Goal: Transaction & Acquisition: Book appointment/travel/reservation

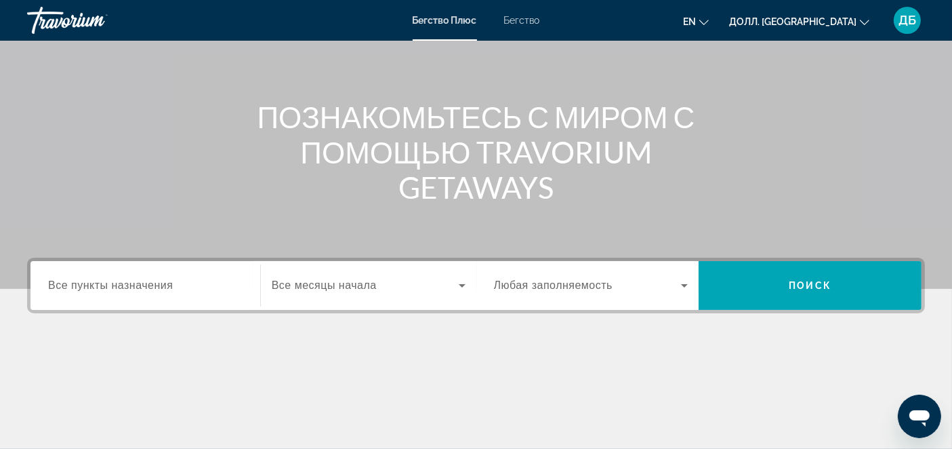
scroll to position [150, 0]
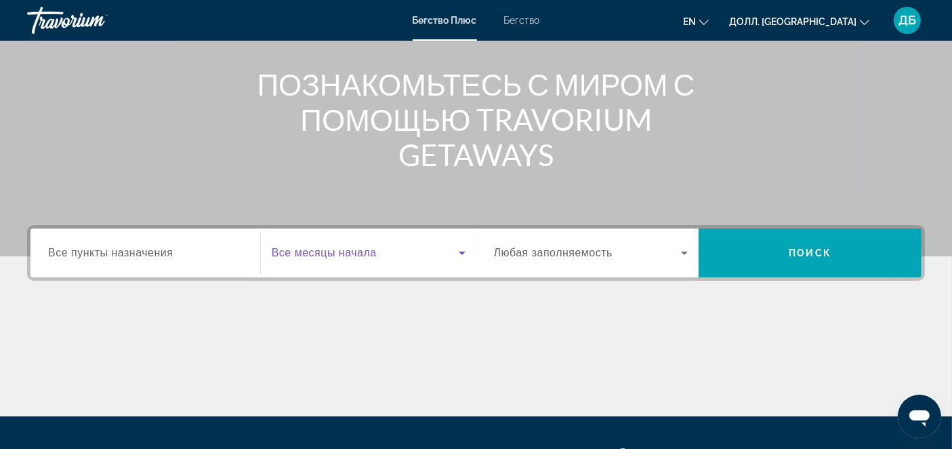
click at [460, 251] on icon "Виджет поиска" at bounding box center [462, 252] width 7 height 3
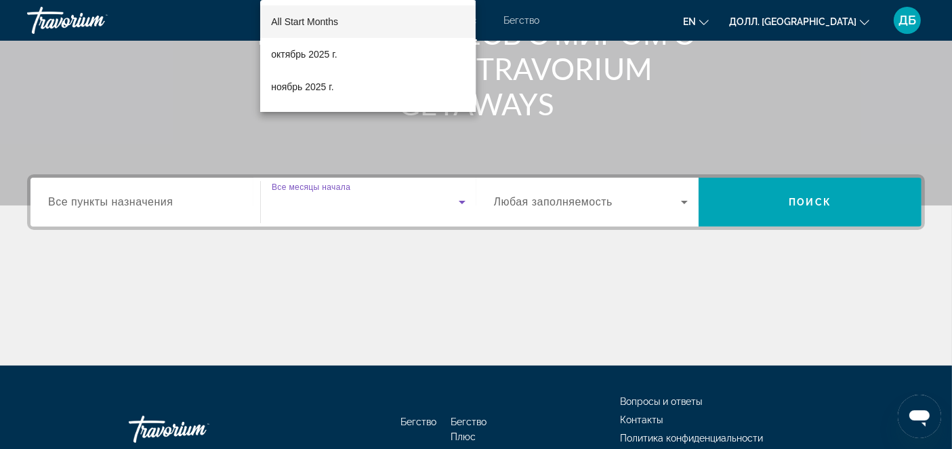
scroll to position [283, 0]
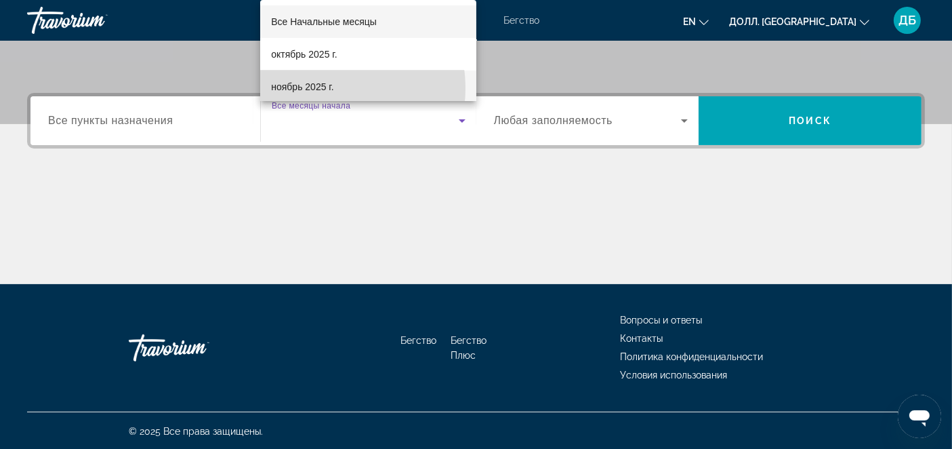
click at [317, 88] on span "ноябрь 2025 г." at bounding box center [302, 87] width 62 height 16
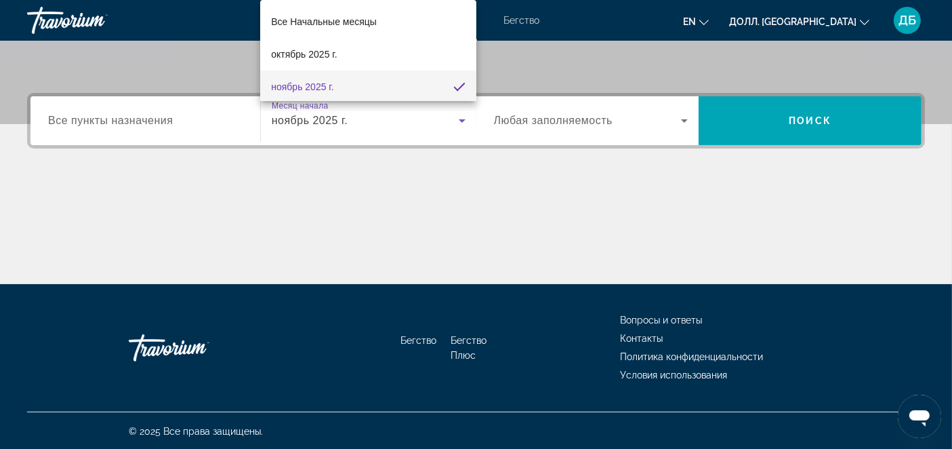
scroll to position [0, 0]
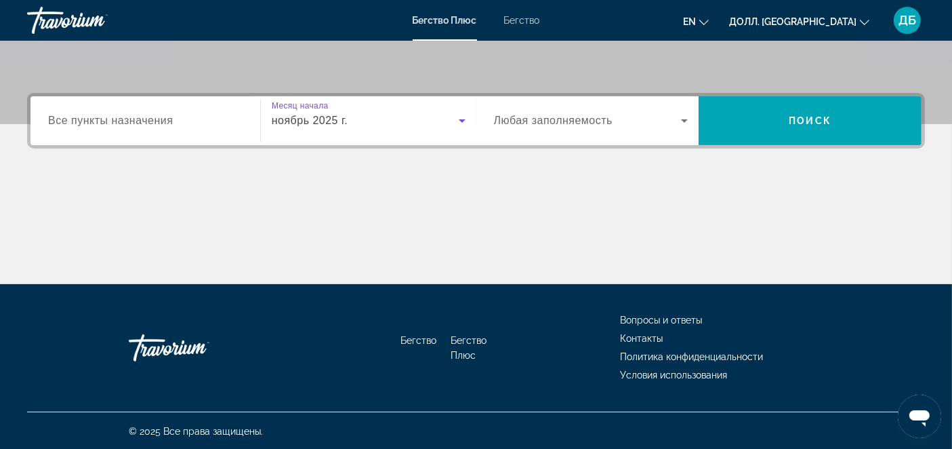
click at [142, 117] on span "Все пункты назначения" at bounding box center [110, 121] width 125 height 12
click at [142, 117] on input "Пункт назначения Все пункты назначения" at bounding box center [145, 121] width 194 height 16
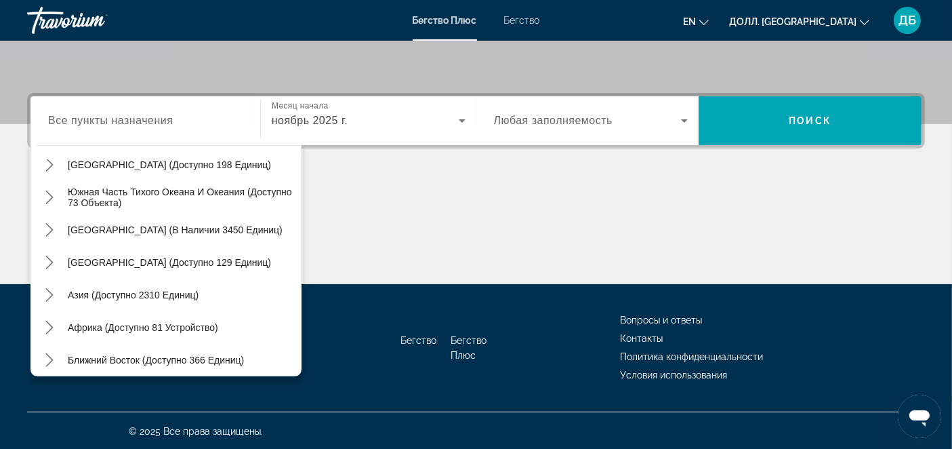
scroll to position [215, 0]
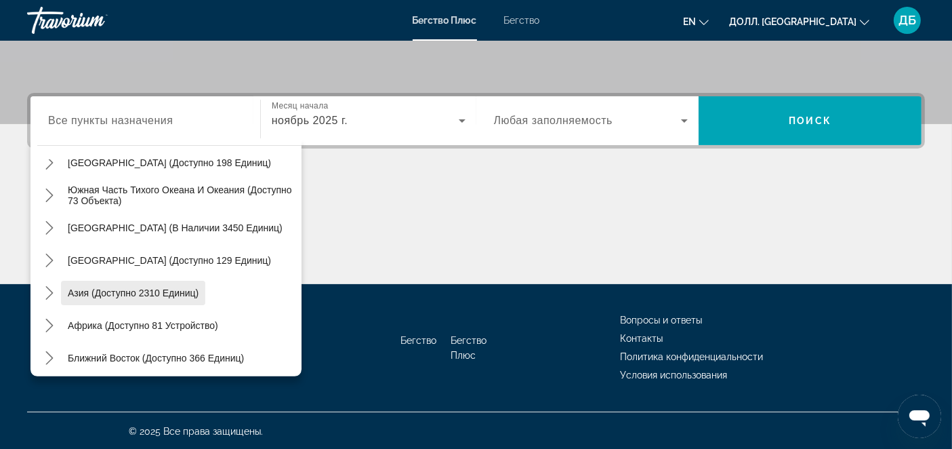
click at [116, 287] on span "Азия (доступно 2310 единиц)" at bounding box center [133, 292] width 131 height 11
type input "**********"
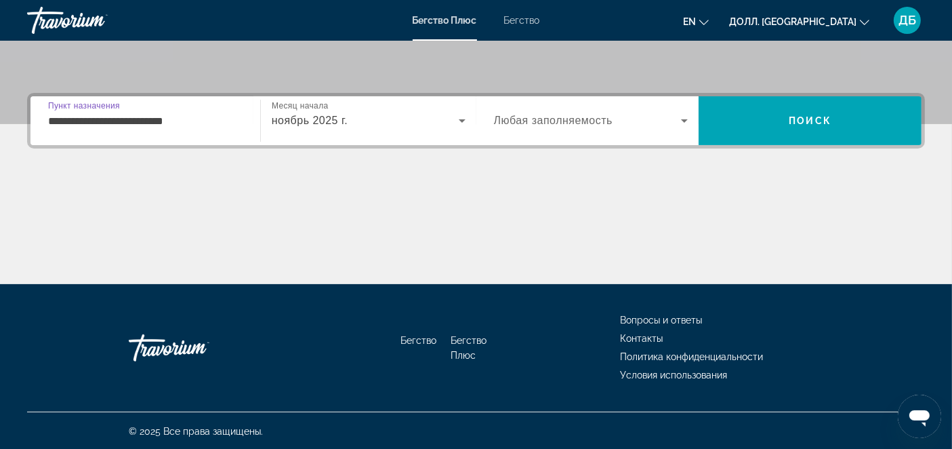
click at [685, 119] on icon "Виджет поиска" at bounding box center [684, 120] width 7 height 3
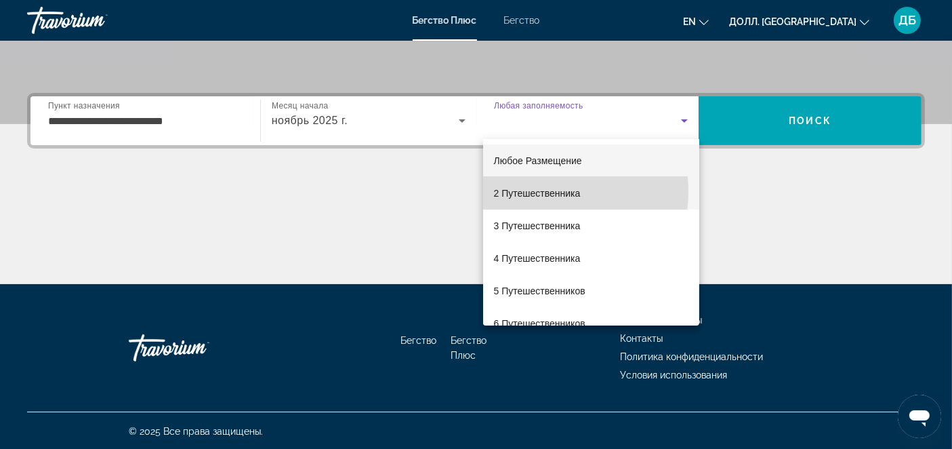
click at [535, 191] on span "2 Путешественника" at bounding box center [537, 193] width 87 height 16
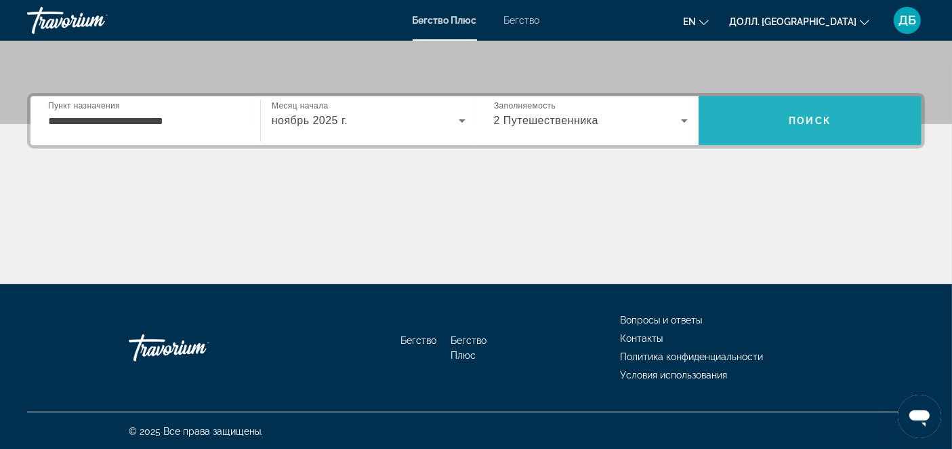
click at [782, 118] on span "Поиск" at bounding box center [810, 120] width 223 height 33
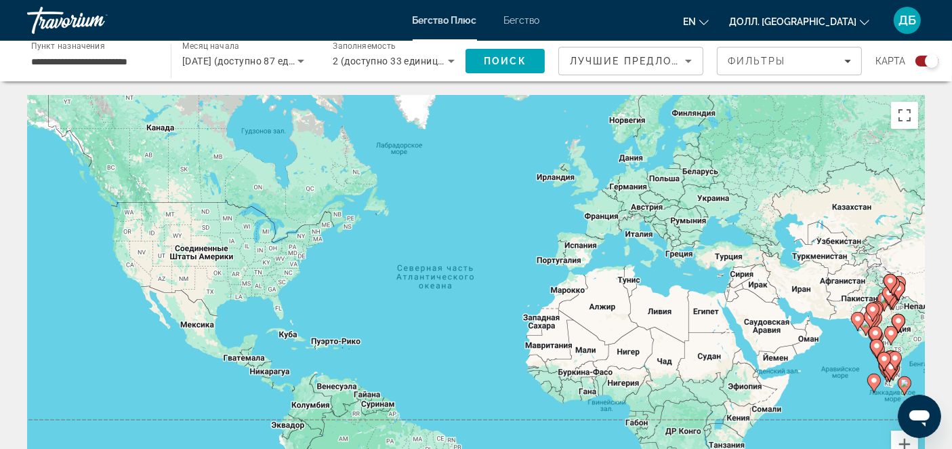
click at [712, 312] on div "Чтобы активировать перетаскивание с помощью клавиатуры, нажмите Alt + Enter. По…" at bounding box center [476, 298] width 898 height 407
click at [708, 312] on div "Чтобы активировать перетаскивание с помощью клавиатуры, нажмите Alt + Enter. По…" at bounding box center [476, 298] width 898 height 407
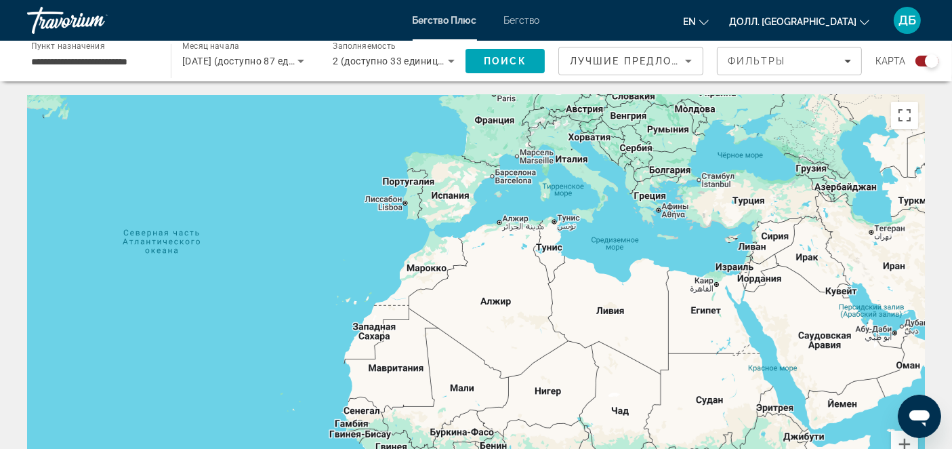
click at [708, 312] on div "Чтобы активировать перетаскивание с помощью клавиатуры, нажмите Alt + Enter. По…" at bounding box center [476, 298] width 898 height 407
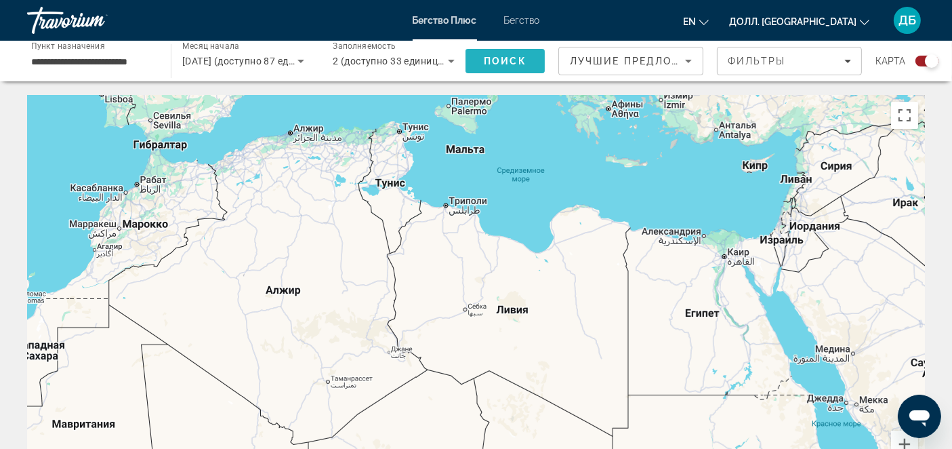
click at [502, 56] on span "Поиск" at bounding box center [505, 61] width 43 height 11
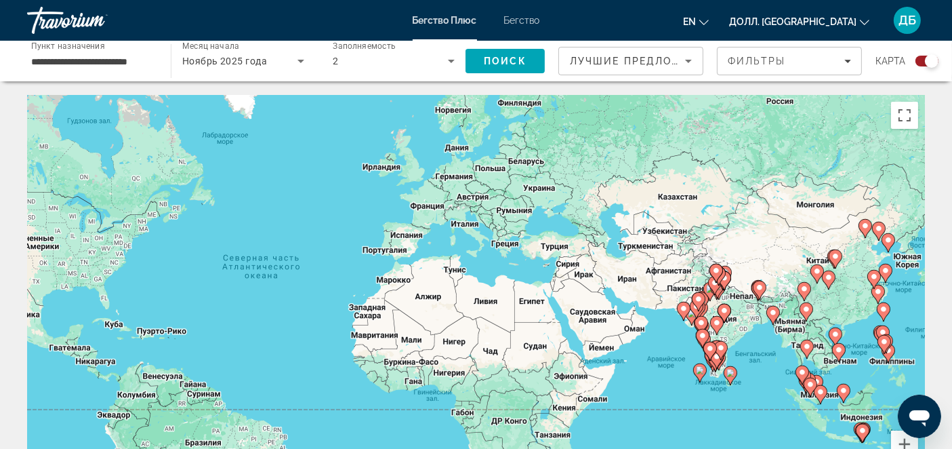
click at [534, 304] on div "Чтобы активировать перетаскивание с помощью клавиатуры, нажмите Alt + Enter. По…" at bounding box center [476, 298] width 898 height 407
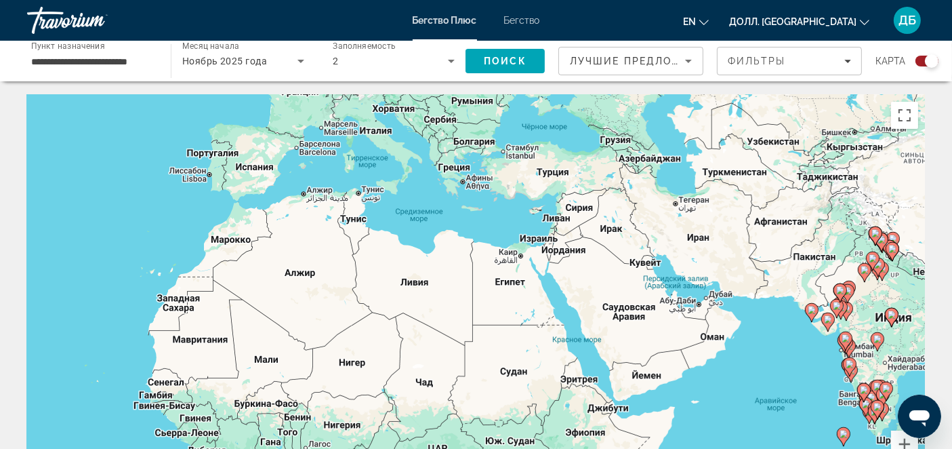
drag, startPoint x: 867, startPoint y: 302, endPoint x: 842, endPoint y: 282, distance: 31.9
click at [842, 283] on gmp-advanced-marker "Основное содержание" at bounding box center [841, 293] width 14 height 20
click at [108, 58] on input "**********" at bounding box center [92, 62] width 122 height 16
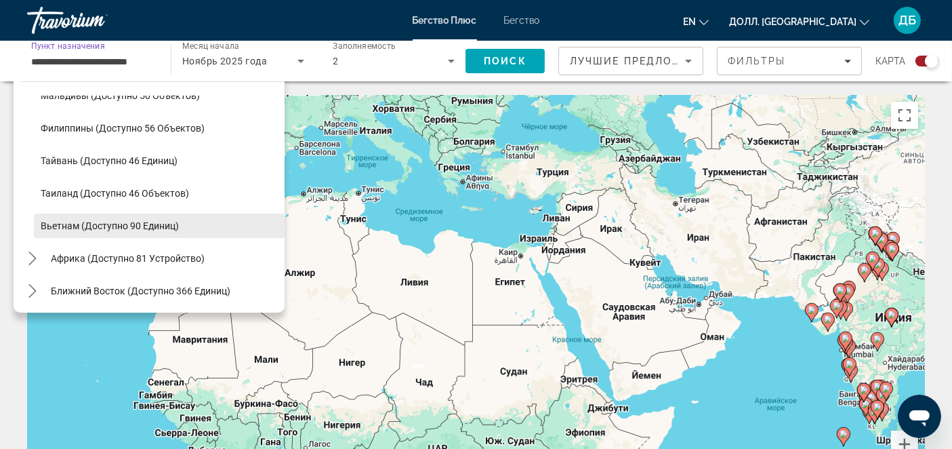
scroll to position [545, 0]
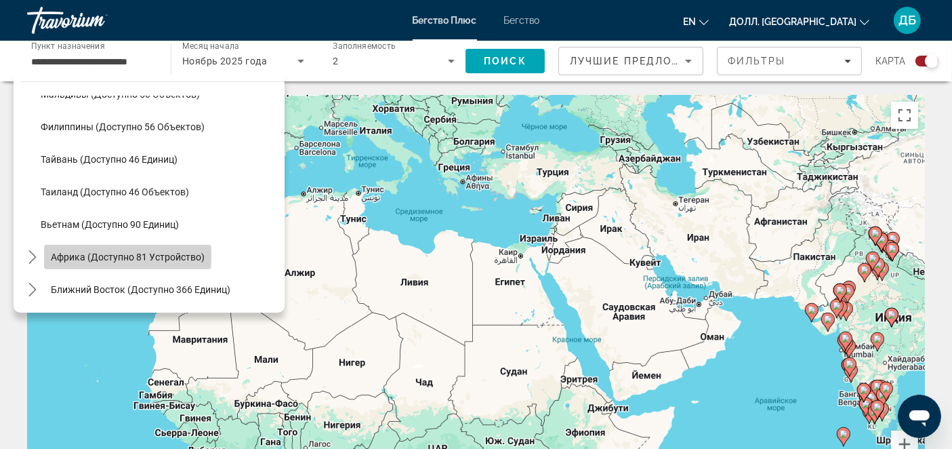
click at [102, 255] on span "Африка (доступно 81 устройство)" at bounding box center [128, 256] width 154 height 11
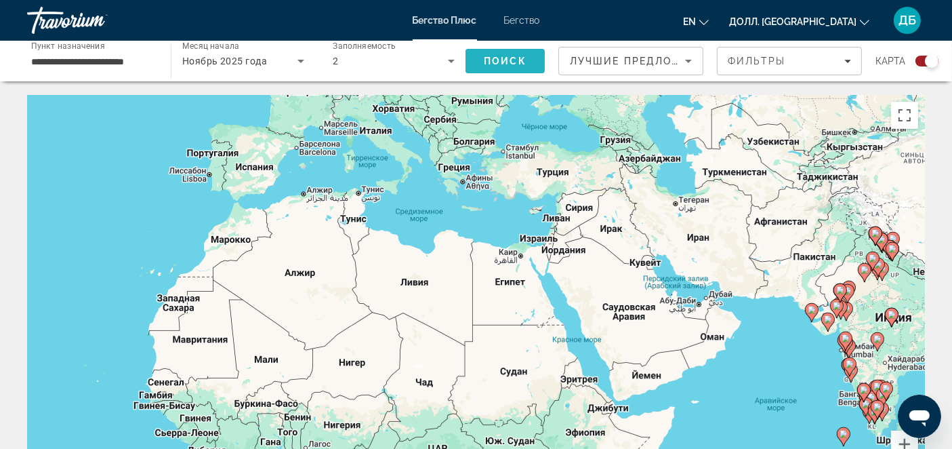
click at [491, 64] on span "Поиск" at bounding box center [505, 61] width 43 height 11
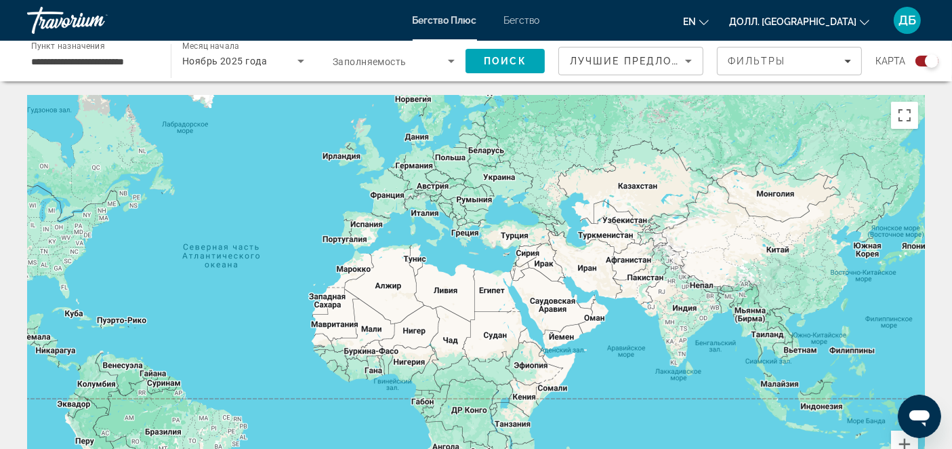
click at [389, 59] on span "Заполняемость" at bounding box center [370, 61] width 74 height 11
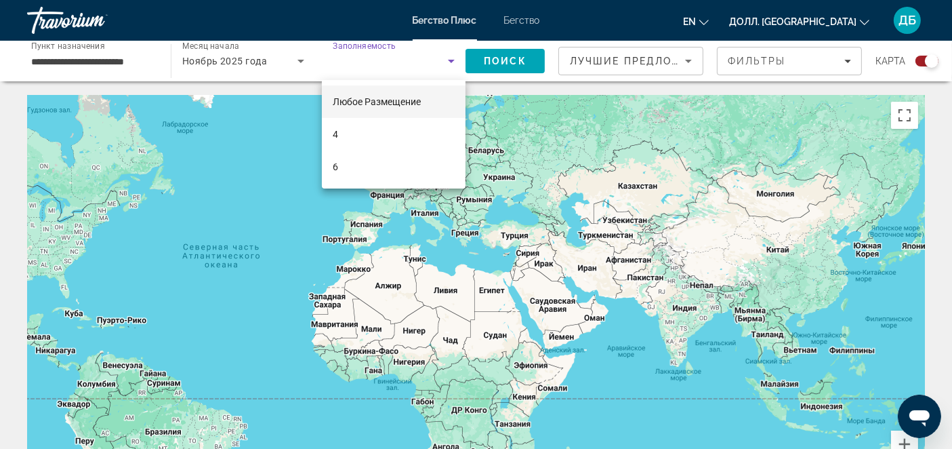
click at [66, 61] on div at bounding box center [476, 224] width 952 height 449
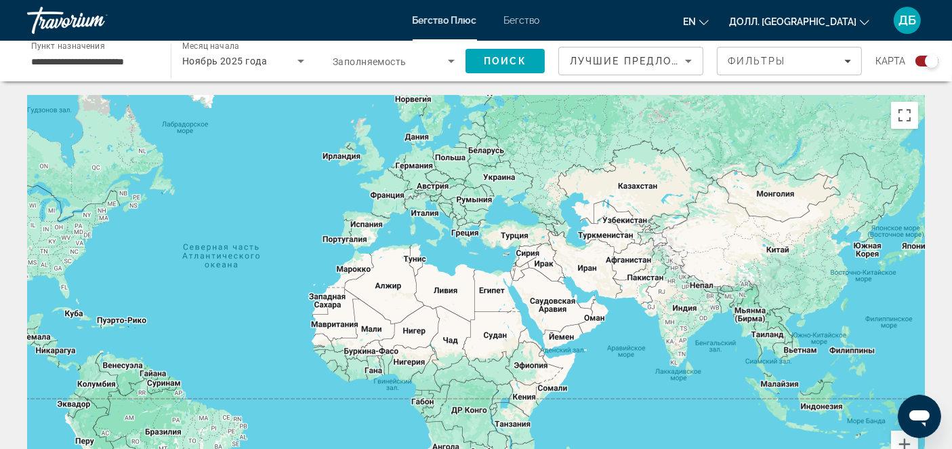
click at [65, 61] on input "**********" at bounding box center [92, 62] width 122 height 16
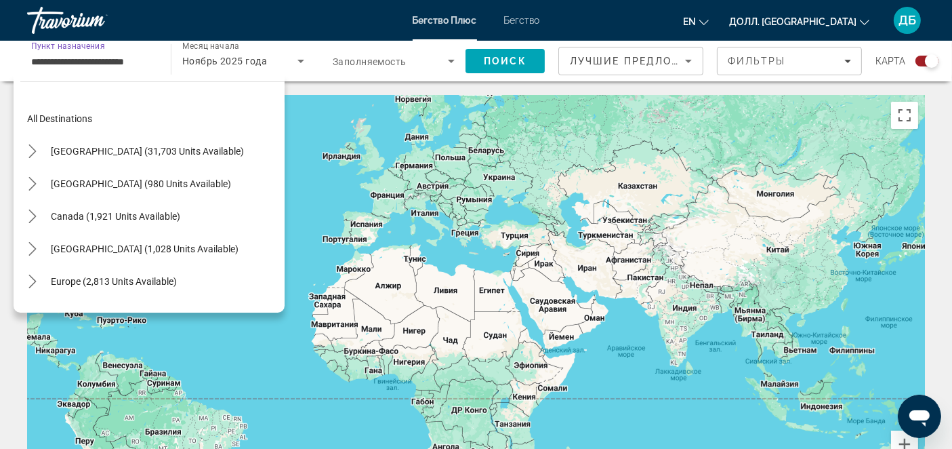
scroll to position [275, 0]
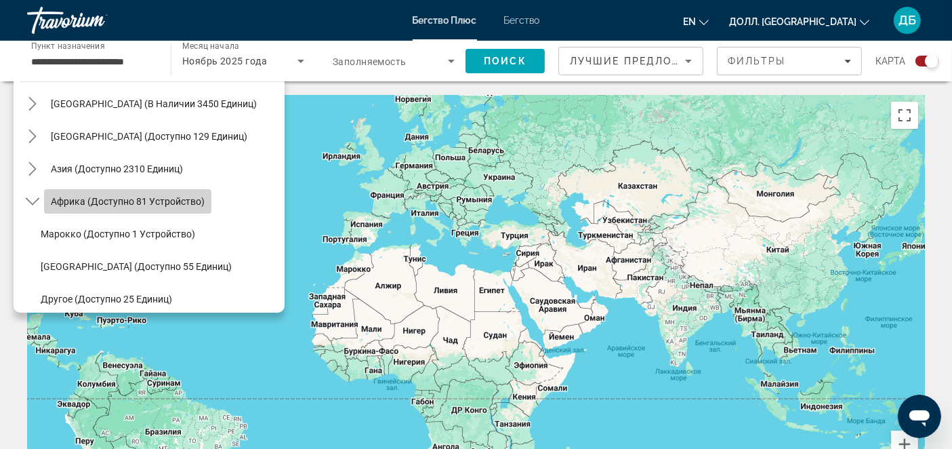
click at [155, 201] on span "Африка (доступно 81 устройство)" at bounding box center [128, 201] width 154 height 11
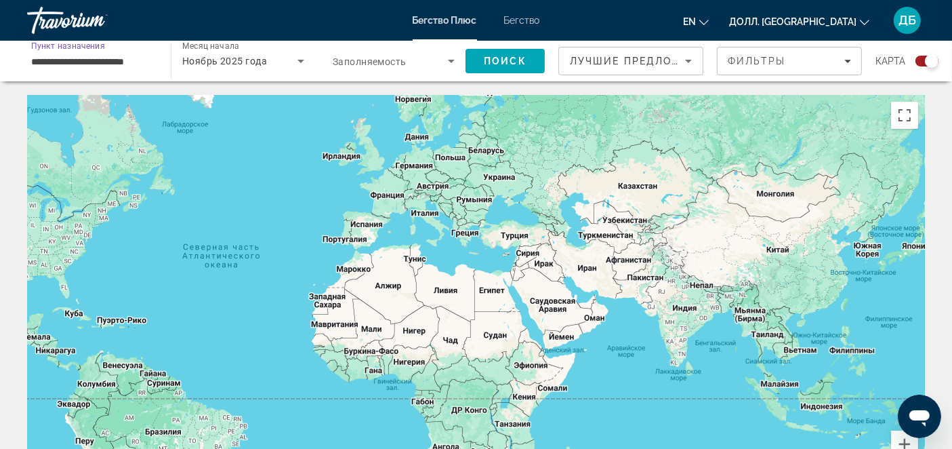
click at [39, 60] on input "**********" at bounding box center [92, 62] width 122 height 16
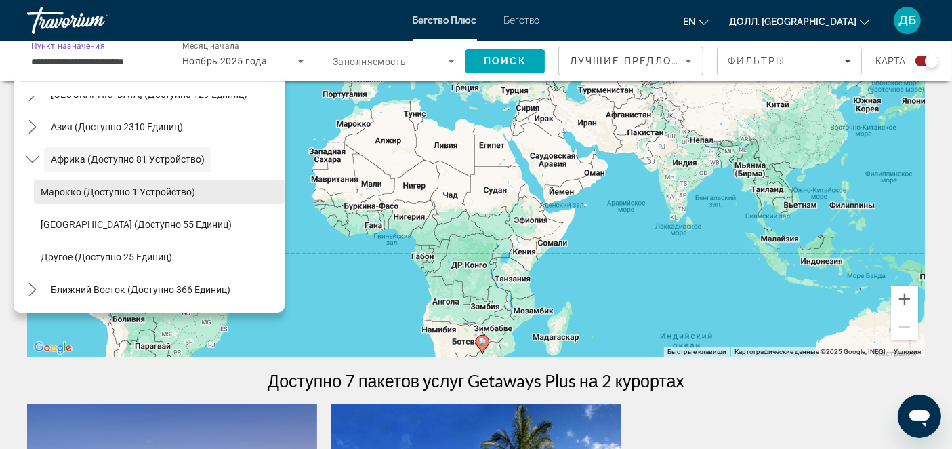
scroll to position [150, 0]
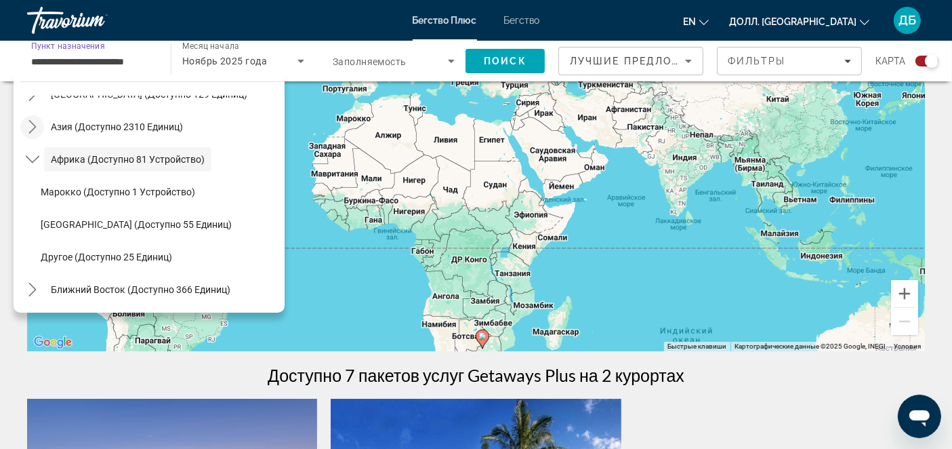
click at [28, 127] on icon "Подменю «Переключить Азию» (доступно 2310 единиц)" at bounding box center [33, 127] width 14 height 14
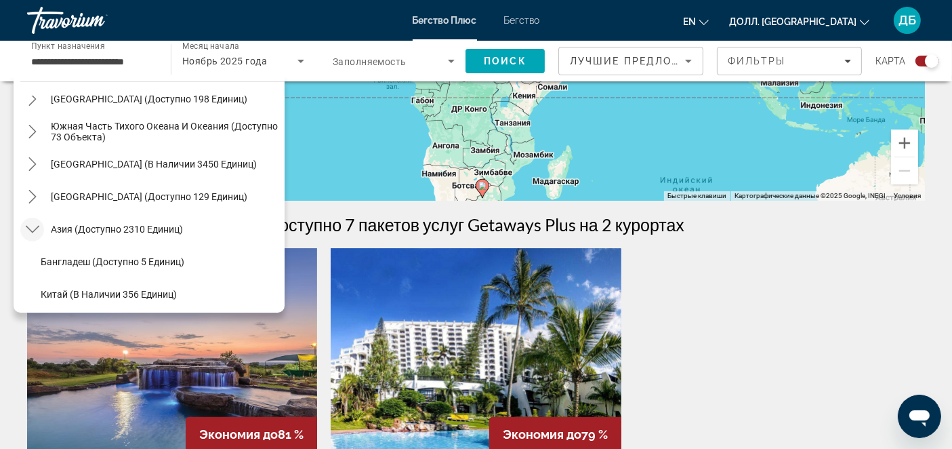
scroll to position [226, 0]
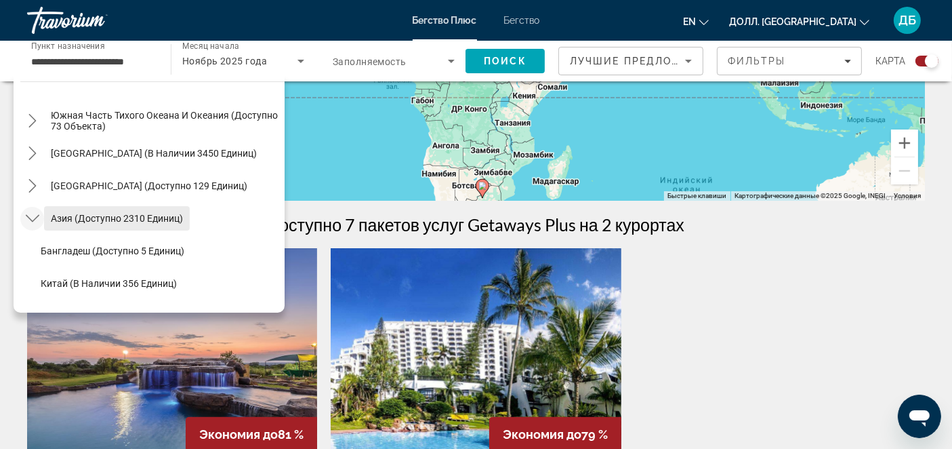
click at [135, 217] on span "Азия (доступно 2310 единиц)" at bounding box center [117, 218] width 132 height 11
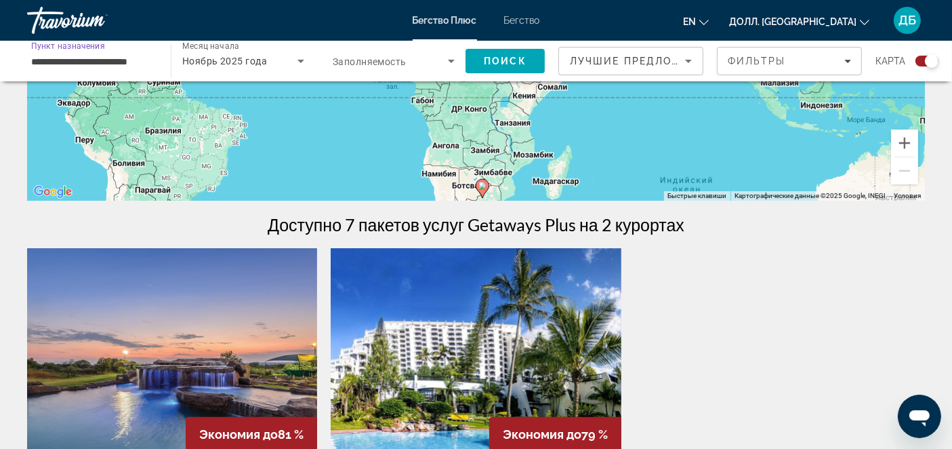
click at [122, 60] on input "**********" at bounding box center [92, 62] width 122 height 16
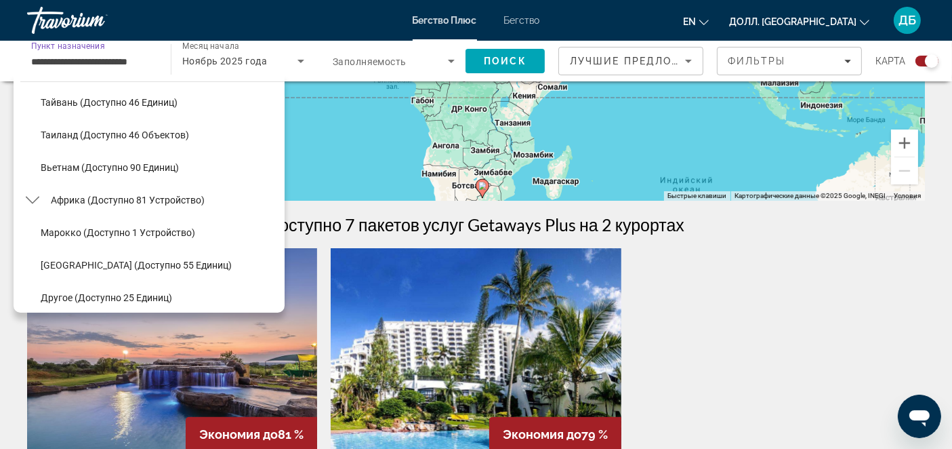
scroll to position [619, 0]
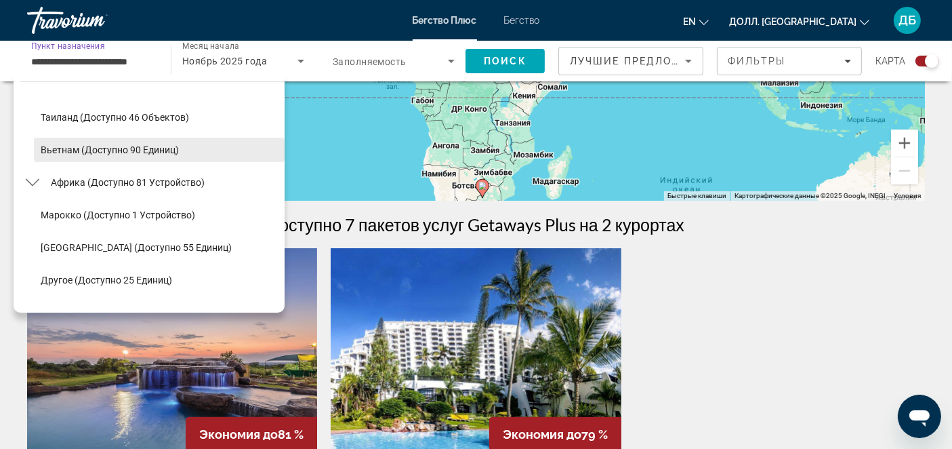
click at [135, 140] on span "Выберите пункт назначения: Вьетнам (доступно 90 единиц)" at bounding box center [159, 149] width 251 height 33
type input "**********"
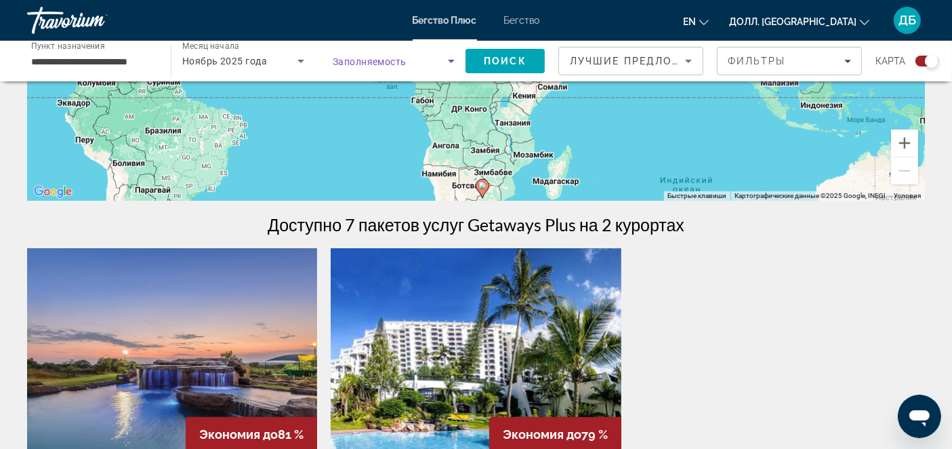
click at [449, 61] on icon "Виджет поиска" at bounding box center [451, 61] width 16 height 16
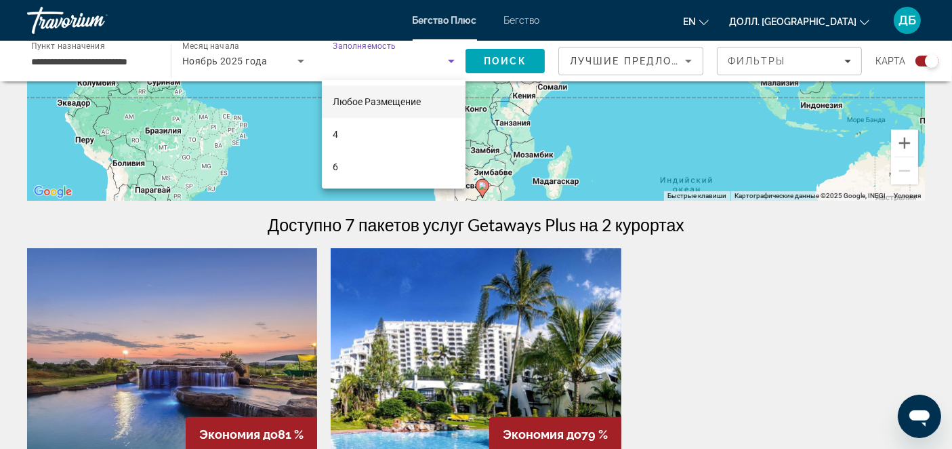
click at [365, 45] on div at bounding box center [476, 224] width 952 height 449
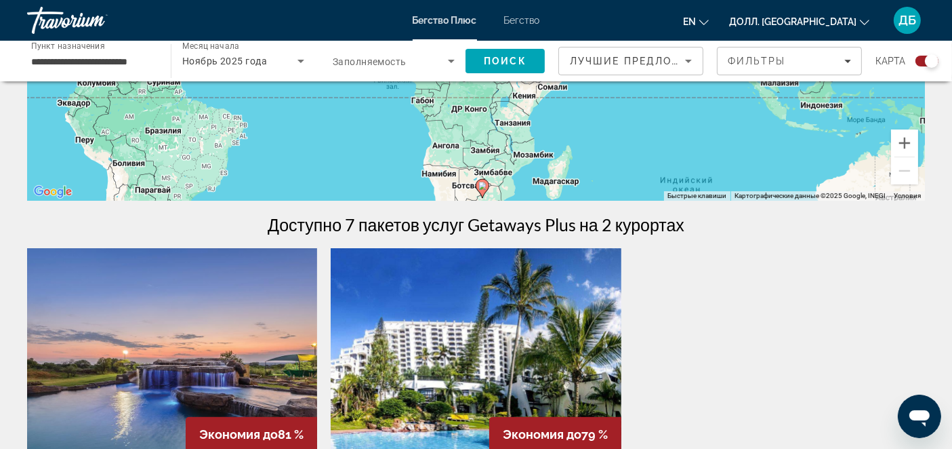
click at [364, 50] on div "Виджет поиска" at bounding box center [394, 61] width 122 height 38
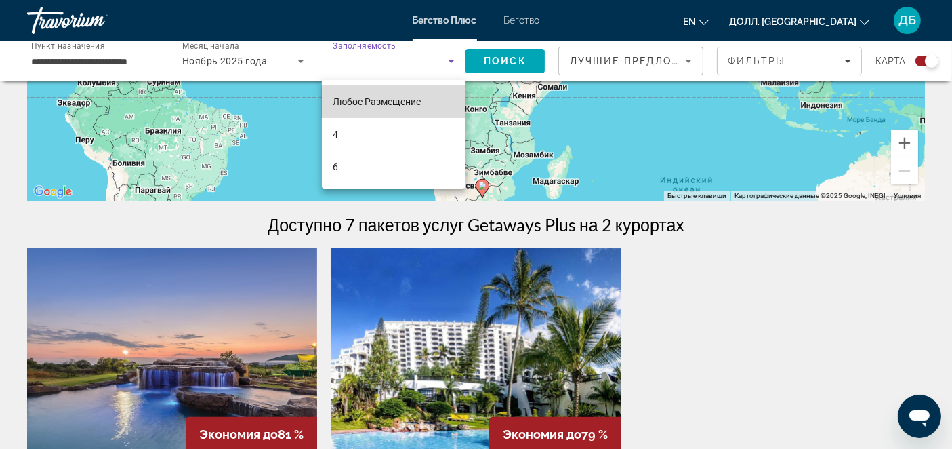
click at [337, 101] on span "Любое Размещение" at bounding box center [377, 101] width 88 height 11
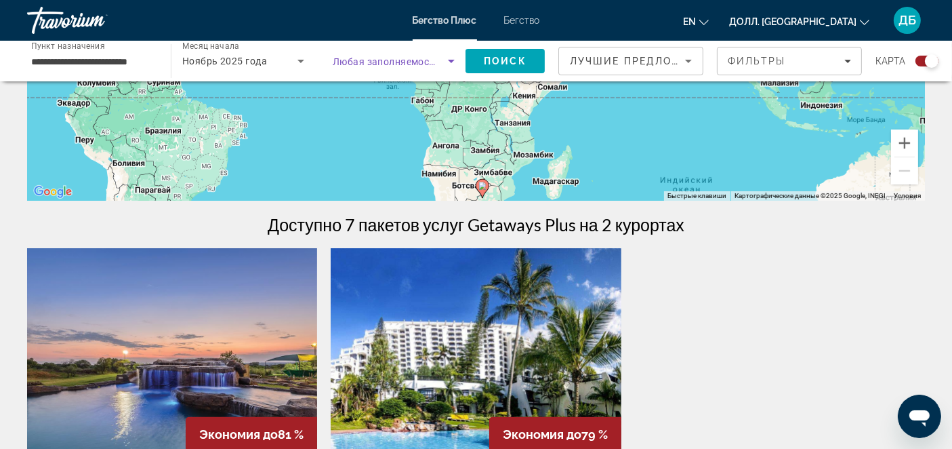
click at [449, 60] on icon "Виджет поиска" at bounding box center [451, 61] width 7 height 3
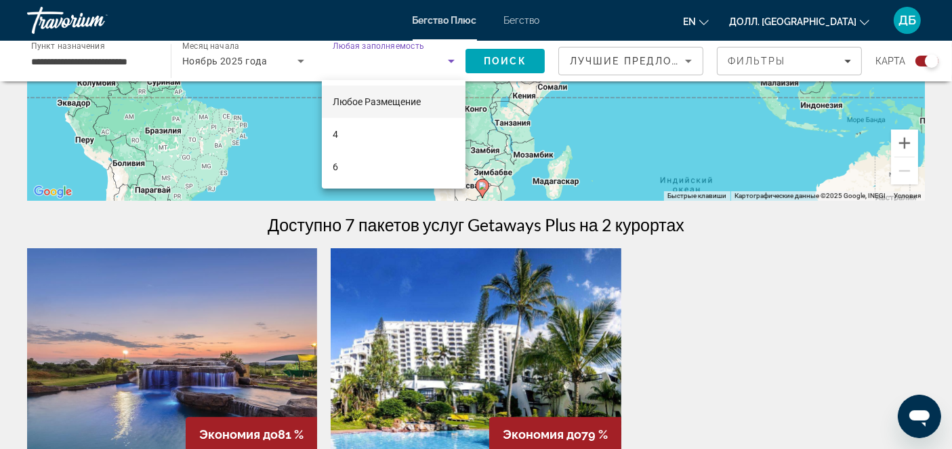
click at [354, 98] on span "Любое Размещение" at bounding box center [377, 101] width 88 height 11
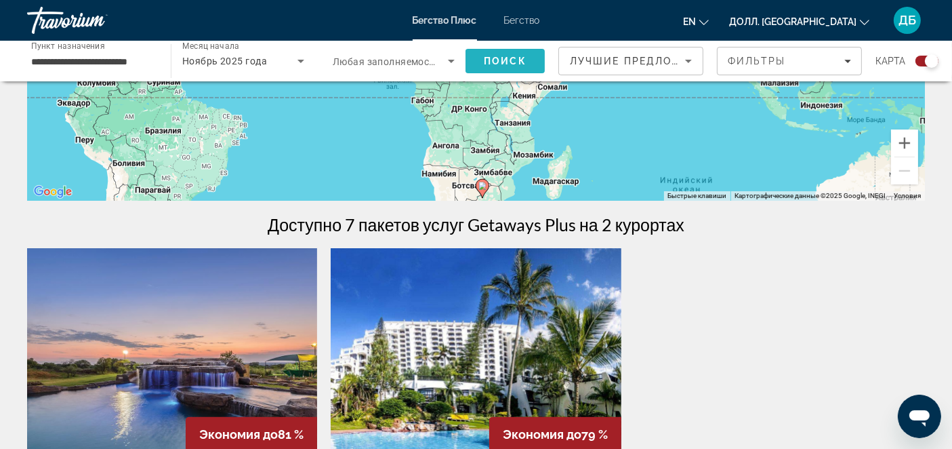
click at [522, 66] on span "Поиск" at bounding box center [505, 61] width 43 height 11
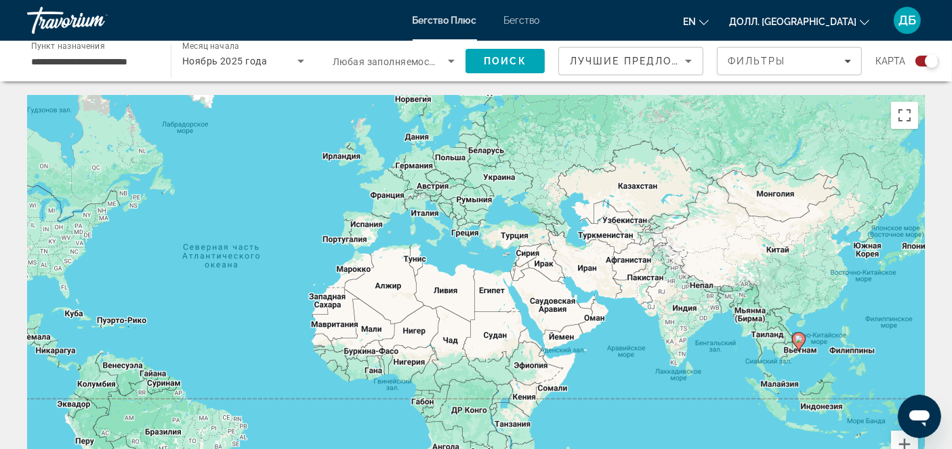
click at [511, 22] on span "Бегство" at bounding box center [522, 20] width 36 height 11
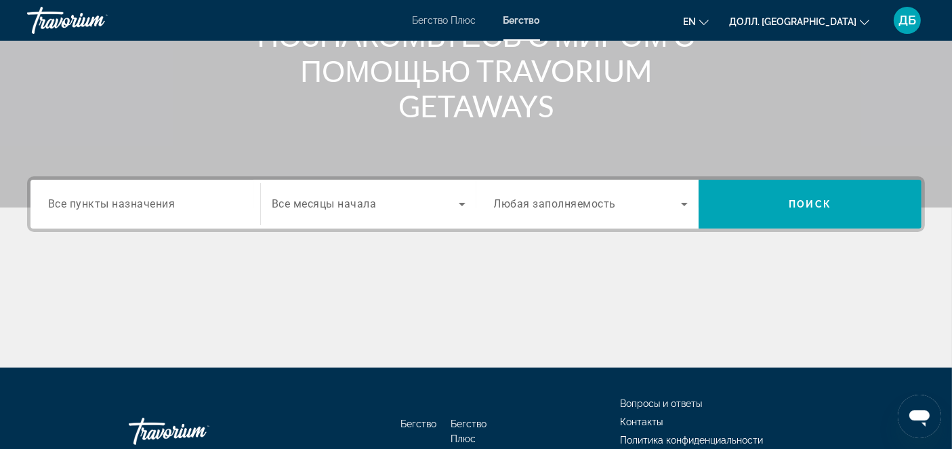
scroll to position [226, 0]
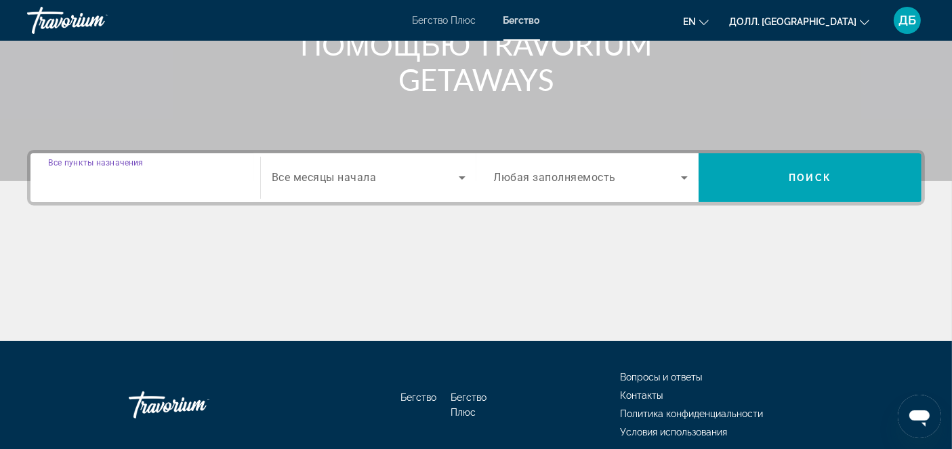
click at [189, 170] on input "Пункт назначения Все пункты назначения" at bounding box center [145, 178] width 194 height 16
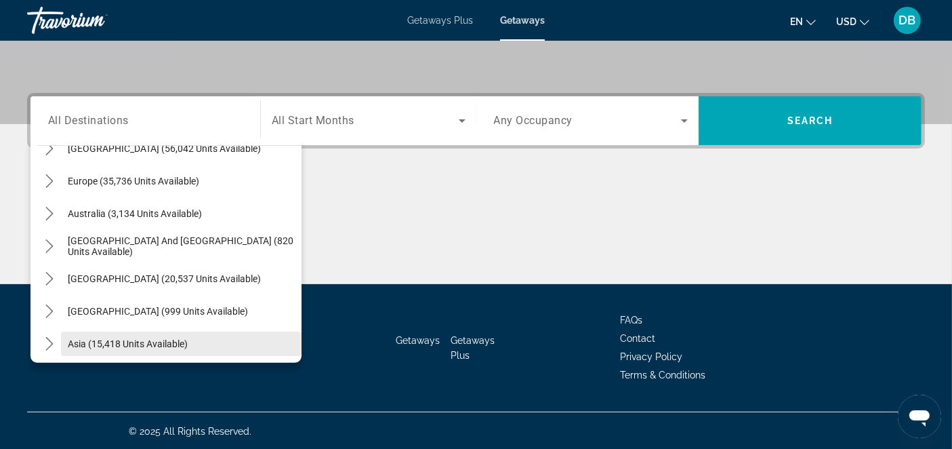
scroll to position [219, 0]
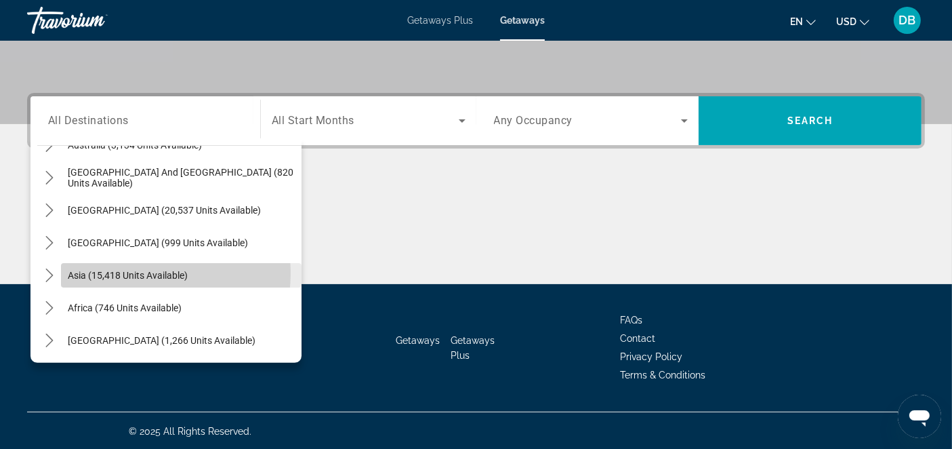
click at [136, 272] on span "Asia (15,418 units available)" at bounding box center [128, 275] width 120 height 11
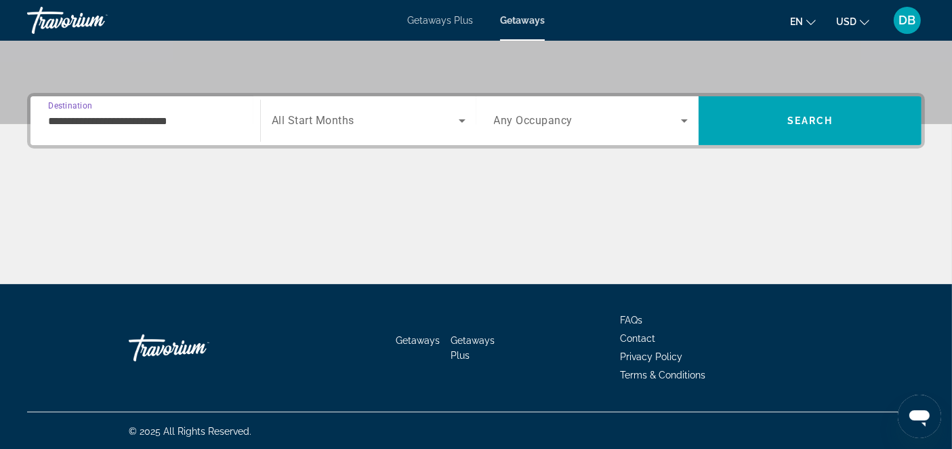
click at [176, 118] on input "**********" at bounding box center [145, 121] width 194 height 16
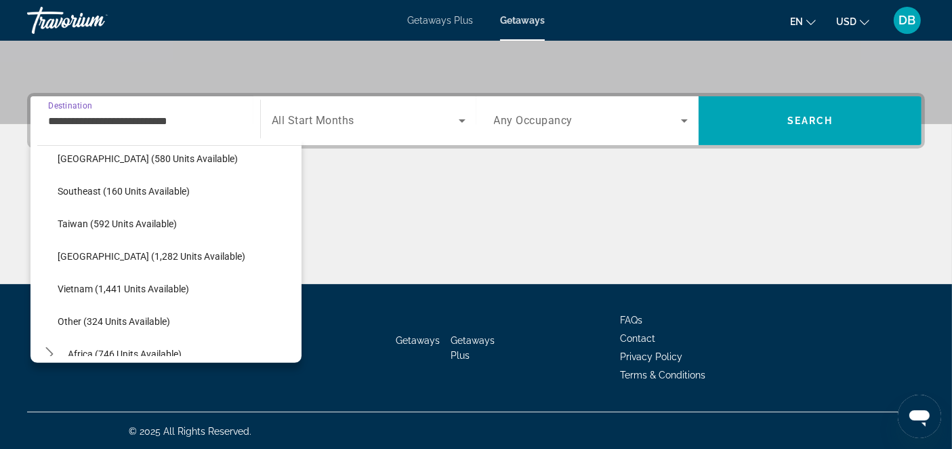
scroll to position [695, 0]
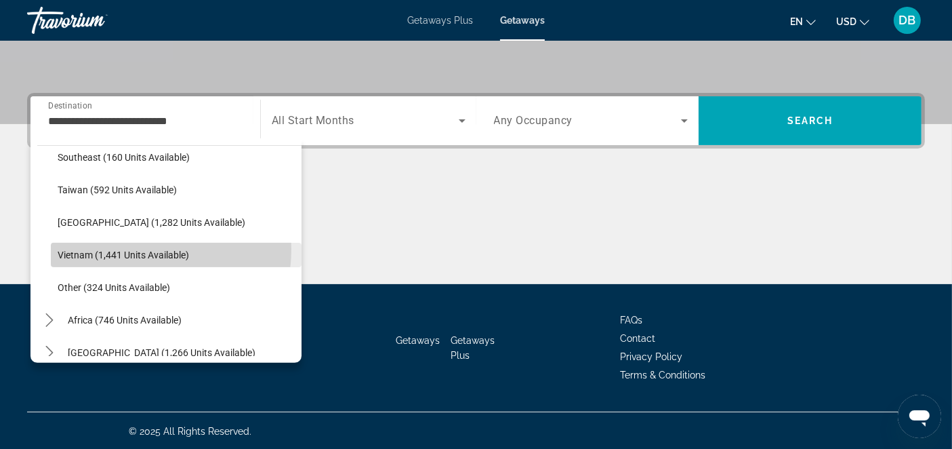
click at [131, 249] on span "Vietnam (1,441 units available)" at bounding box center [123, 254] width 131 height 11
type input "**********"
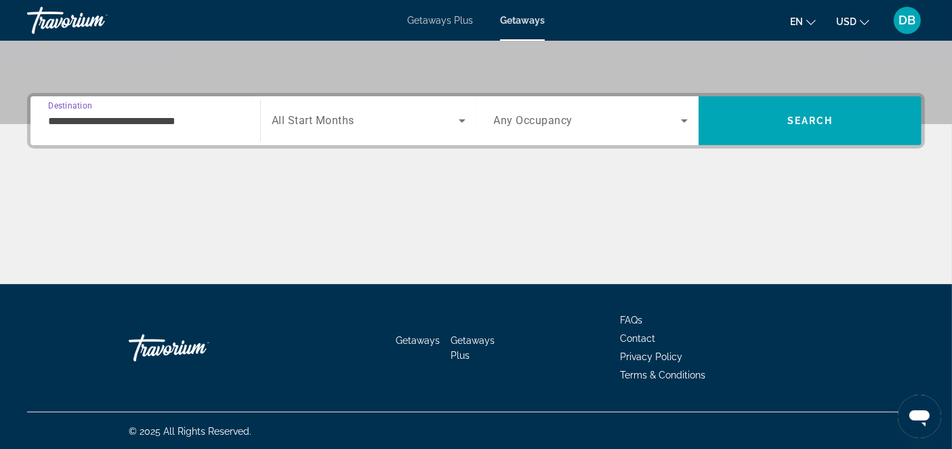
click at [459, 118] on icon "Search widget" at bounding box center [462, 120] width 16 height 16
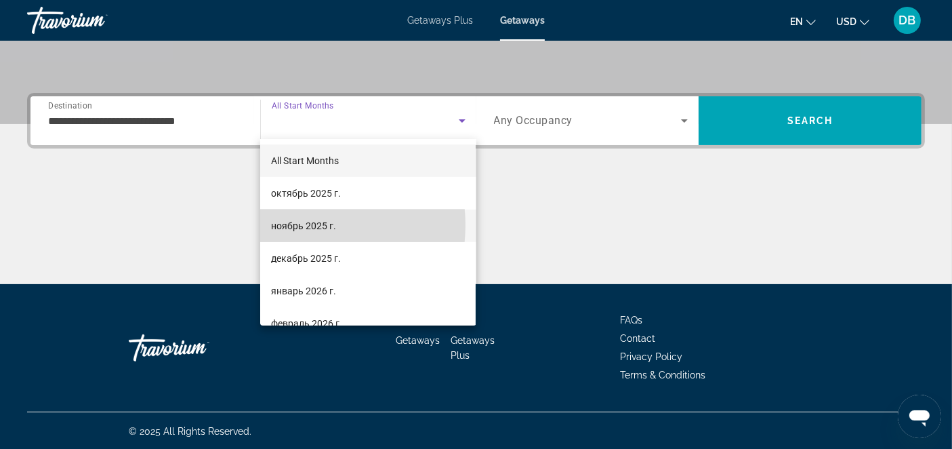
click at [300, 225] on span "ноябрь 2025 г." at bounding box center [303, 226] width 65 height 16
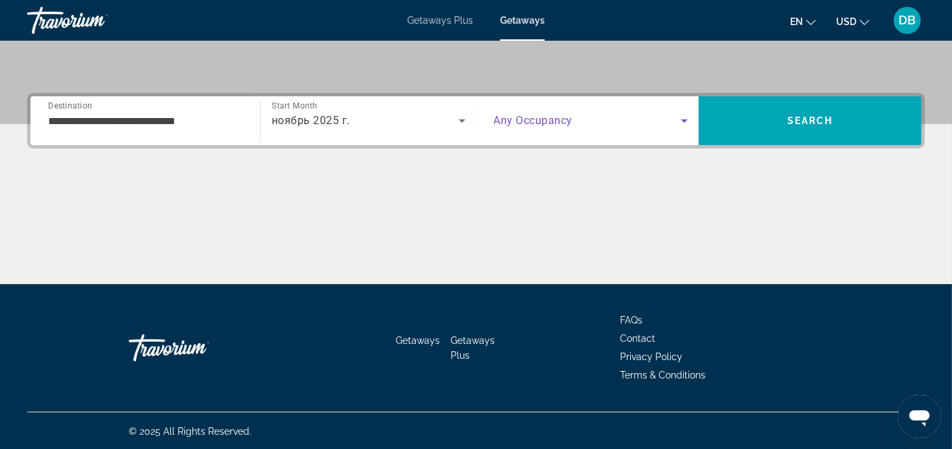
click at [685, 119] on icon "Search widget" at bounding box center [684, 120] width 7 height 3
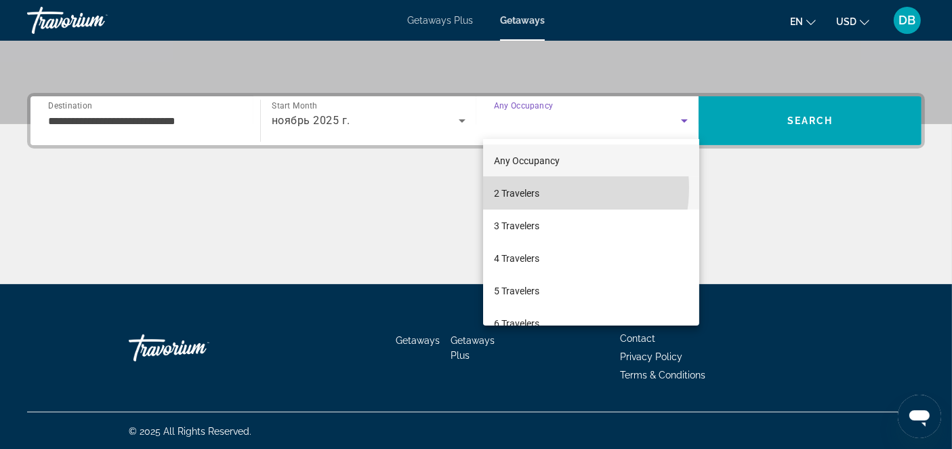
click at [538, 188] on span "2 Travelers" at bounding box center [516, 193] width 45 height 16
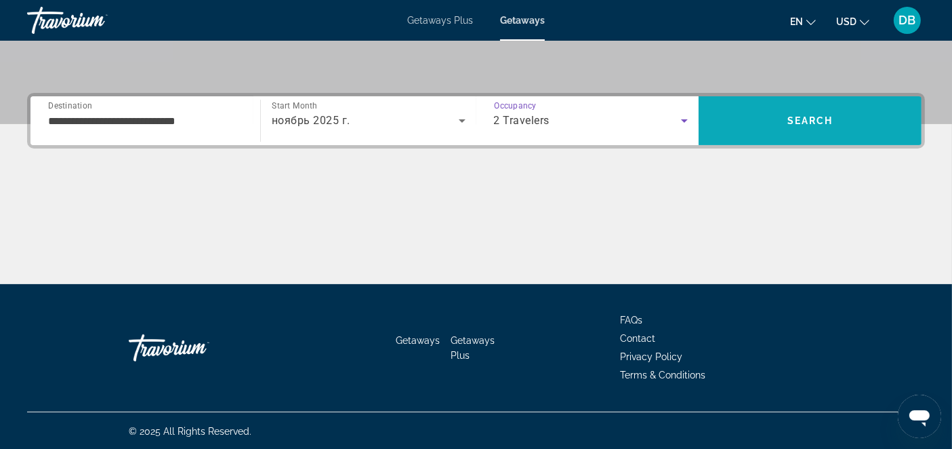
click at [792, 116] on span "Search" at bounding box center [810, 120] width 46 height 11
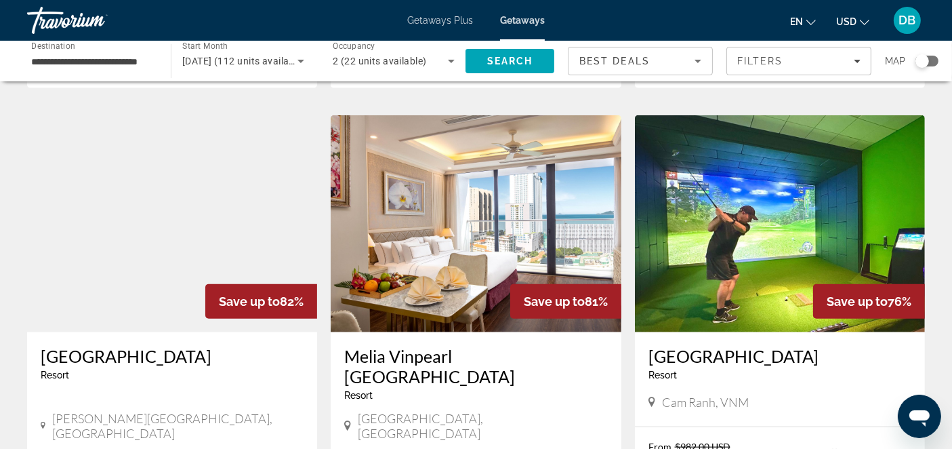
scroll to position [1458, 0]
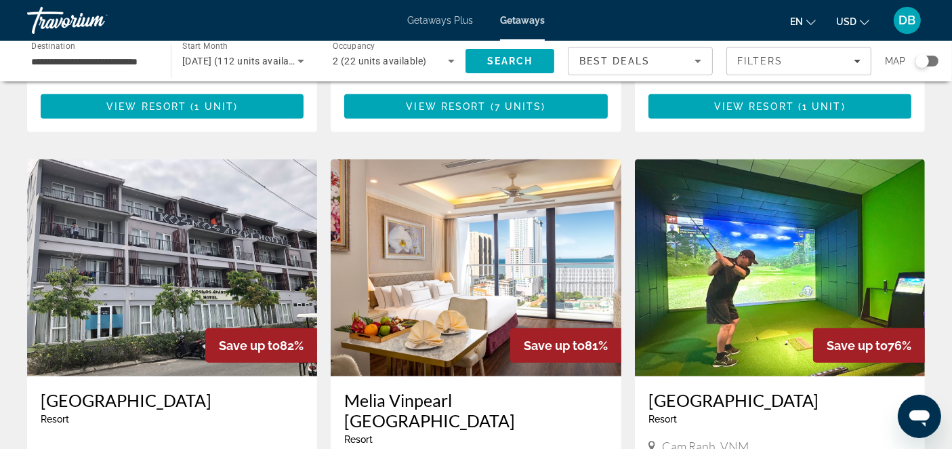
click at [262, 58] on span "[DATE] (112 units available)" at bounding box center [243, 61] width 123 height 11
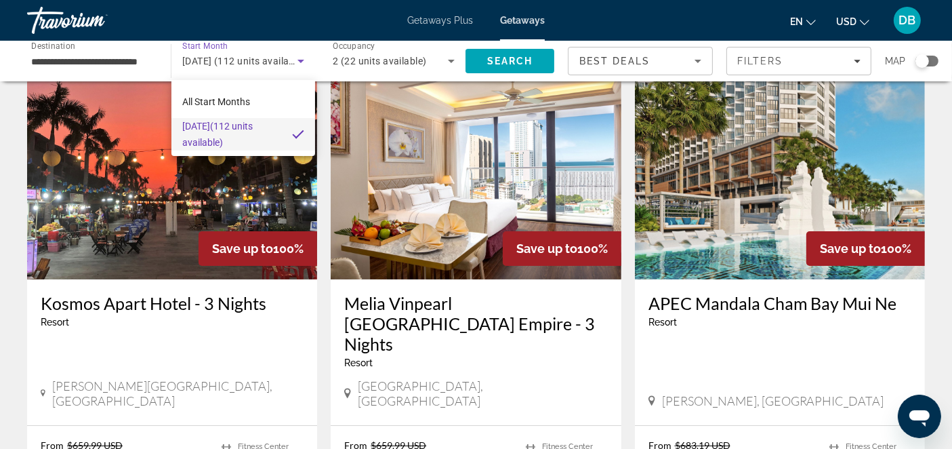
scroll to position [0, 0]
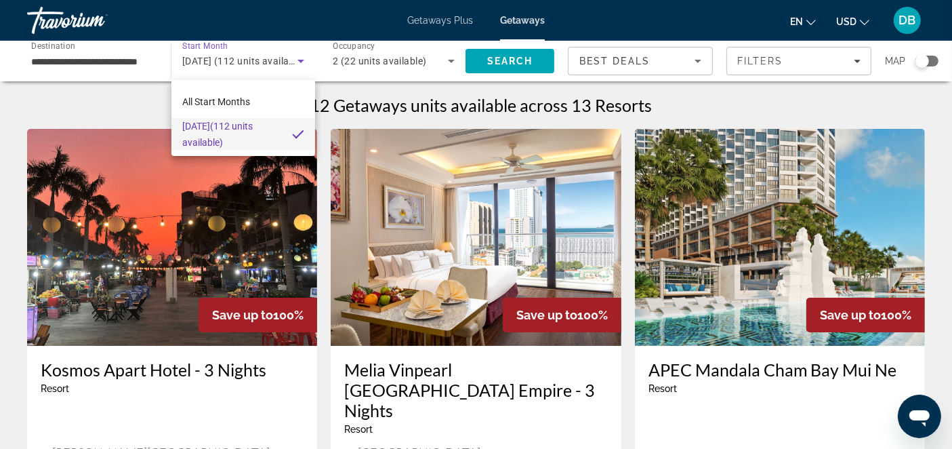
click at [302, 62] on div at bounding box center [476, 224] width 952 height 449
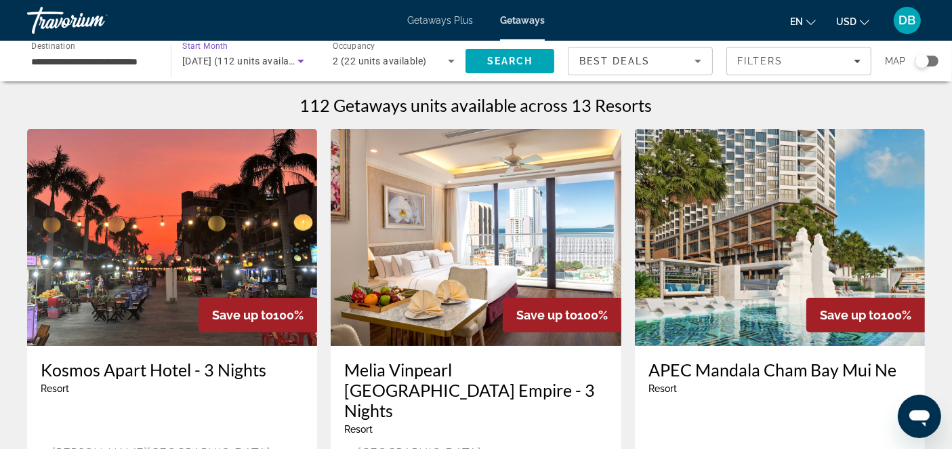
click at [264, 56] on span "[DATE] (112 units available)" at bounding box center [243, 61] width 123 height 11
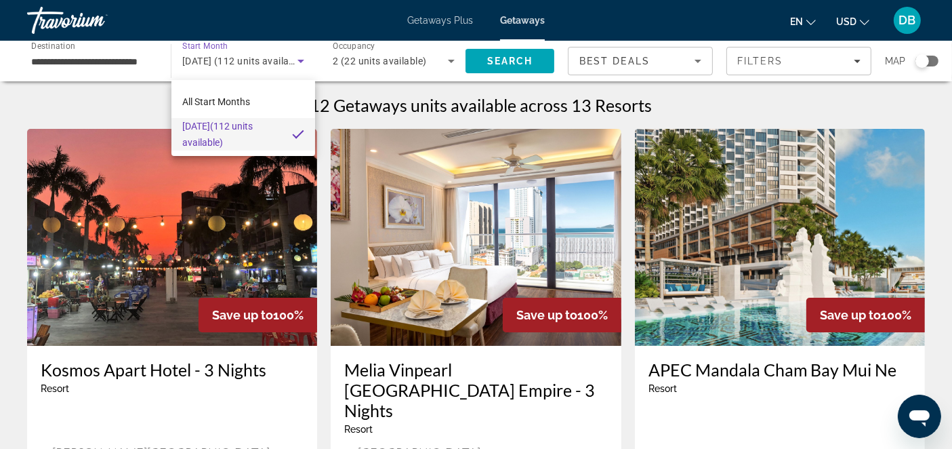
click at [75, 58] on div at bounding box center [476, 224] width 952 height 449
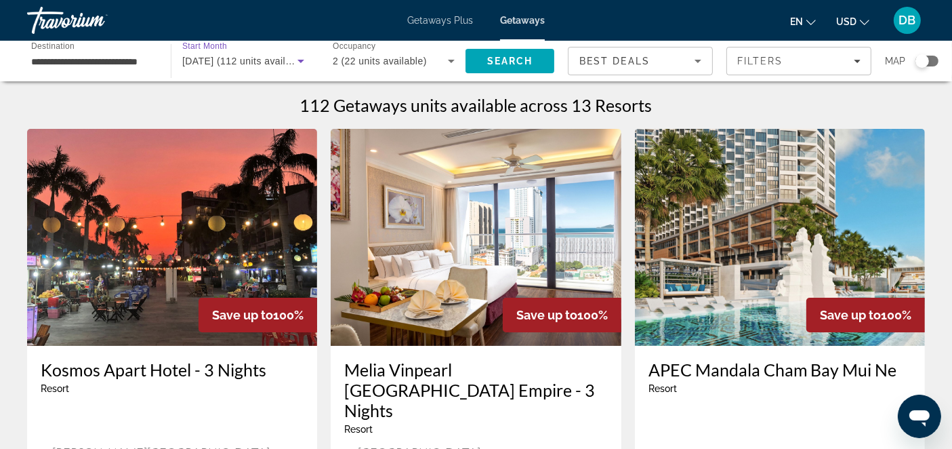
click at [266, 60] on span "November 2025 (112 units available)" at bounding box center [245, 61] width 126 height 11
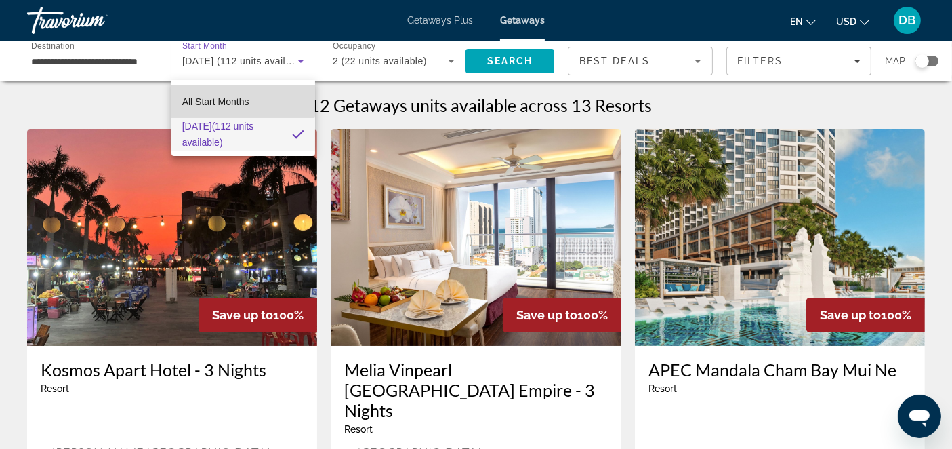
click at [226, 97] on span "All Start Months" at bounding box center [215, 101] width 67 height 11
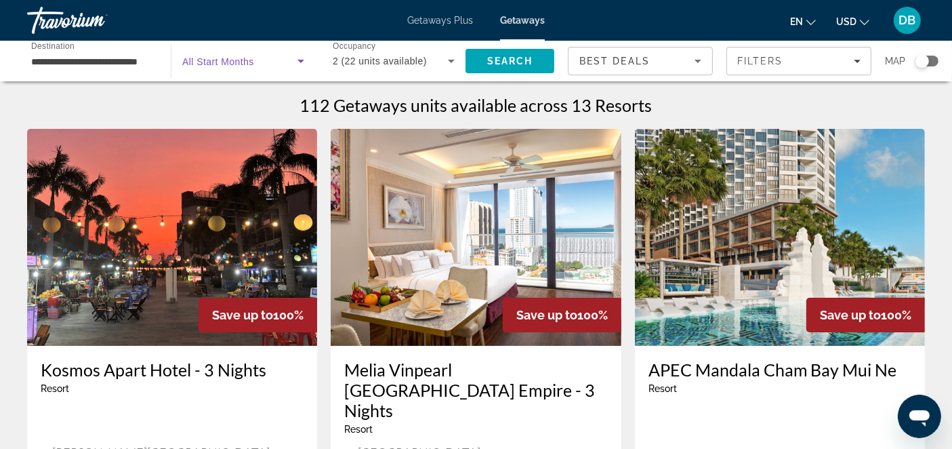
click at [303, 60] on icon "Search widget" at bounding box center [301, 61] width 16 height 16
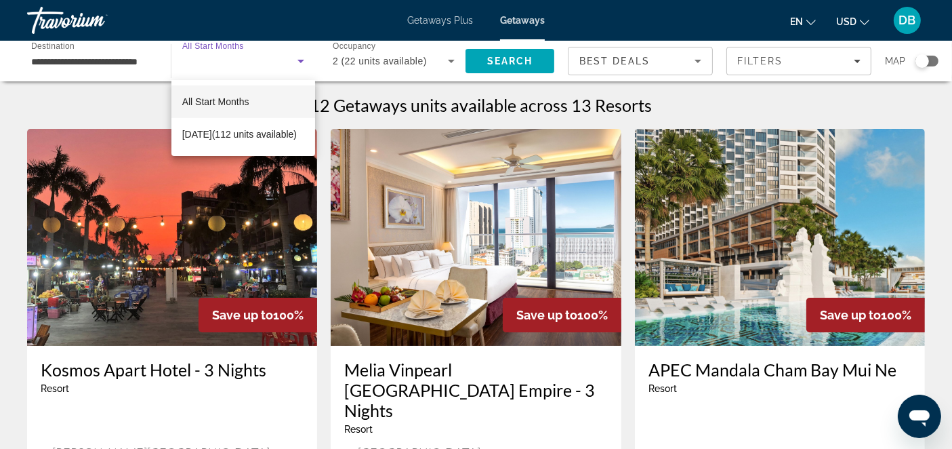
click at [232, 60] on div at bounding box center [476, 224] width 952 height 449
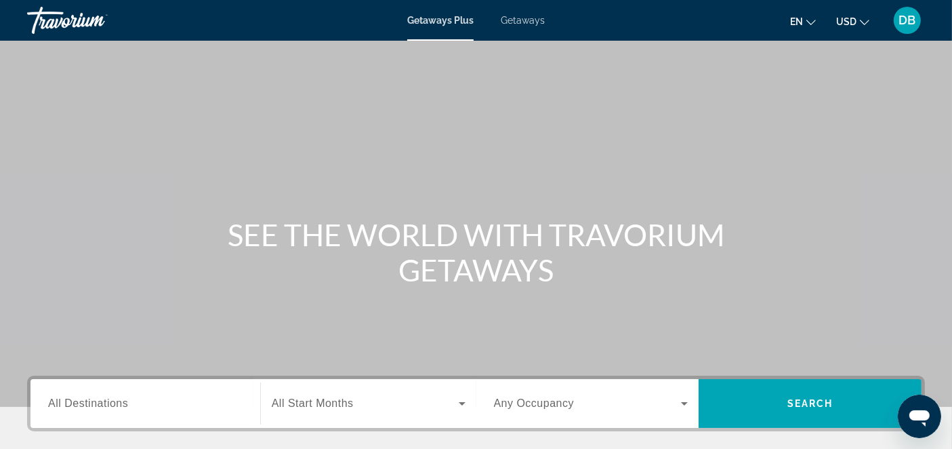
click at [125, 400] on span "All Destinations" at bounding box center [88, 403] width 80 height 12
click at [125, 400] on input "Destination All Destinations" at bounding box center [145, 404] width 194 height 16
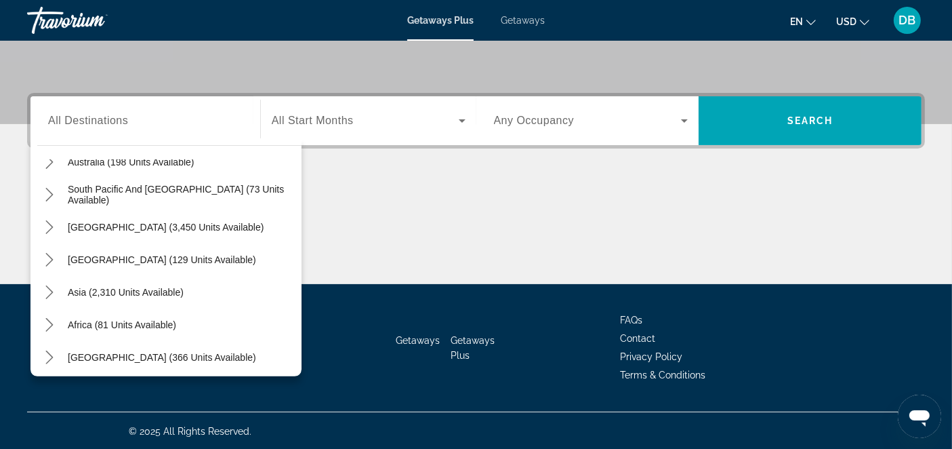
scroll to position [219, 0]
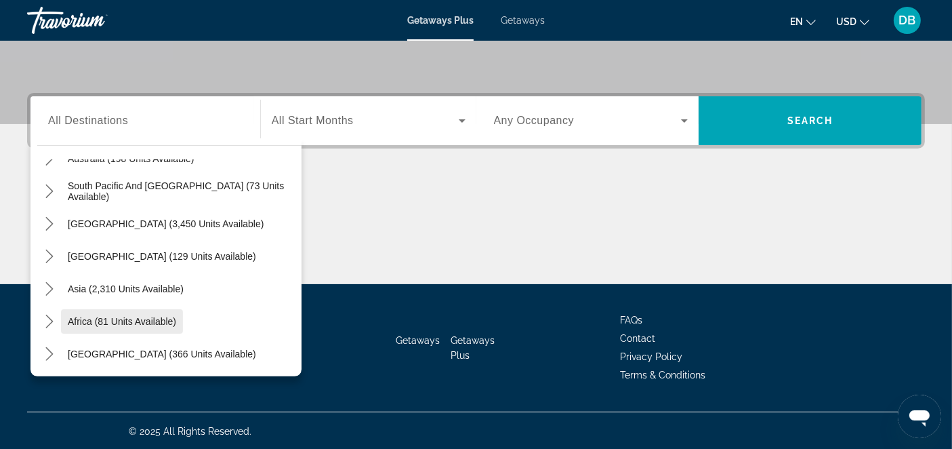
click at [113, 316] on span "Africa (81 units available)" at bounding box center [122, 321] width 108 height 11
type input "**********"
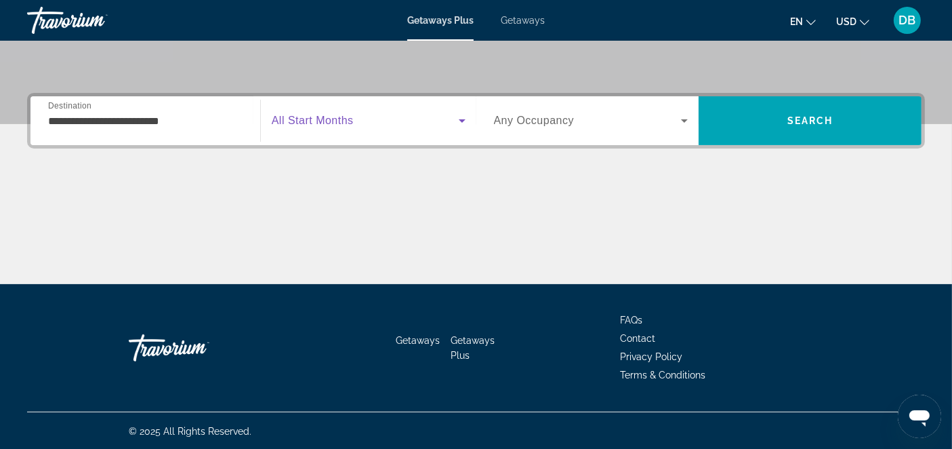
click at [457, 119] on icon "Search widget" at bounding box center [462, 120] width 16 height 16
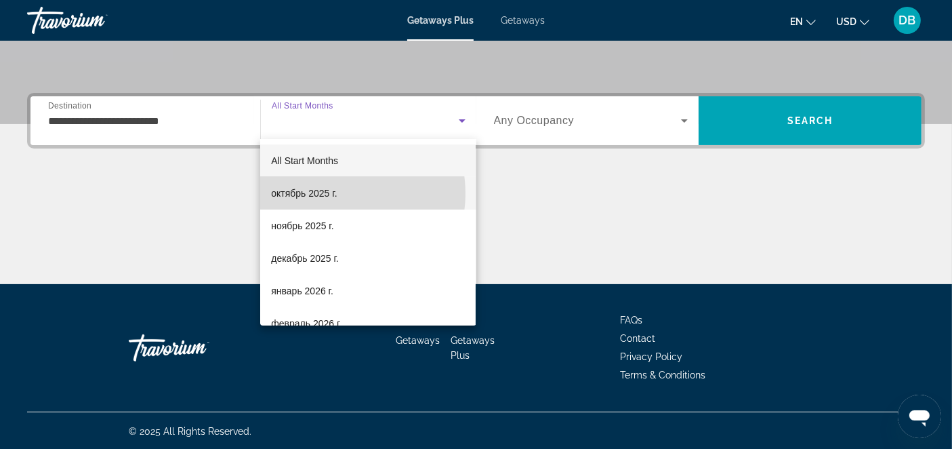
click at [333, 193] on span "октябрь 2025 г." at bounding box center [304, 193] width 66 height 16
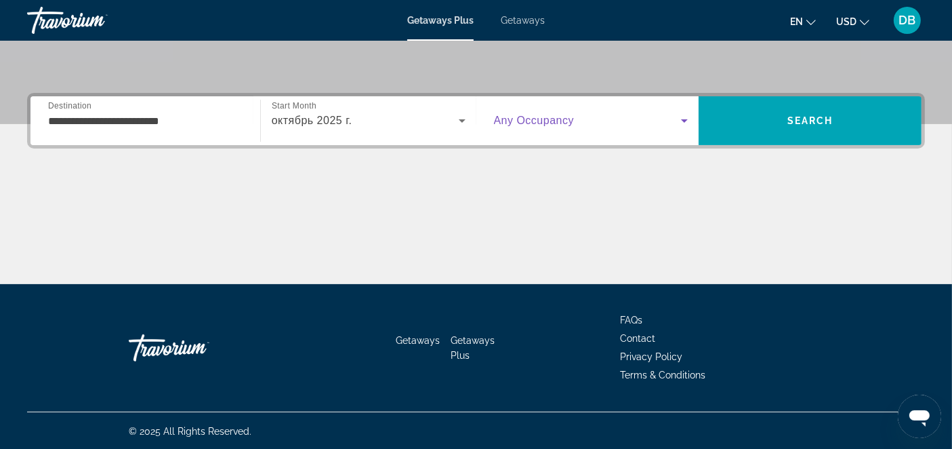
click at [684, 122] on icon "Search widget" at bounding box center [684, 120] width 16 height 16
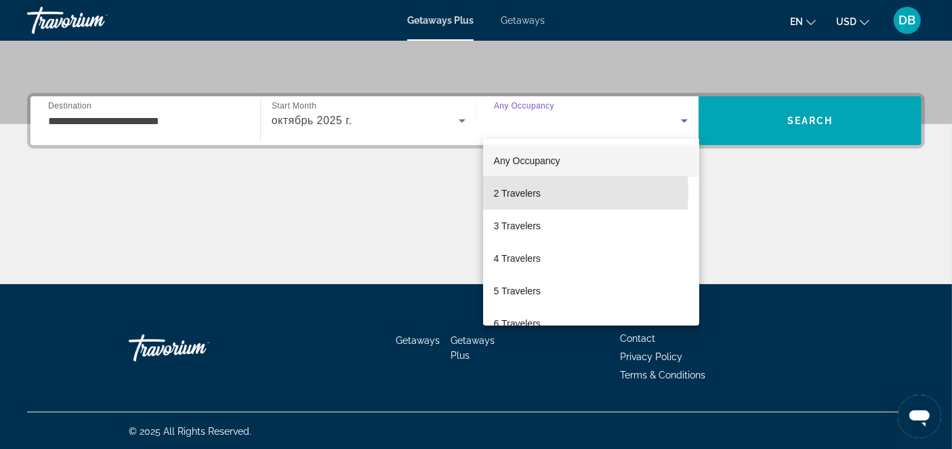
drag, startPoint x: 537, startPoint y: 192, endPoint x: 660, endPoint y: 151, distance: 129.4
click at [538, 192] on span "2 Travelers" at bounding box center [517, 193] width 47 height 16
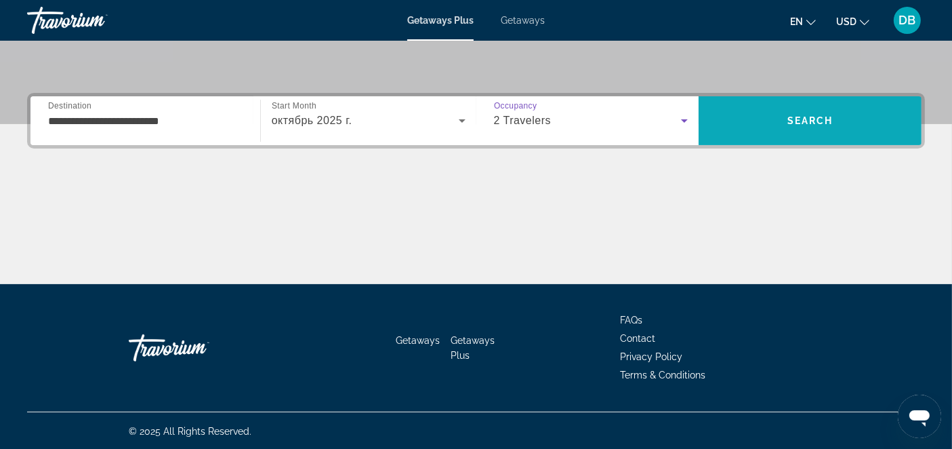
click at [811, 121] on span "Search" at bounding box center [810, 120] width 46 height 11
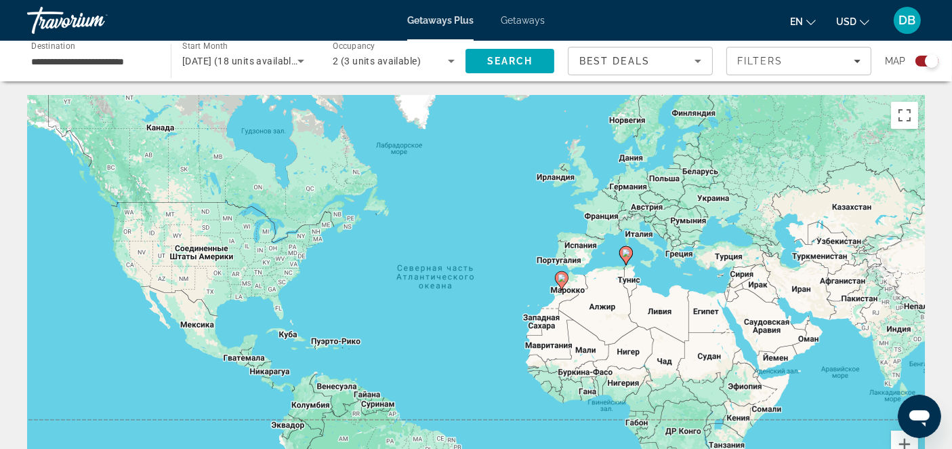
click at [626, 256] on g "Main content" at bounding box center [626, 255] width 14 height 19
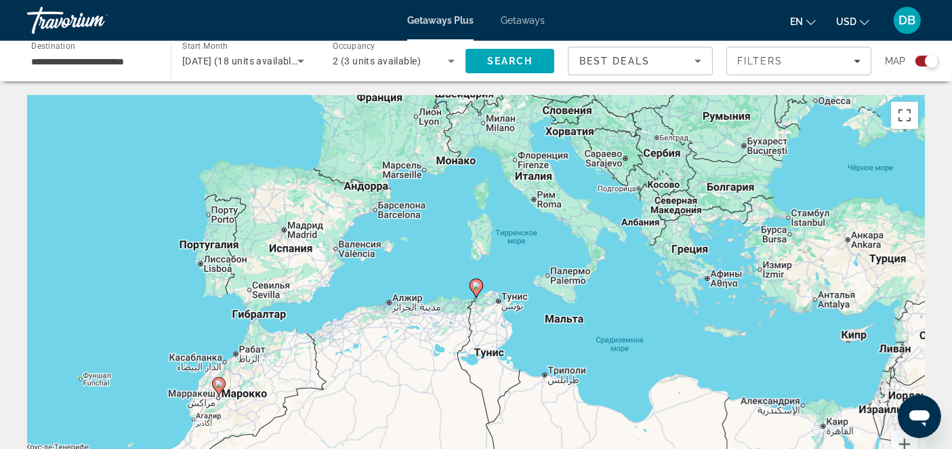
click at [480, 287] on icon "Main content" at bounding box center [476, 288] width 12 height 18
type input "**********"
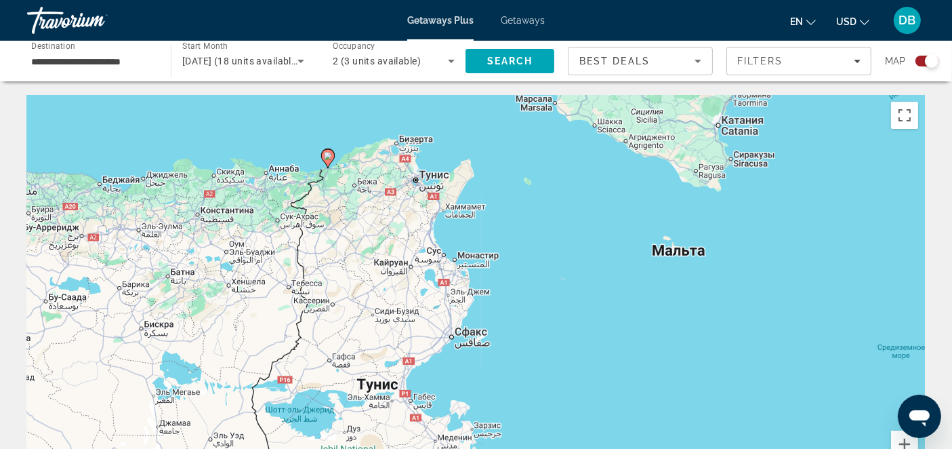
drag, startPoint x: 720, startPoint y: 365, endPoint x: 569, endPoint y: 232, distance: 200.7
click at [571, 233] on div "Чтобы активировать перетаскивание с помощью клавиатуры, нажмите Alt + Ввод. Пос…" at bounding box center [476, 298] width 898 height 407
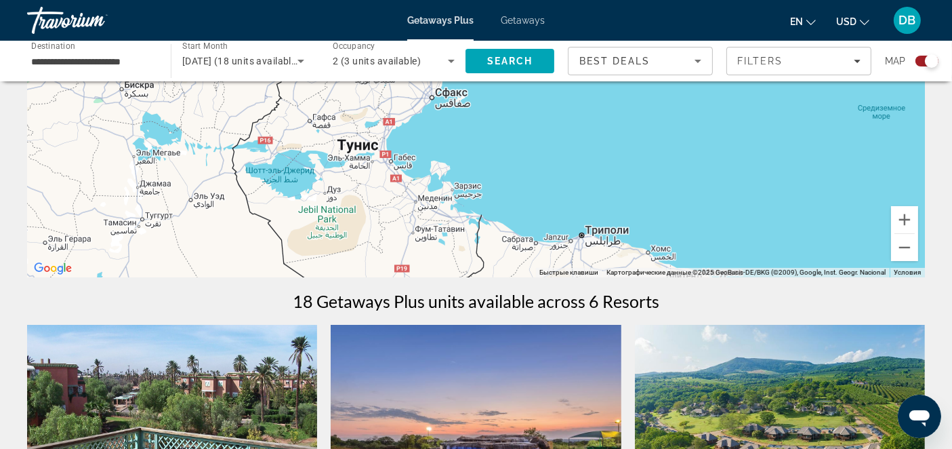
scroll to position [226, 0]
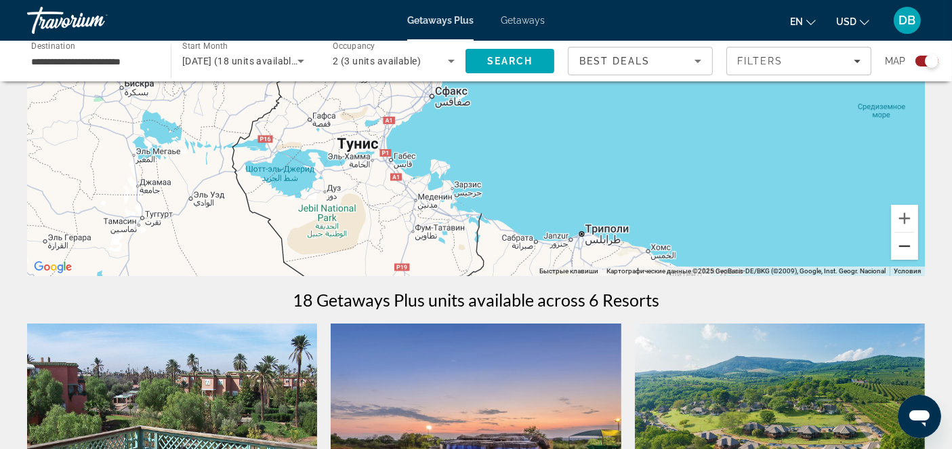
click at [900, 245] on button "Уменьшить" at bounding box center [904, 245] width 27 height 27
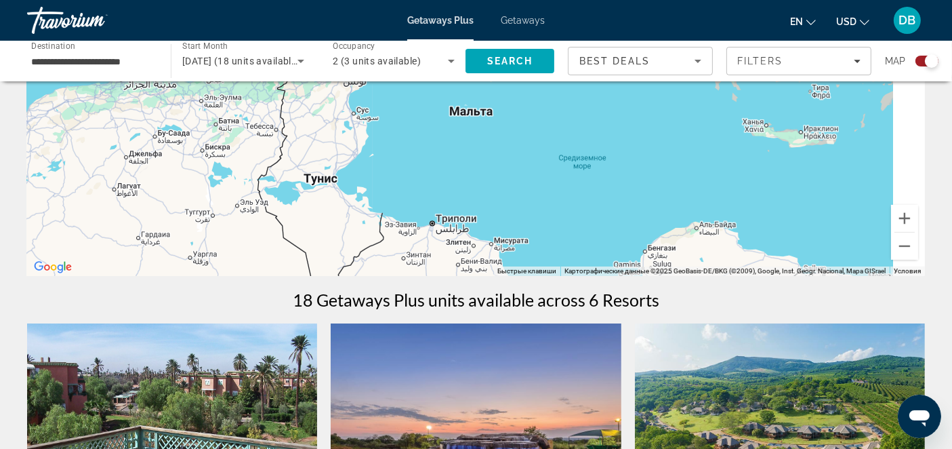
drag, startPoint x: 667, startPoint y: 182, endPoint x: 566, endPoint y: 253, distance: 123.5
click at [565, 255] on div "Чтобы активировать перетаскивание с помощью клавиатуры, нажмите Alt + Ввод. Пос…" at bounding box center [476, 72] width 898 height 407
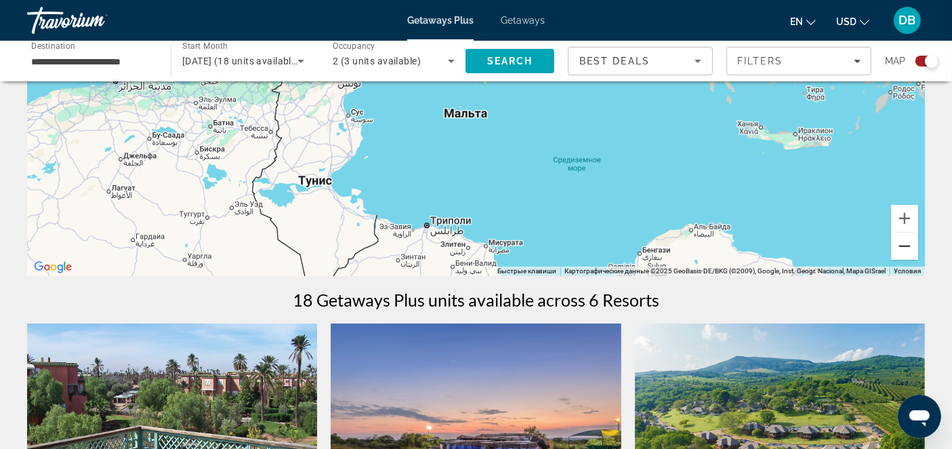
click at [906, 245] on button "Уменьшить" at bounding box center [904, 245] width 27 height 27
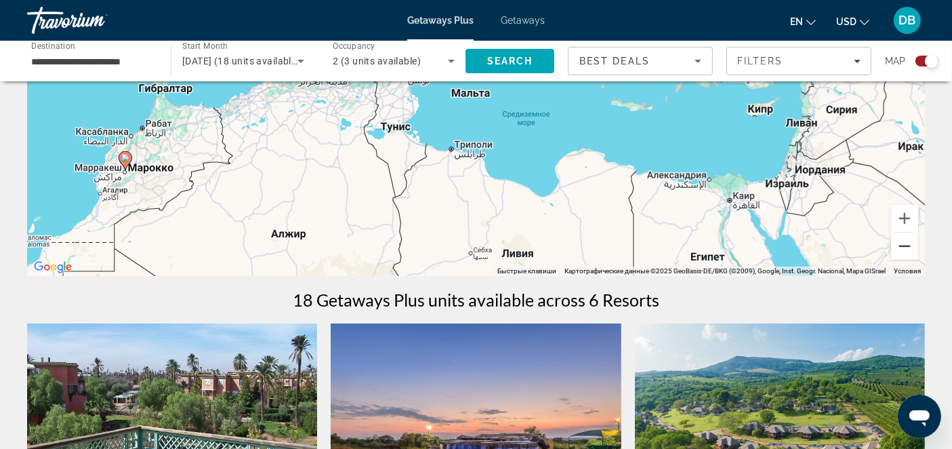
click at [906, 245] on button "Уменьшить" at bounding box center [904, 245] width 27 height 27
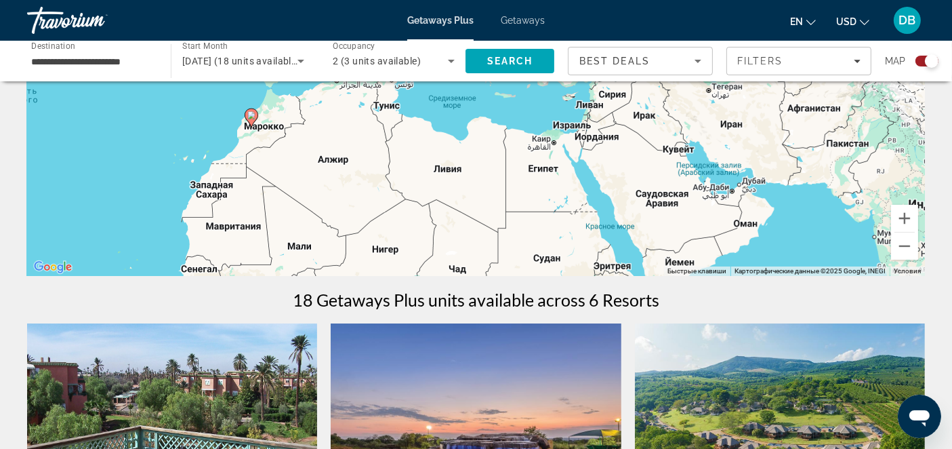
drag, startPoint x: 735, startPoint y: 178, endPoint x: 684, endPoint y: 183, distance: 51.1
click at [684, 183] on div "Чтобы активировать перетаскивание с помощью клавиатуры, нажмите Alt + Ввод. Пос…" at bounding box center [476, 72] width 898 height 407
click at [521, 17] on span "Getaways" at bounding box center [523, 20] width 44 height 11
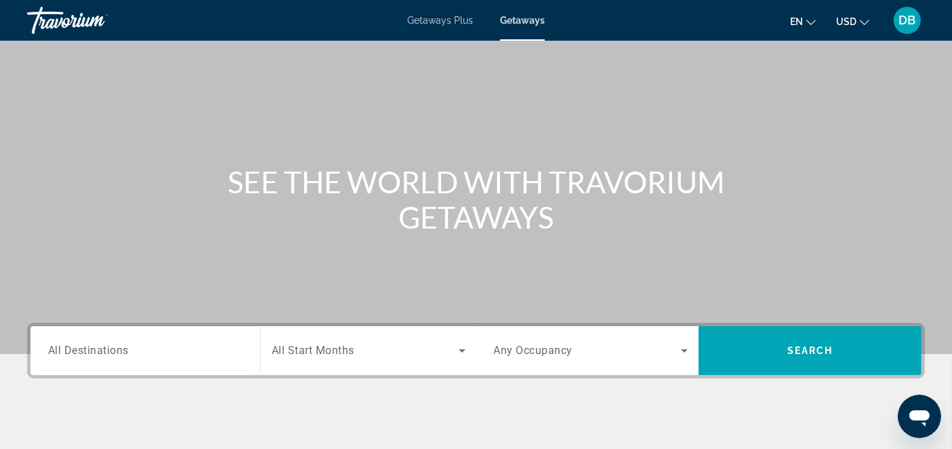
scroll to position [75, 0]
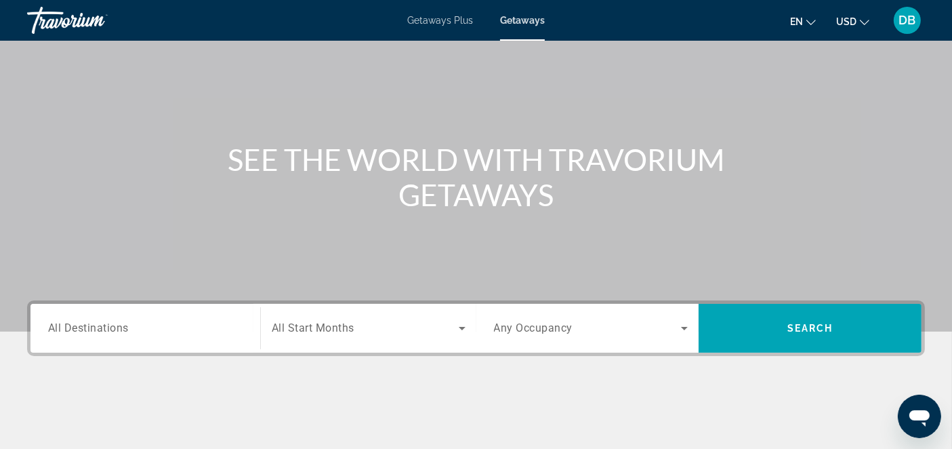
click at [104, 329] on span "All Destinations" at bounding box center [88, 327] width 81 height 13
click at [104, 329] on input "Destination All Destinations" at bounding box center [145, 329] width 194 height 16
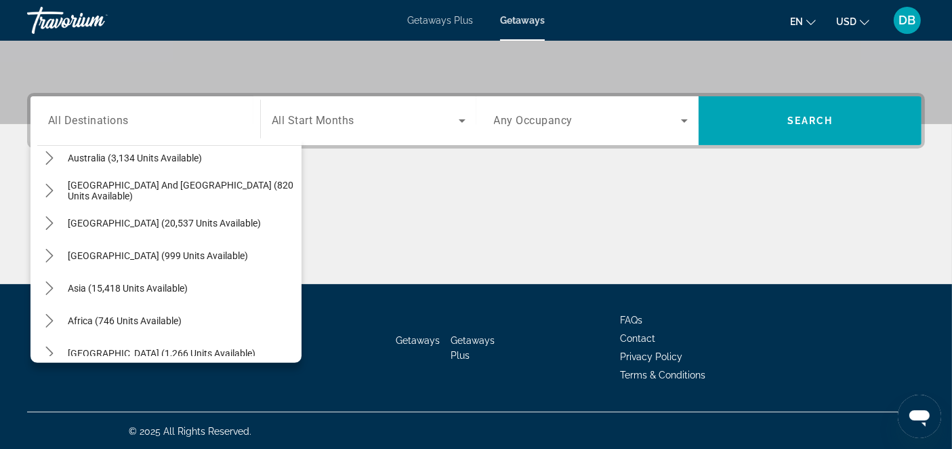
scroll to position [219, 0]
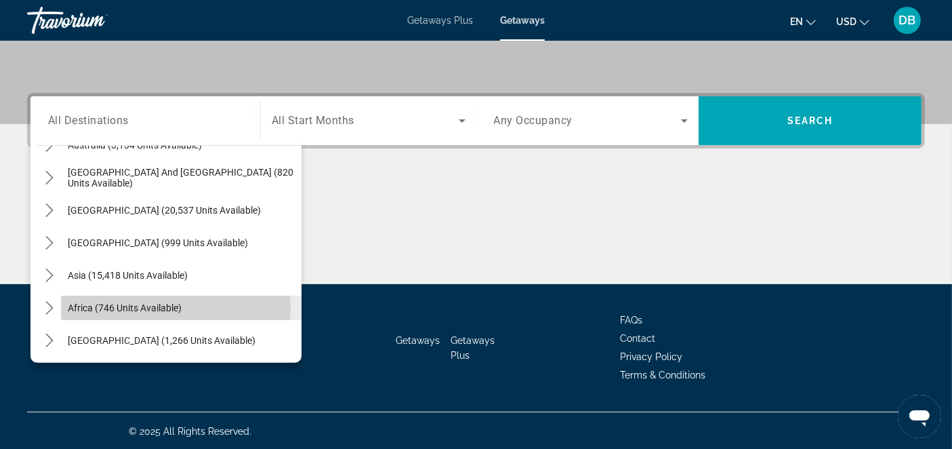
click at [173, 305] on span "Africa (746 units available)" at bounding box center [125, 307] width 114 height 11
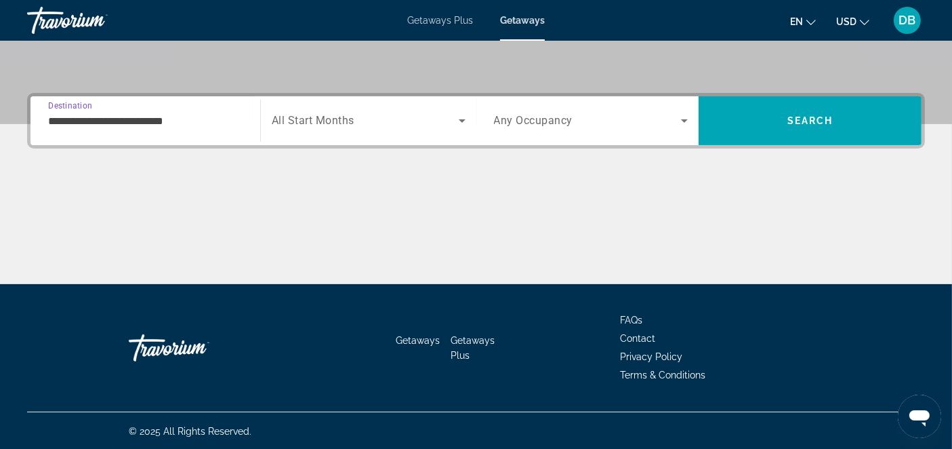
click at [74, 118] on input "**********" at bounding box center [145, 121] width 194 height 16
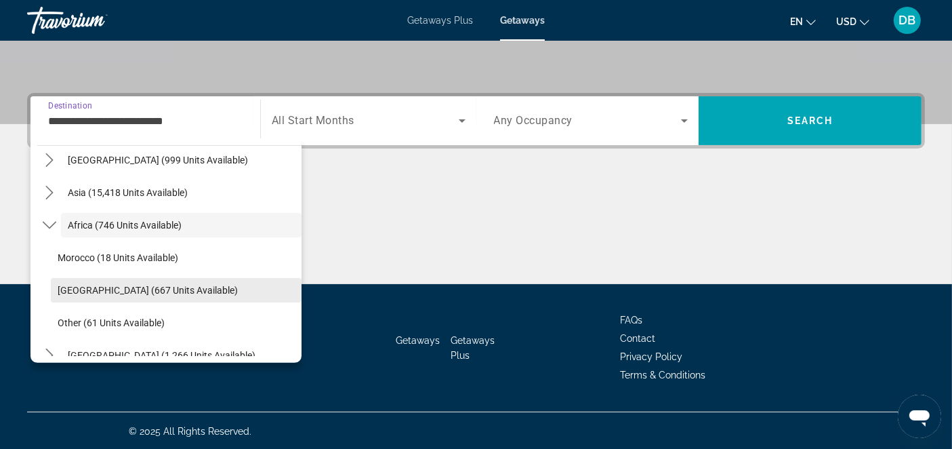
scroll to position [316, 0]
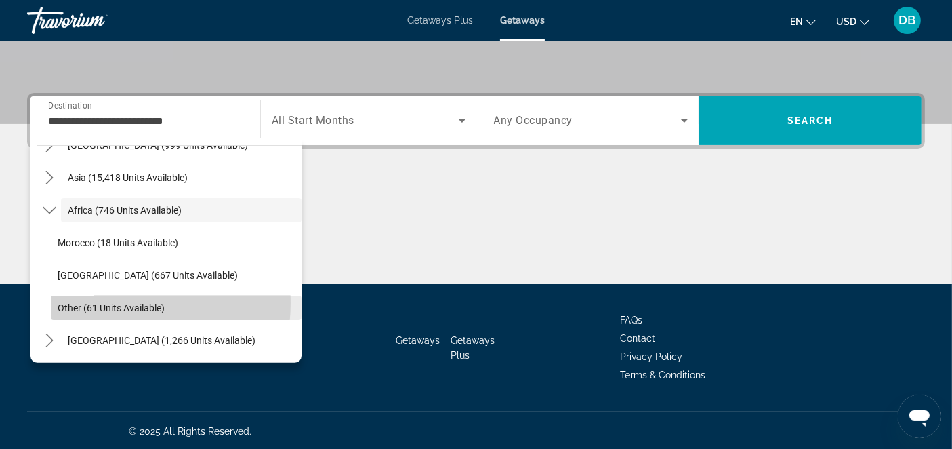
click at [106, 302] on span "Other (61 units available)" at bounding box center [111, 307] width 107 height 11
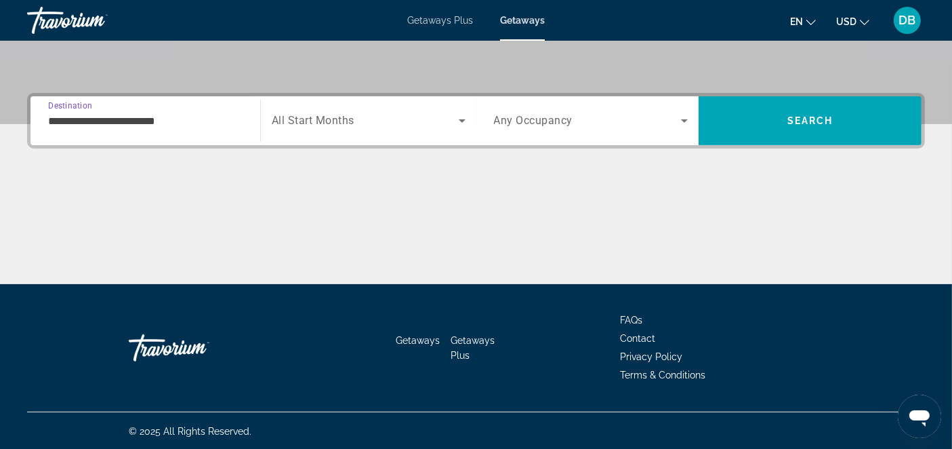
click at [182, 120] on input "**********" at bounding box center [145, 121] width 194 height 16
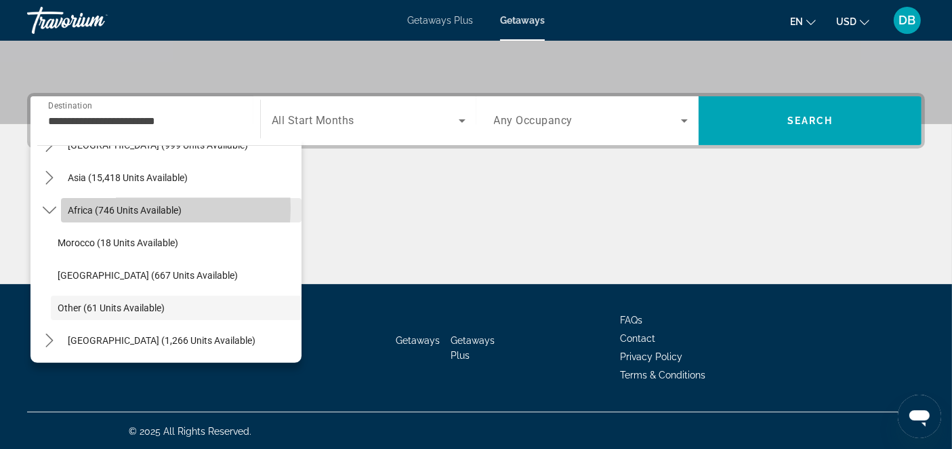
click at [117, 207] on span "Africa (746 units available)" at bounding box center [125, 210] width 114 height 11
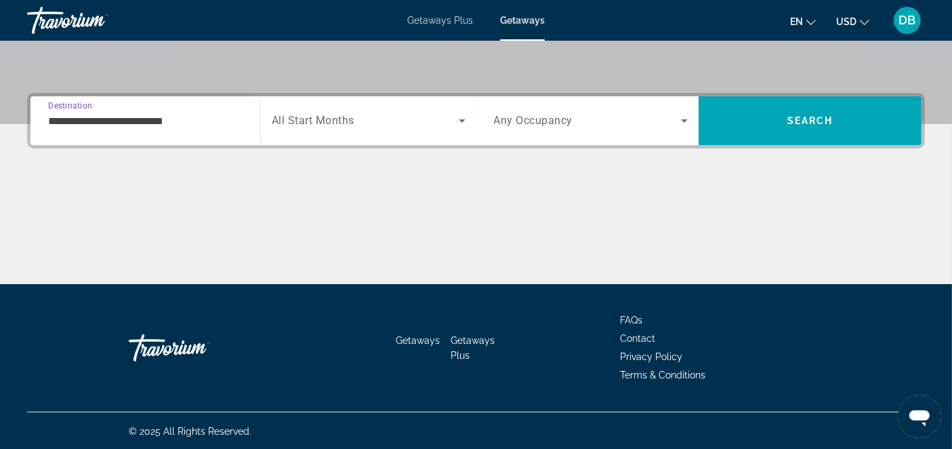
click at [184, 118] on input "**********" at bounding box center [145, 121] width 194 height 16
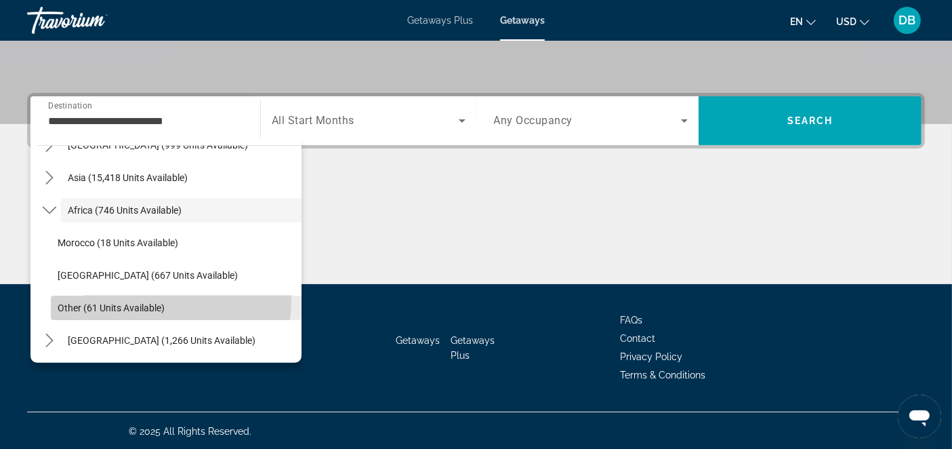
click at [101, 296] on span "Select destination: Other (61 units available)" at bounding box center [176, 307] width 251 height 33
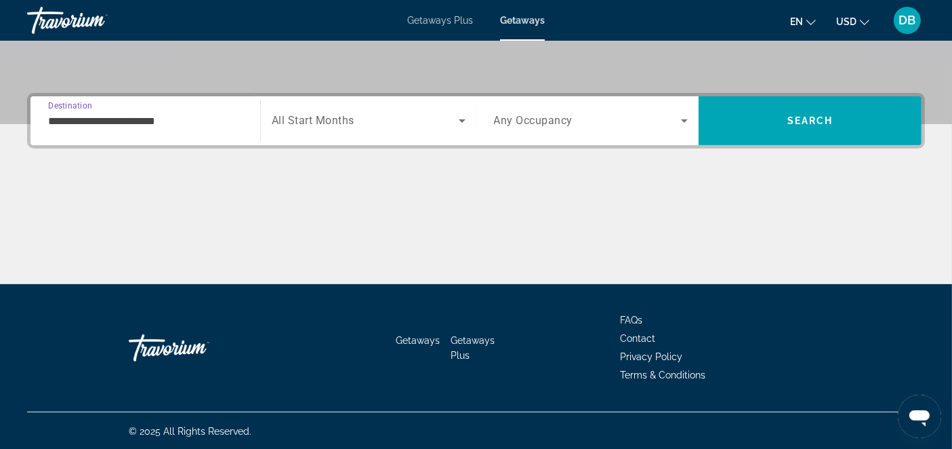
click at [175, 119] on input "**********" at bounding box center [145, 121] width 194 height 16
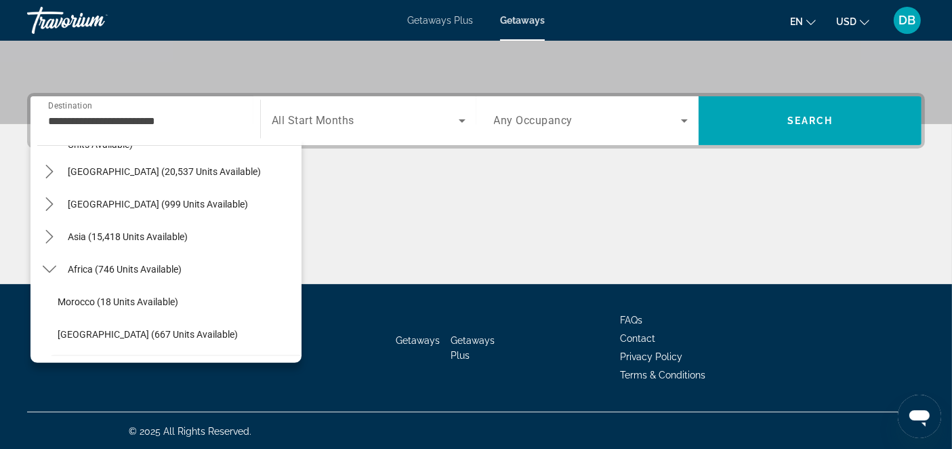
scroll to position [282, 0]
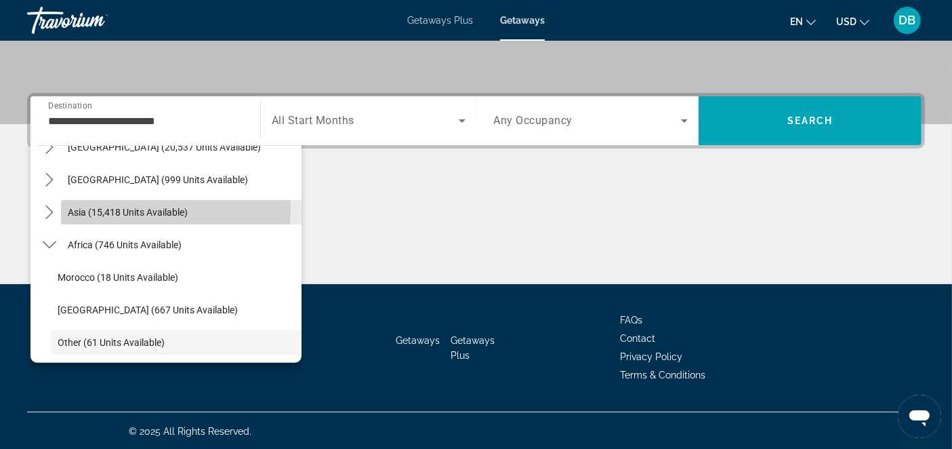
click at [136, 207] on span "Asia (15,418 units available)" at bounding box center [128, 212] width 120 height 11
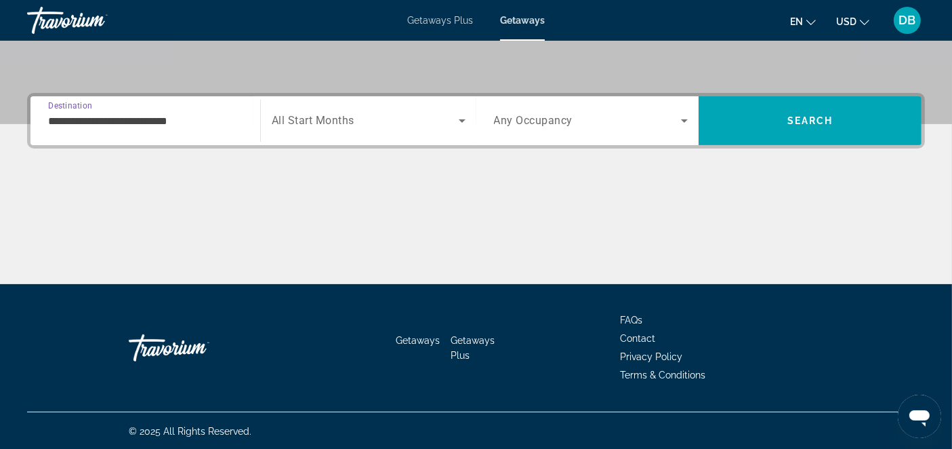
click at [194, 122] on input "**********" at bounding box center [145, 121] width 194 height 16
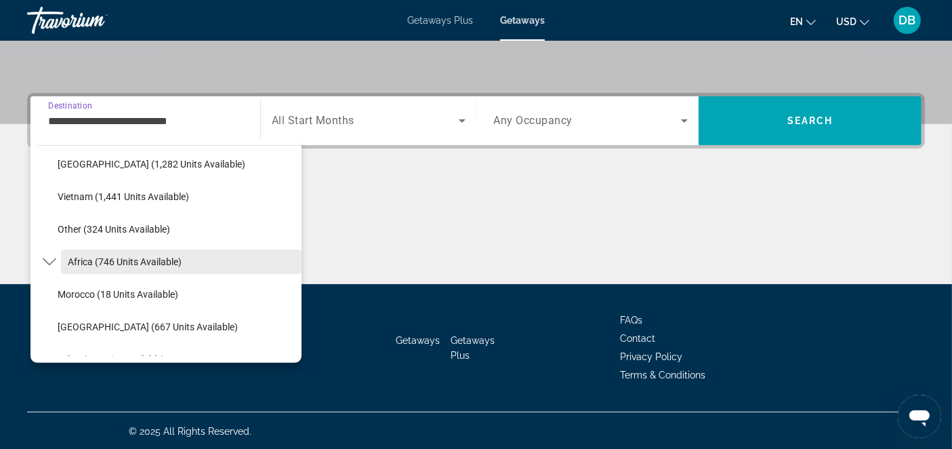
scroll to position [804, 0]
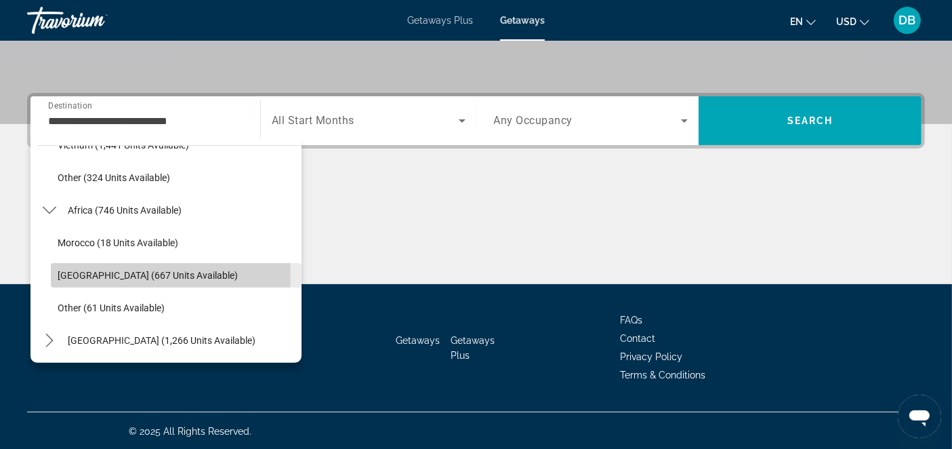
click at [129, 273] on span "South Africa (667 units available)" at bounding box center [148, 275] width 180 height 11
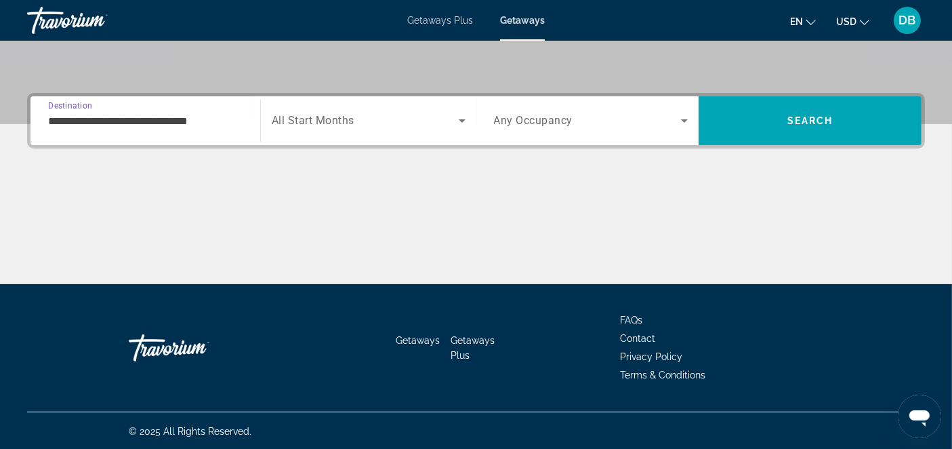
click at [223, 116] on input "**********" at bounding box center [145, 121] width 194 height 16
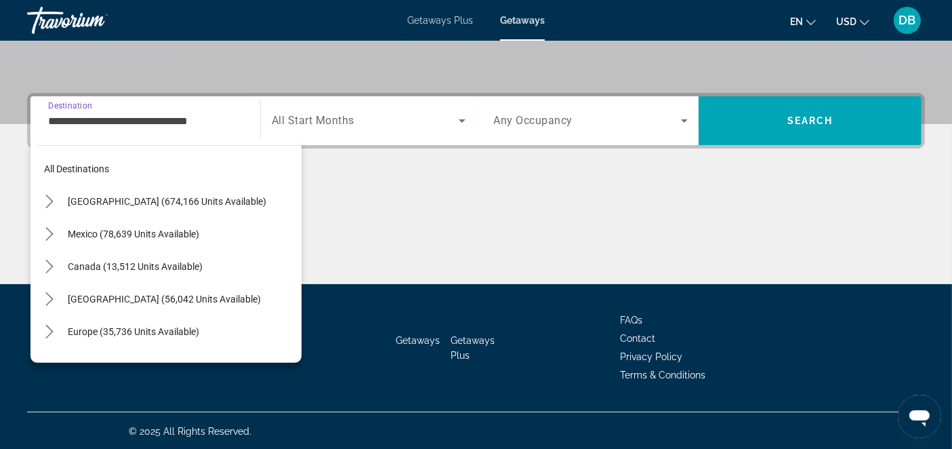
scroll to position [805, 0]
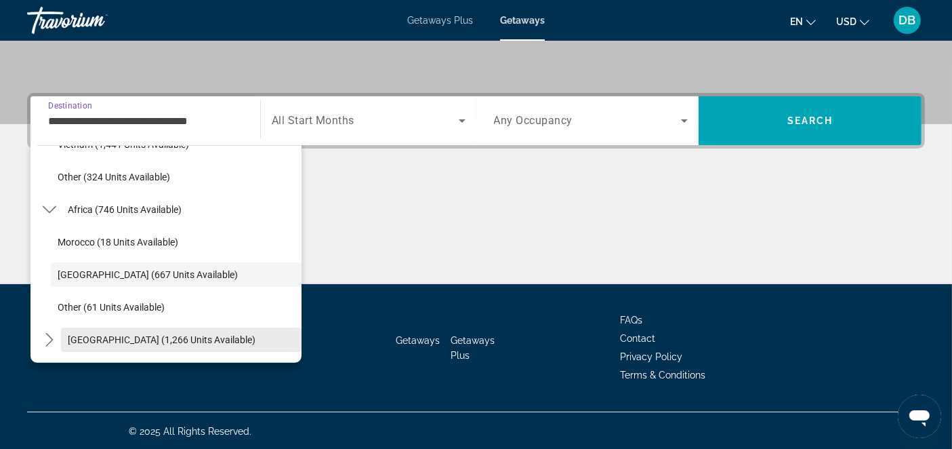
click at [170, 340] on span "[GEOGRAPHIC_DATA] (1,266 units available)" at bounding box center [162, 339] width 188 height 11
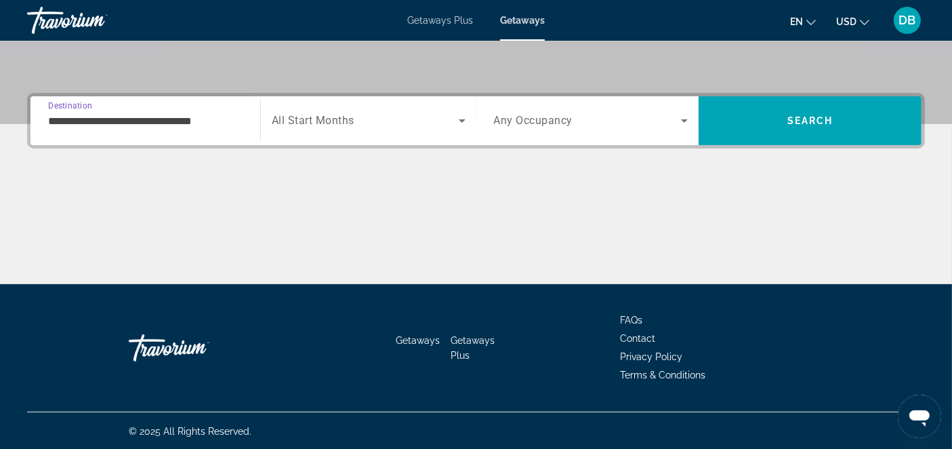
click at [235, 123] on input "**********" at bounding box center [145, 121] width 194 height 16
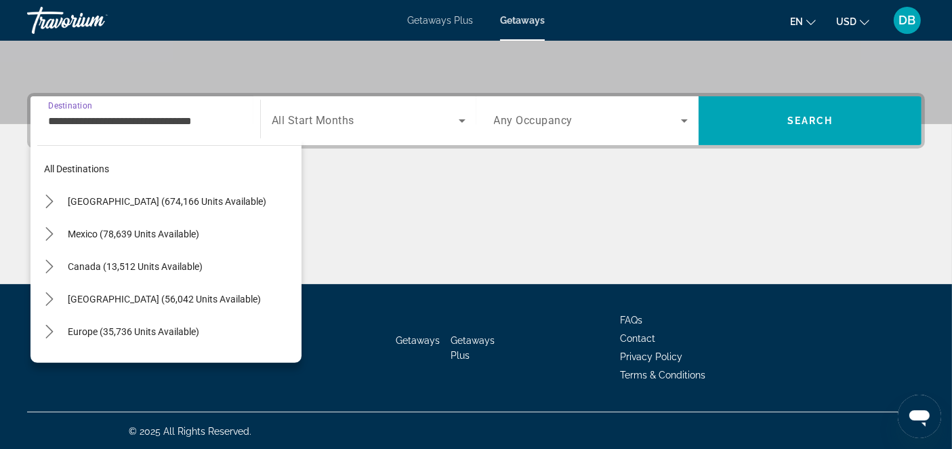
scroll to position [894, 0]
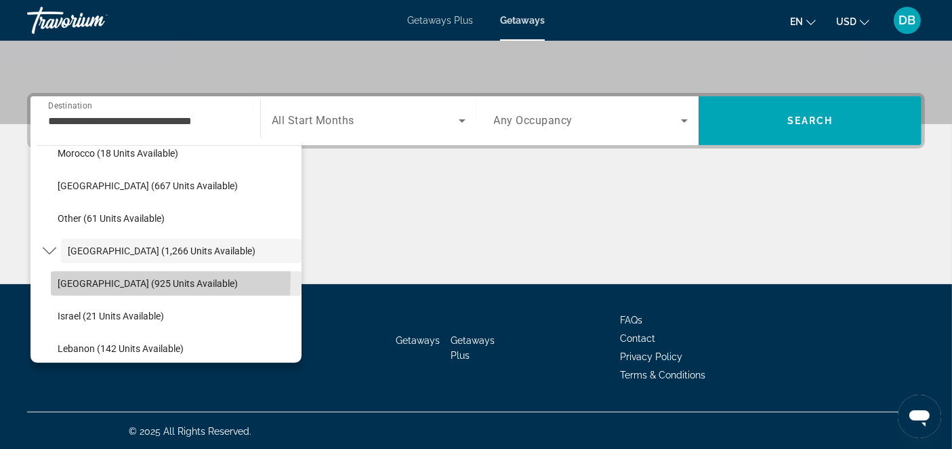
click at [120, 278] on span "Egypt (925 units available)" at bounding box center [148, 283] width 180 height 11
type input "**********"
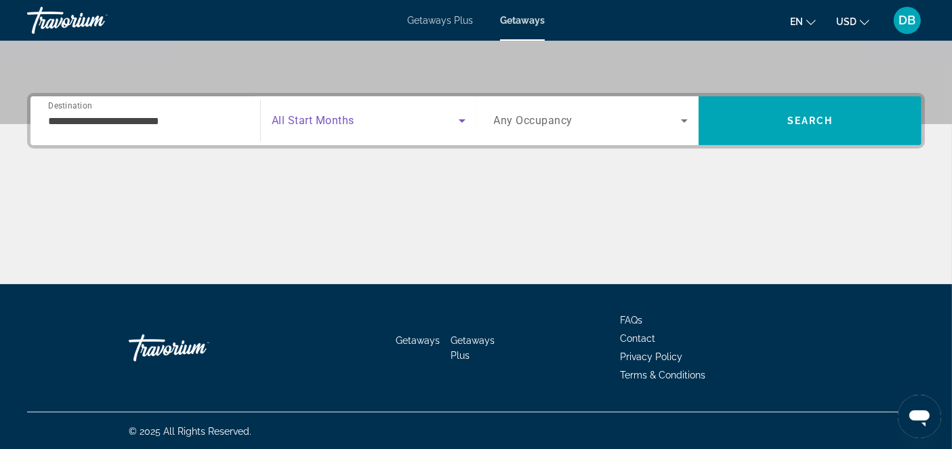
click at [461, 118] on icon "Search widget" at bounding box center [462, 120] width 16 height 16
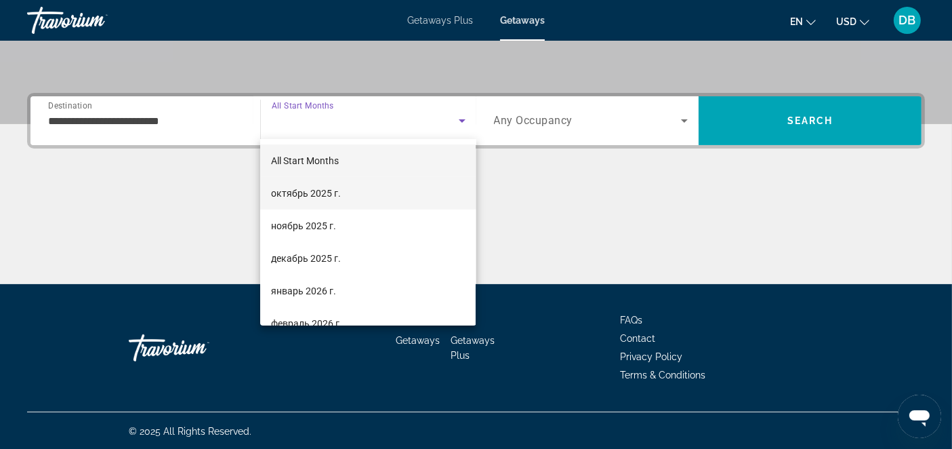
click at [289, 190] on span "октябрь 2025 г." at bounding box center [306, 193] width 70 height 16
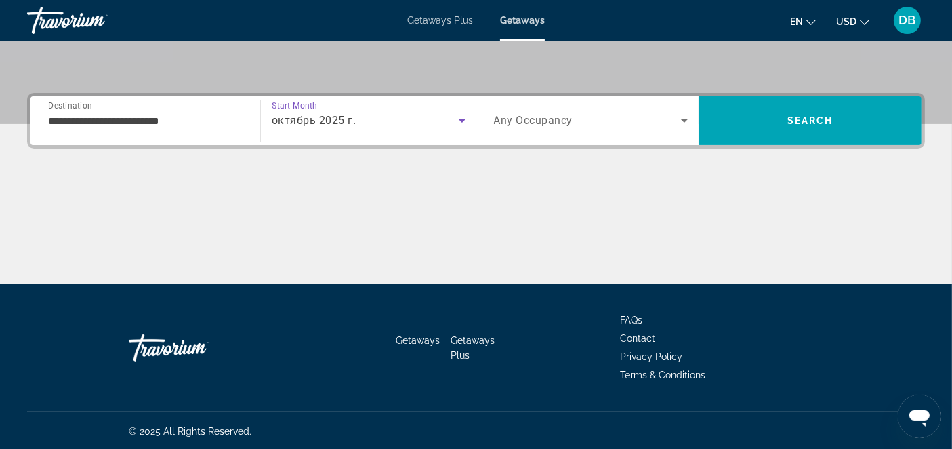
click at [689, 116] on icon "Search widget" at bounding box center [684, 120] width 16 height 16
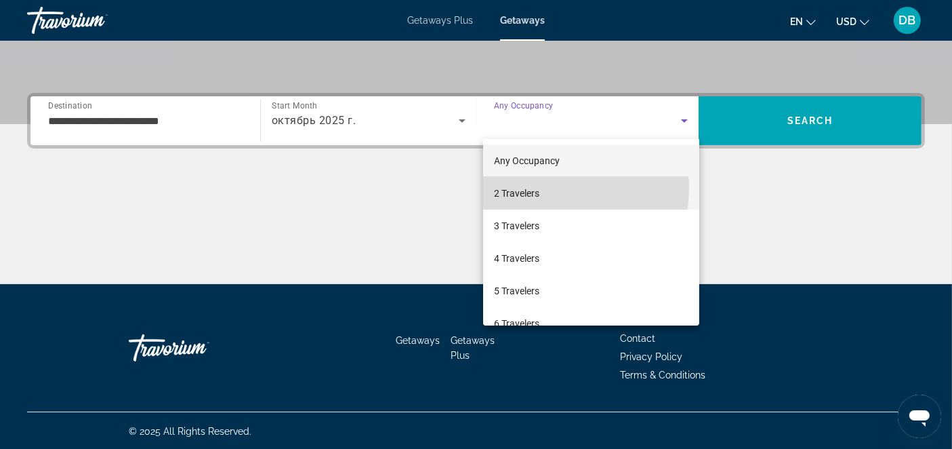
click at [547, 188] on mat-option "2 Travelers" at bounding box center [591, 193] width 216 height 33
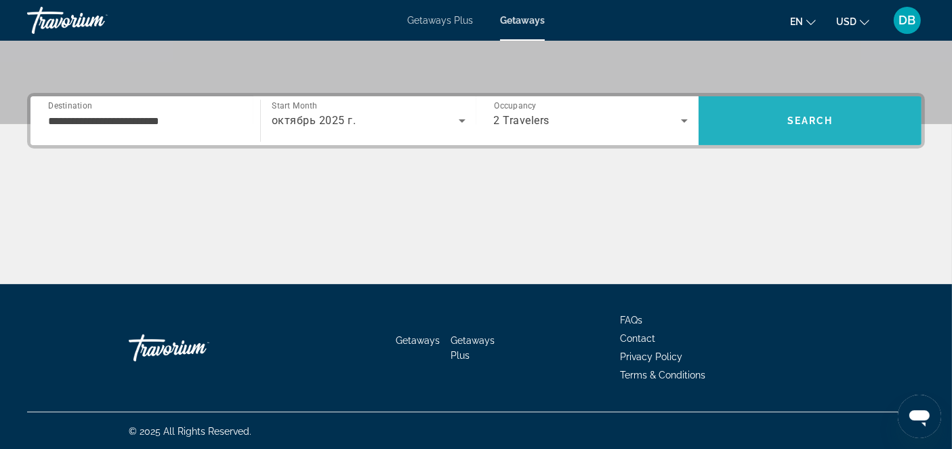
click at [755, 119] on span "Search" at bounding box center [810, 120] width 223 height 33
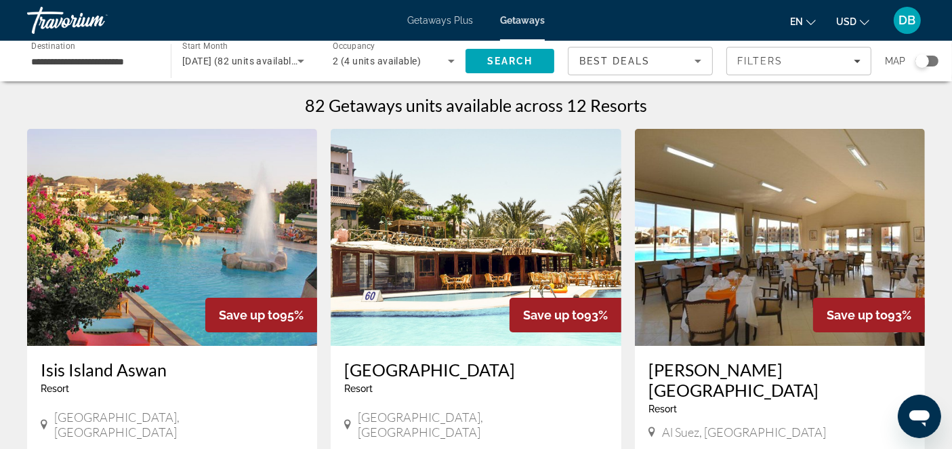
click at [201, 232] on img "Main content" at bounding box center [172, 237] width 290 height 217
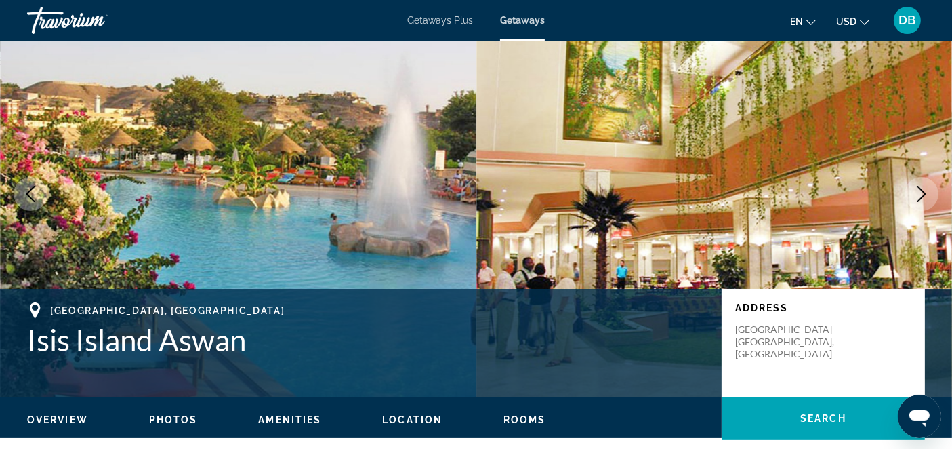
scroll to position [60, 0]
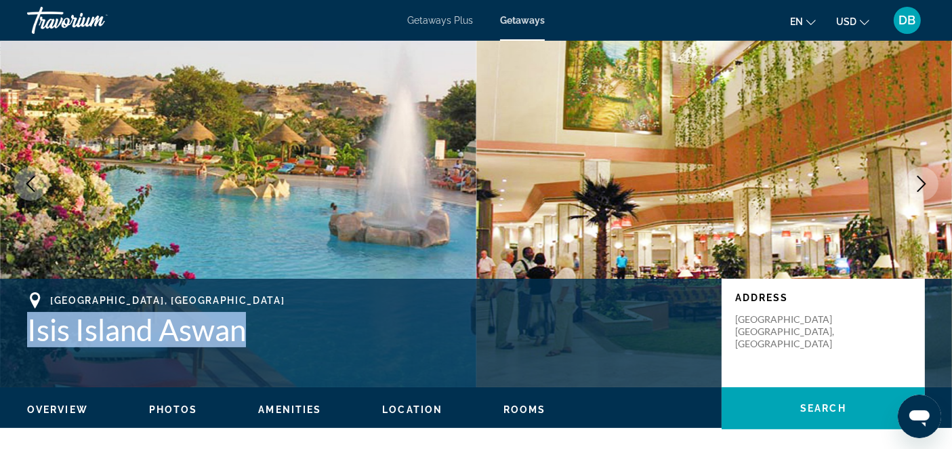
drag, startPoint x: 30, startPoint y: 327, endPoint x: 252, endPoint y: 346, distance: 222.4
click at [252, 346] on h1 "Isis Island Aswan" at bounding box center [367, 329] width 681 height 35
copy h1 "Isis Island Aswan"
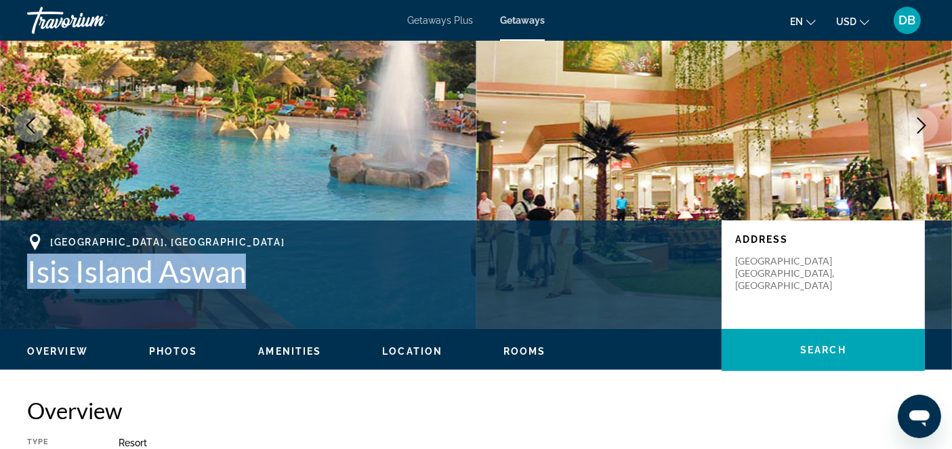
scroll to position [0, 0]
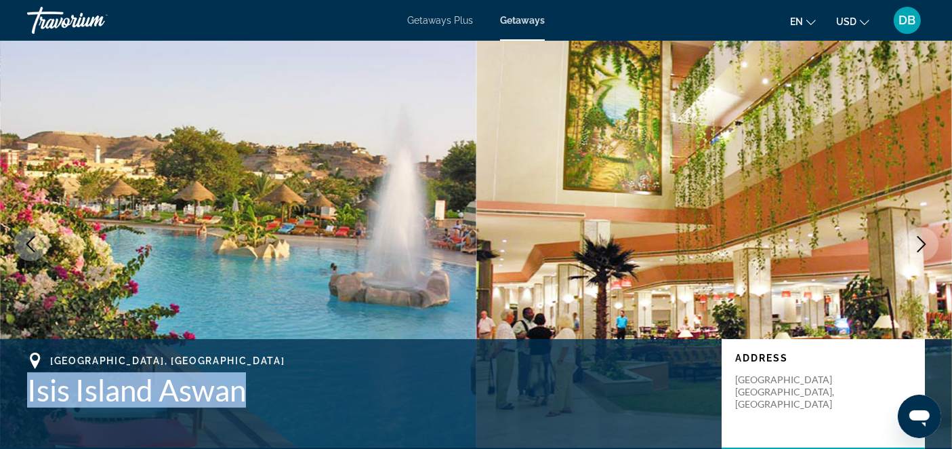
click at [811, 22] on icon "Change language" at bounding box center [810, 22] width 9 height 9
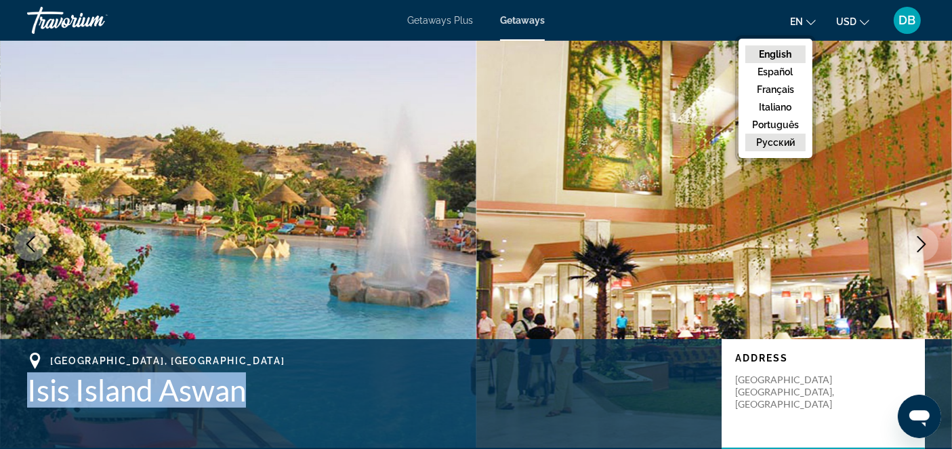
click at [786, 139] on button "русский" at bounding box center [775, 142] width 60 height 18
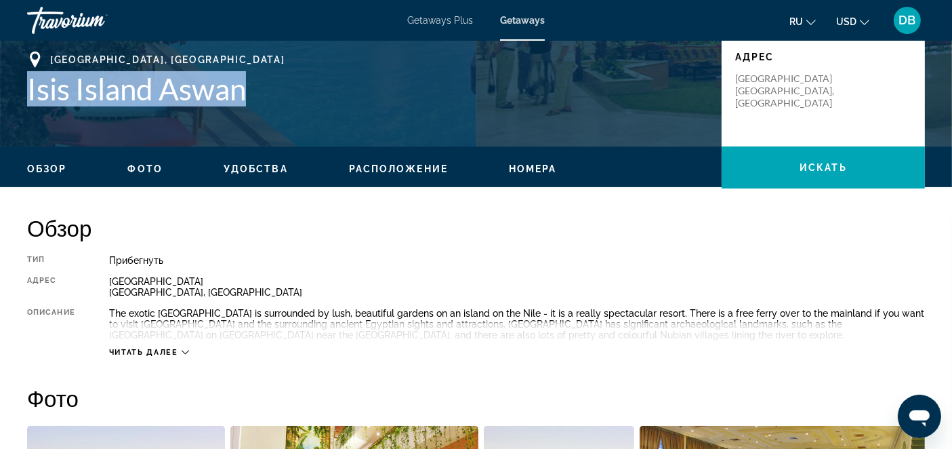
scroll to position [376, 0]
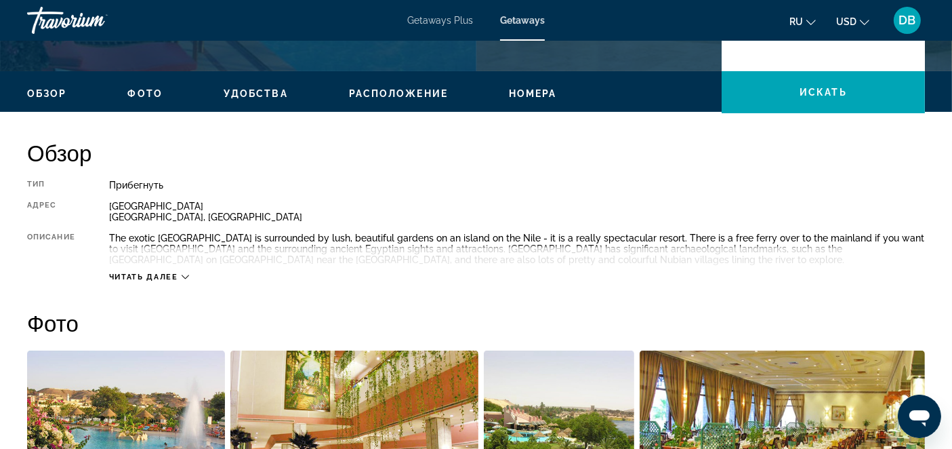
click at [181, 272] on div "Читать далее" at bounding box center [149, 276] width 80 height 9
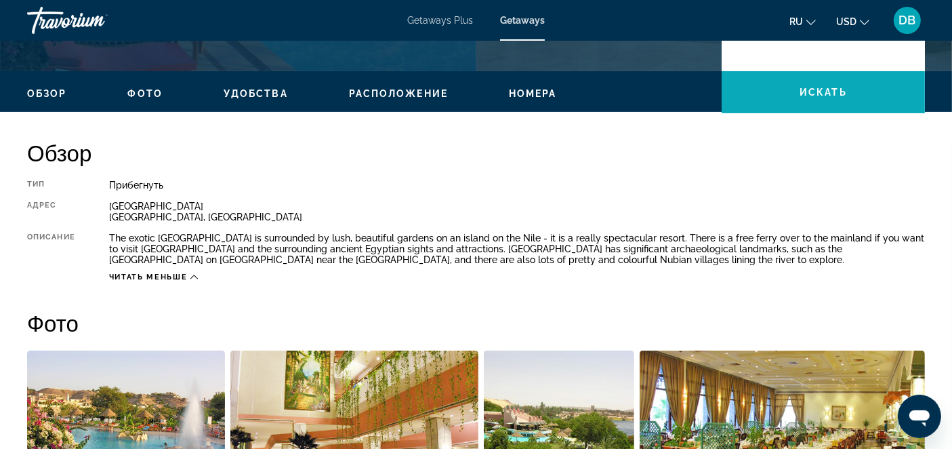
click at [805, 91] on span "искать" at bounding box center [823, 92] width 47 height 11
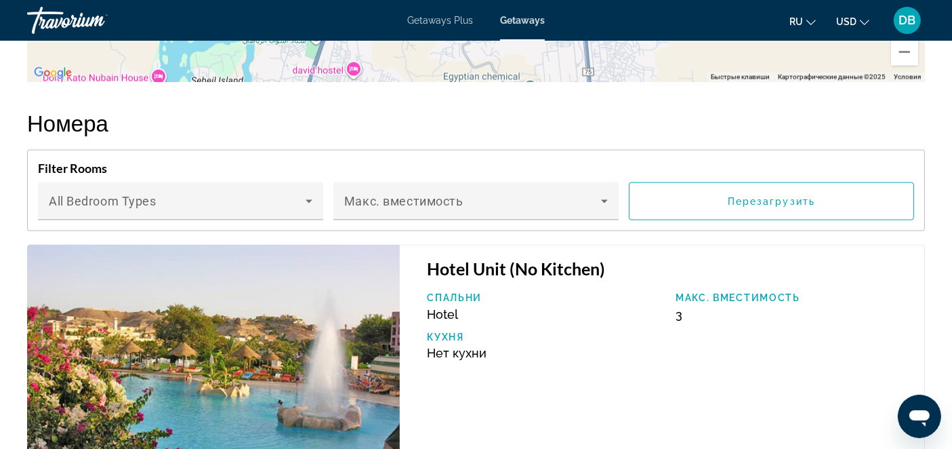
scroll to position [2356, 0]
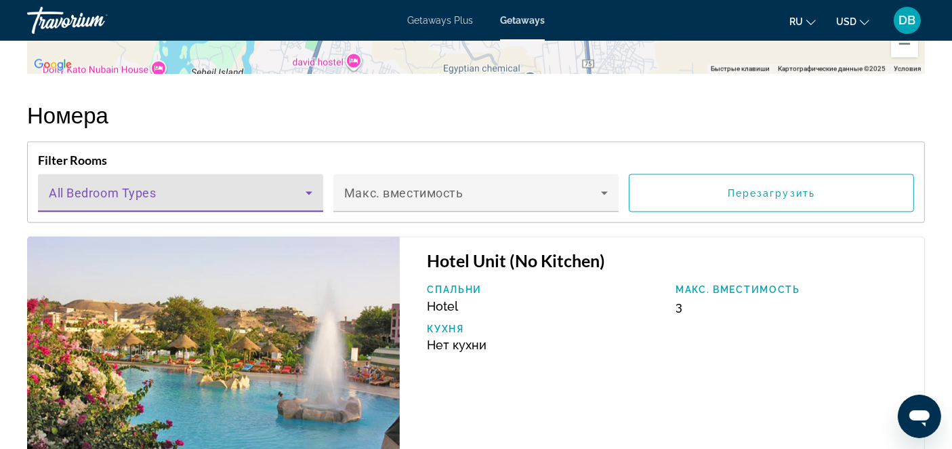
click at [307, 185] on icon "Main content" at bounding box center [309, 193] width 16 height 16
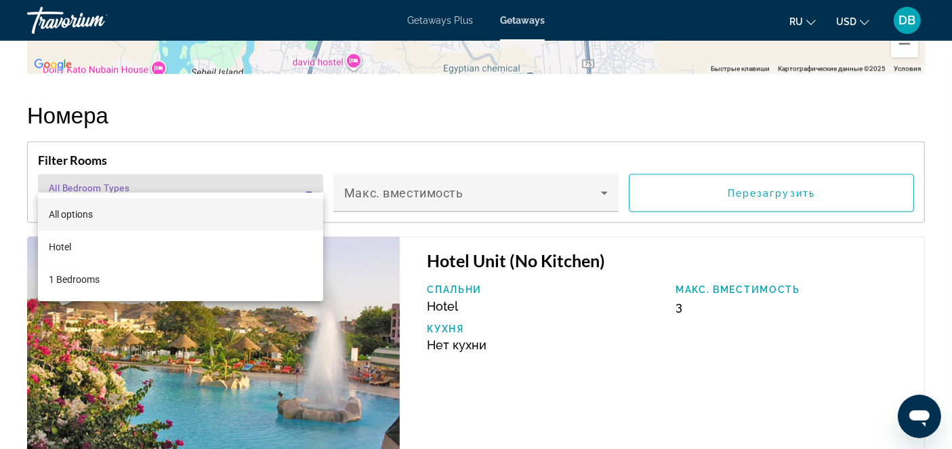
click at [307, 175] on div at bounding box center [476, 224] width 952 height 449
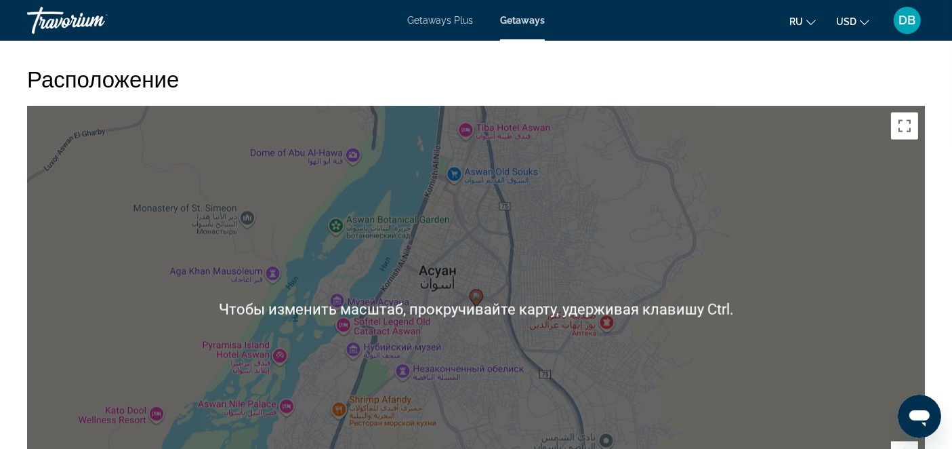
scroll to position [1905, 0]
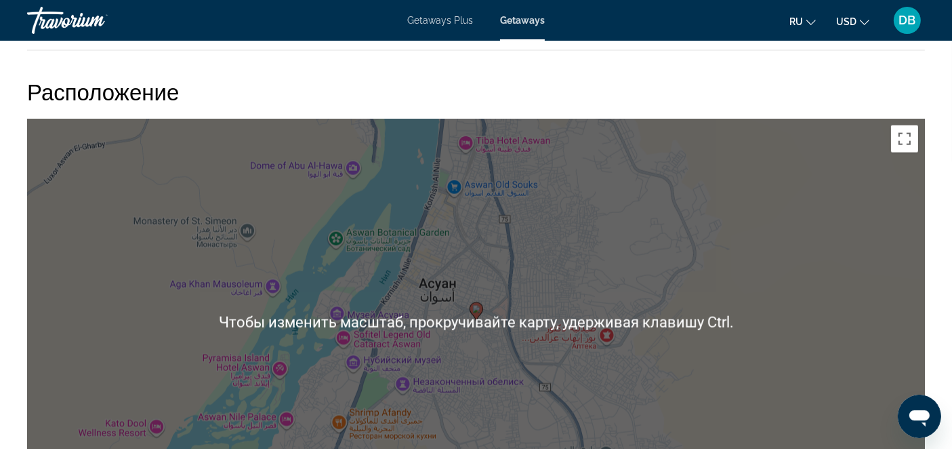
click at [782, 327] on div "Чтобы активировать перетаскивание с помощью клавиатуры, нажмите Alt + Ввод. Пос…" at bounding box center [476, 322] width 898 height 407
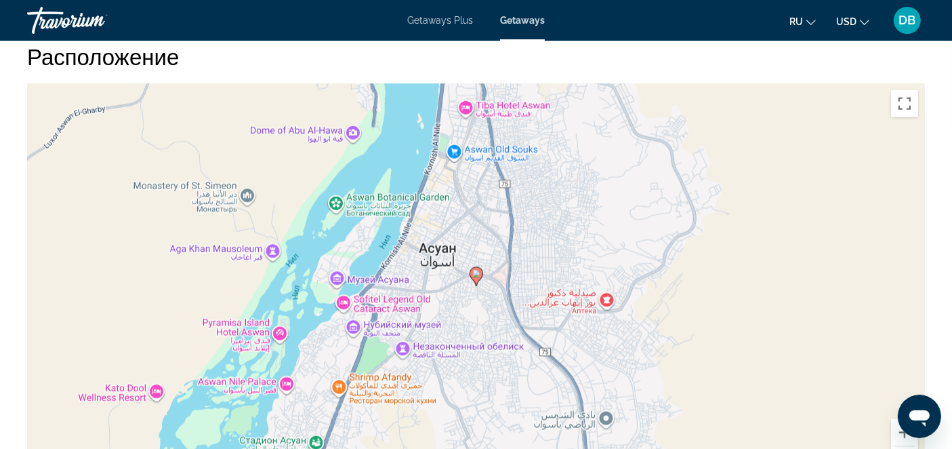
scroll to position [1870, 0]
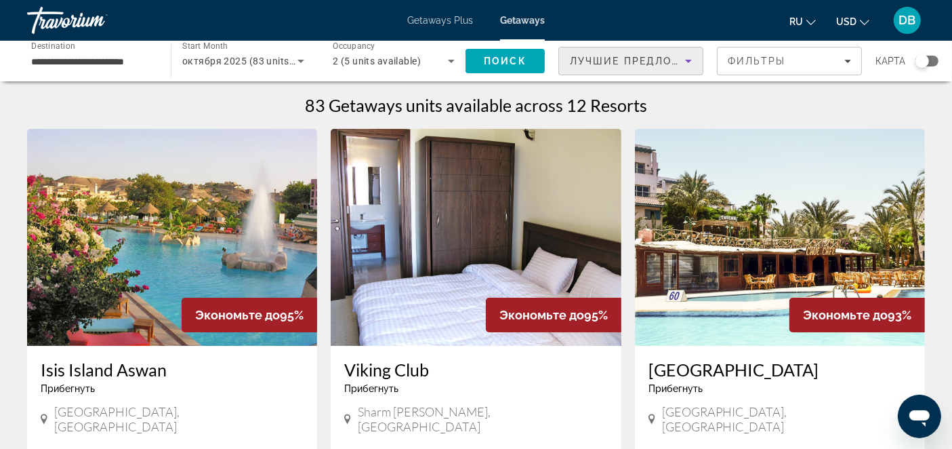
click at [689, 62] on icon "Sort by" at bounding box center [688, 61] width 7 height 3
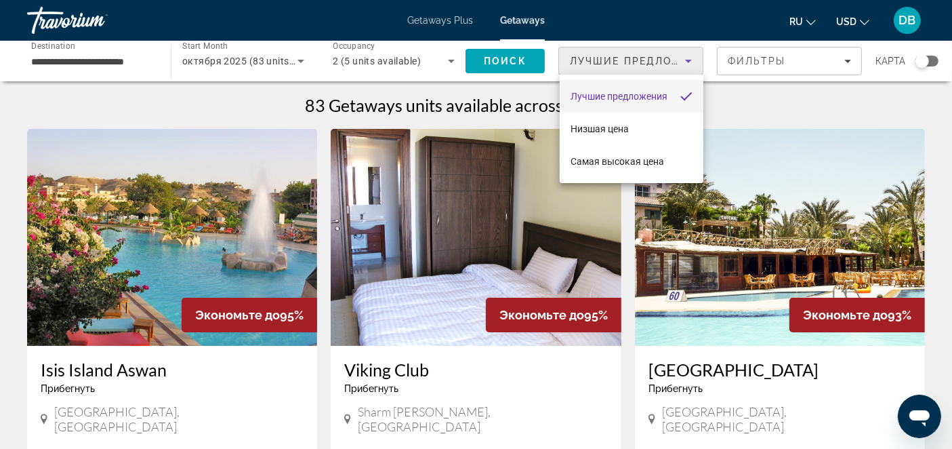
click at [689, 62] on div at bounding box center [476, 224] width 952 height 449
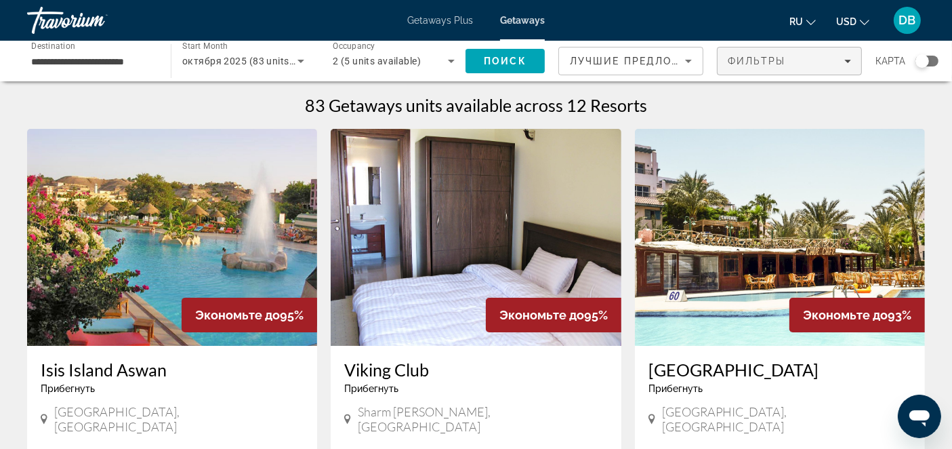
click at [852, 60] on span "Filters" at bounding box center [790, 61] width 144 height 33
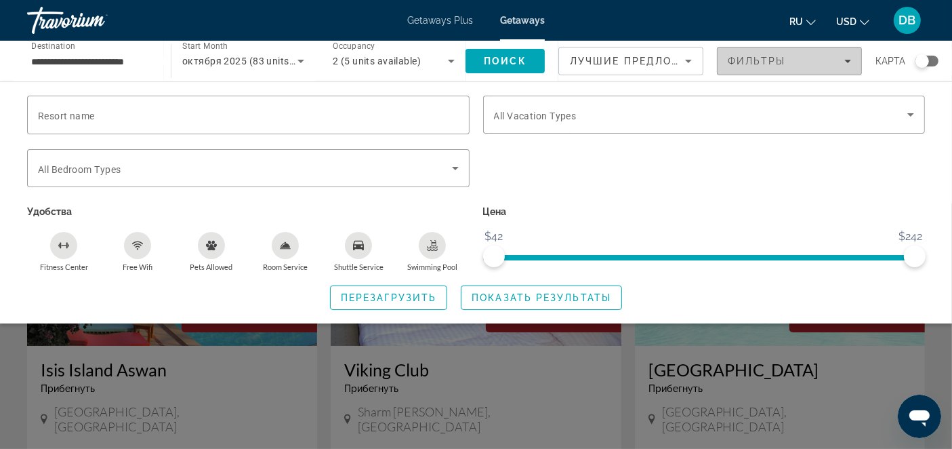
click at [852, 60] on span "Filters" at bounding box center [790, 61] width 144 height 33
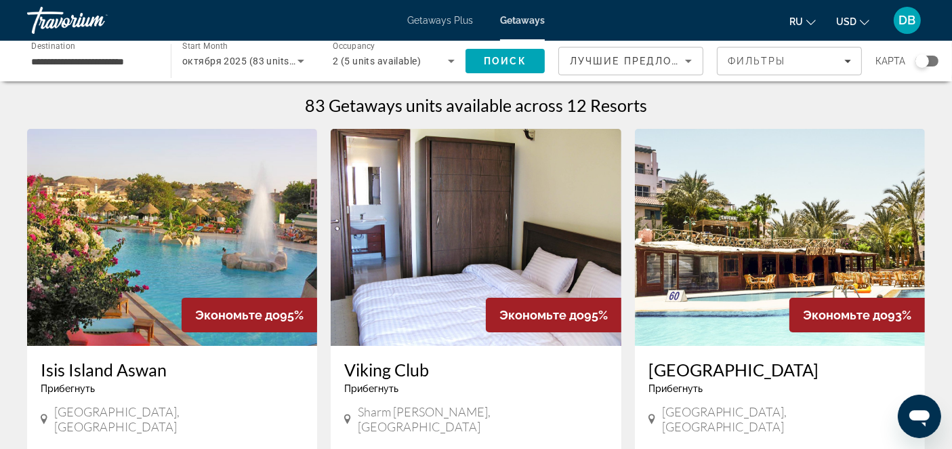
scroll to position [75, 0]
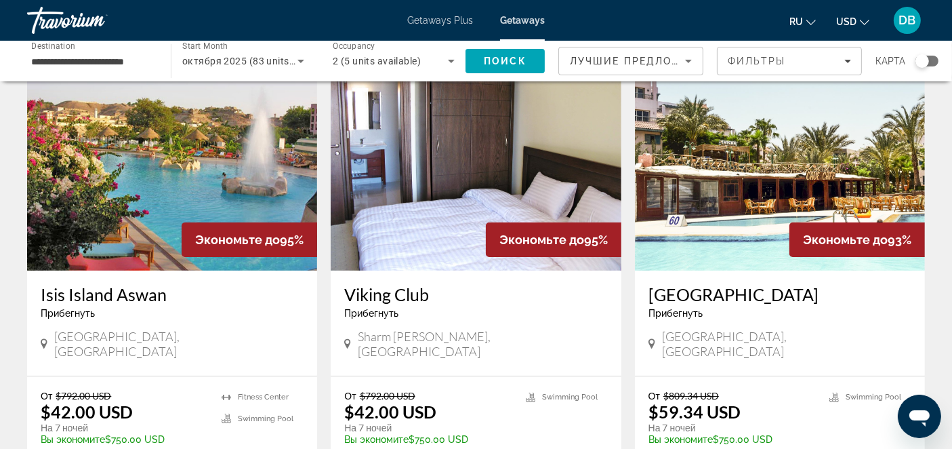
click at [812, 176] on img "Main content" at bounding box center [780, 162] width 290 height 217
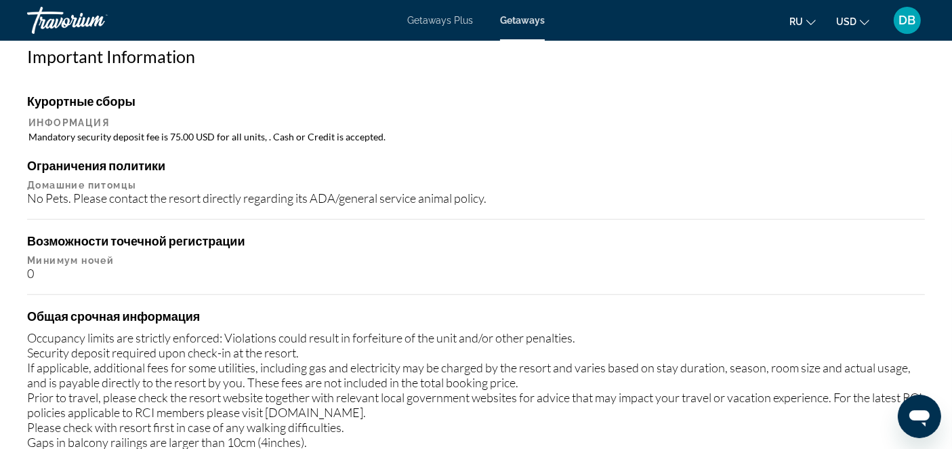
scroll to position [1279, 0]
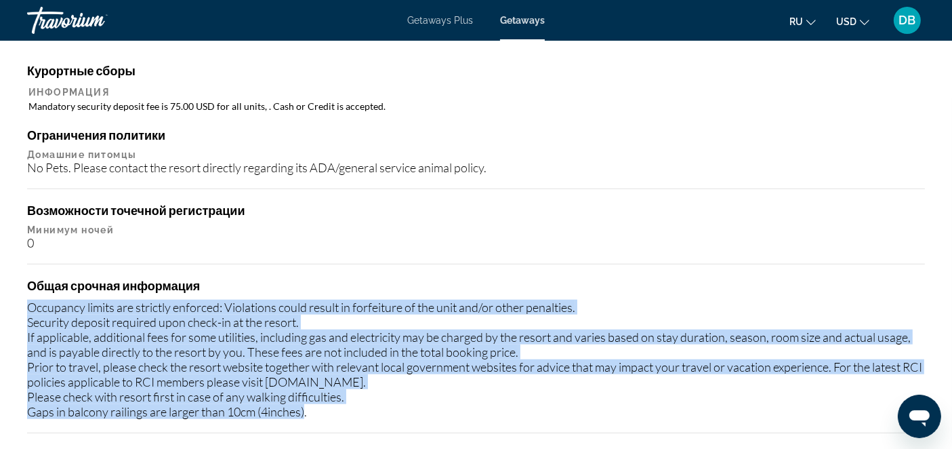
drag, startPoint x: 27, startPoint y: 303, endPoint x: 306, endPoint y: 400, distance: 295.1
click at [308, 408] on div "Occupancy limits are strictly enforced: Violations could result in forfeiture o…" at bounding box center [476, 359] width 898 height 119
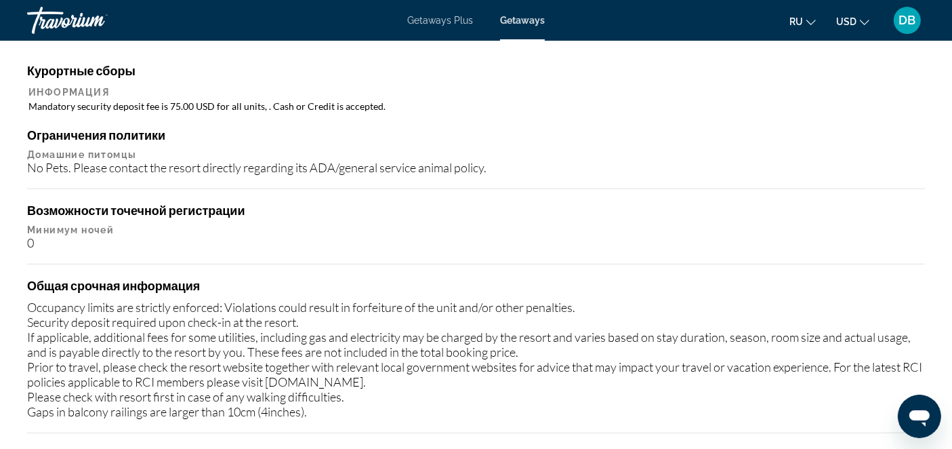
drag, startPoint x: 680, startPoint y: 214, endPoint x: 677, endPoint y: 222, distance: 8.6
click at [680, 215] on h4 "Возможности точечной регистрации" at bounding box center [476, 210] width 898 height 15
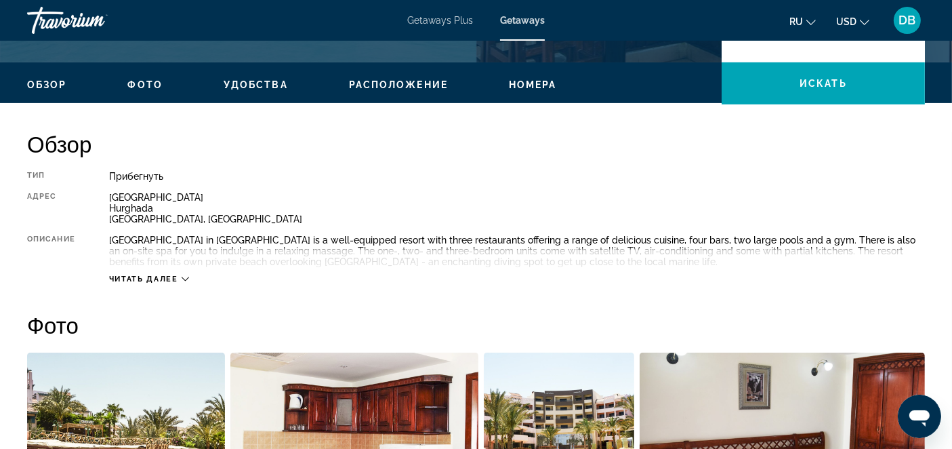
scroll to position [376, 0]
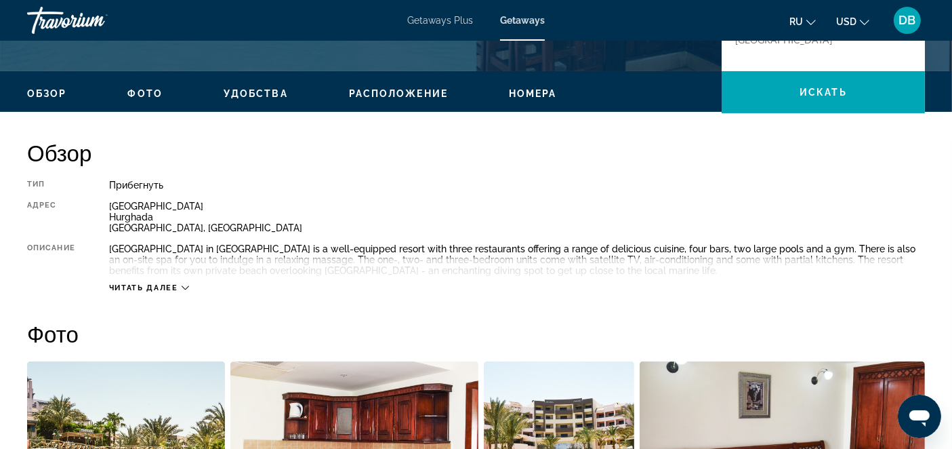
click at [186, 284] on icon "Main content" at bounding box center [185, 287] width 7 height 7
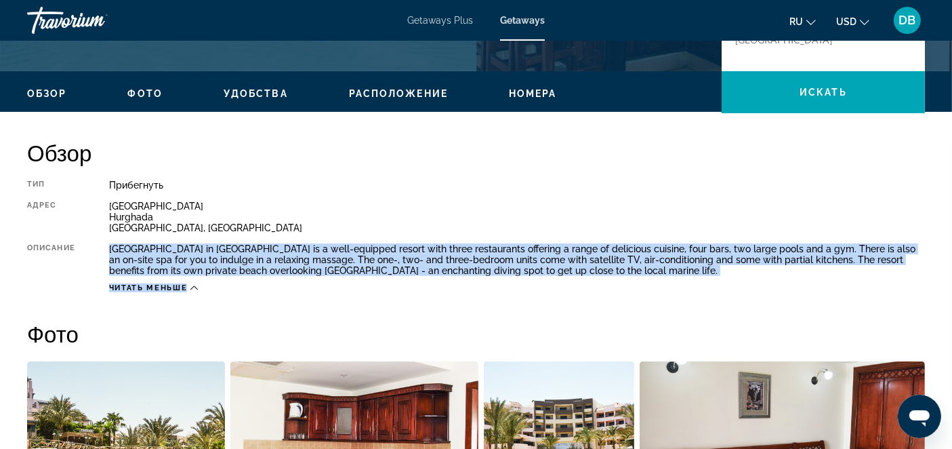
drag, startPoint x: 106, startPoint y: 242, endPoint x: 613, endPoint y: 281, distance: 508.4
click at [613, 281] on div "Тип Прибегнуть Все включено Нет «все включено» Адрес Corniche Street Hurghada R…" at bounding box center [476, 236] width 898 height 113
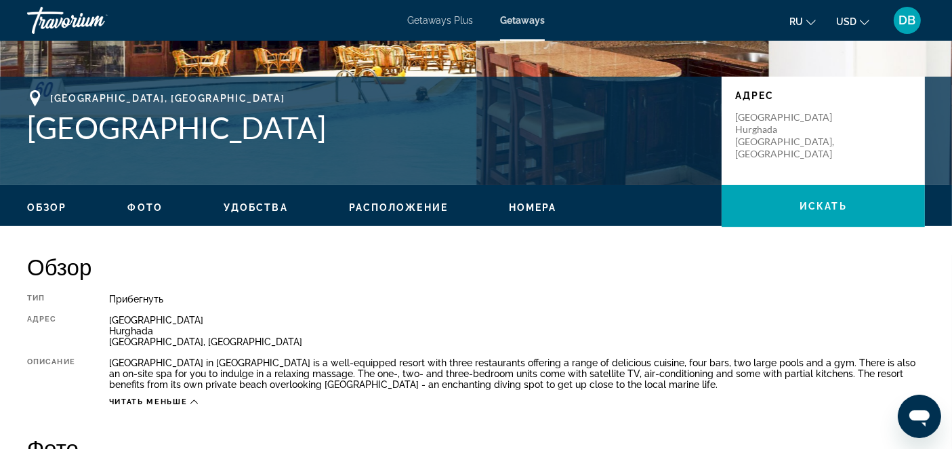
scroll to position [226, 0]
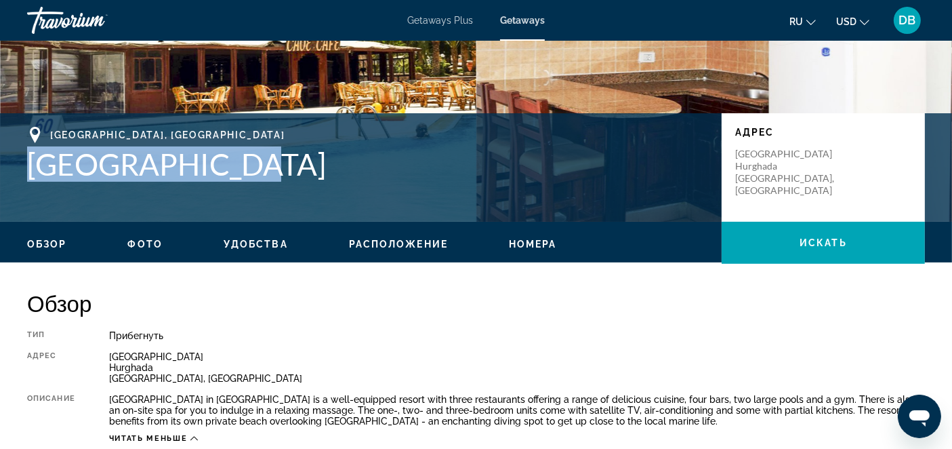
drag, startPoint x: 30, startPoint y: 165, endPoint x: 224, endPoint y: 166, distance: 193.8
click at [224, 166] on h1 "Zahabia Resort" at bounding box center [367, 163] width 681 height 35
copy h1 "Zahabia Resort"
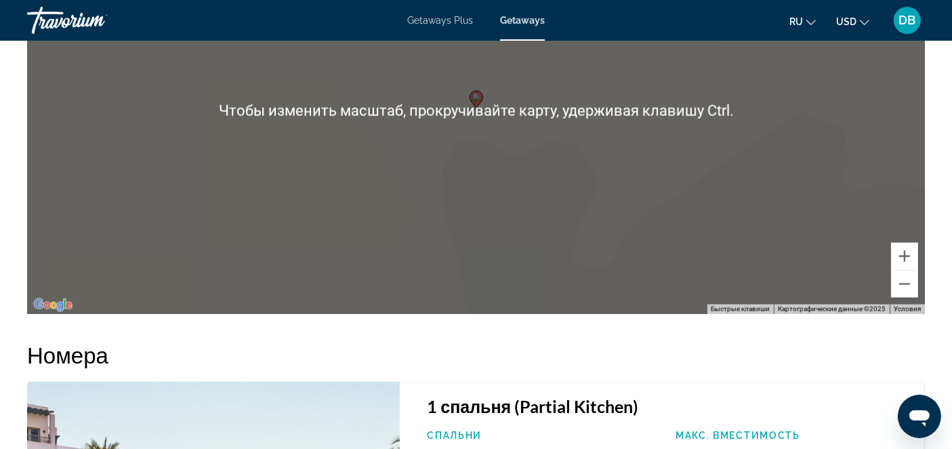
scroll to position [1882, 0]
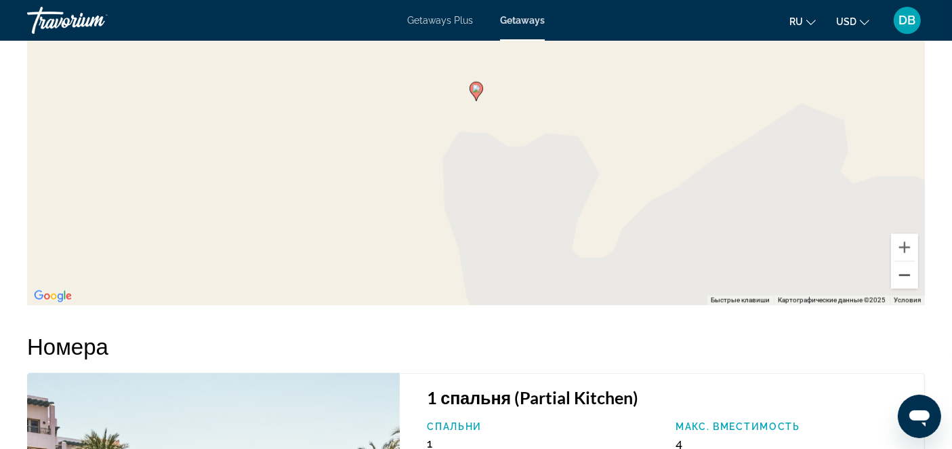
click at [901, 281] on button "Уменьшить" at bounding box center [904, 275] width 27 height 27
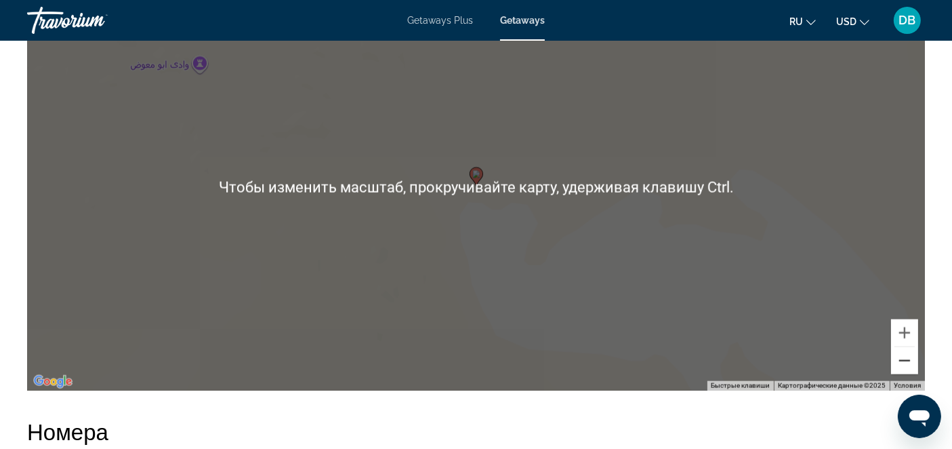
scroll to position [1807, 0]
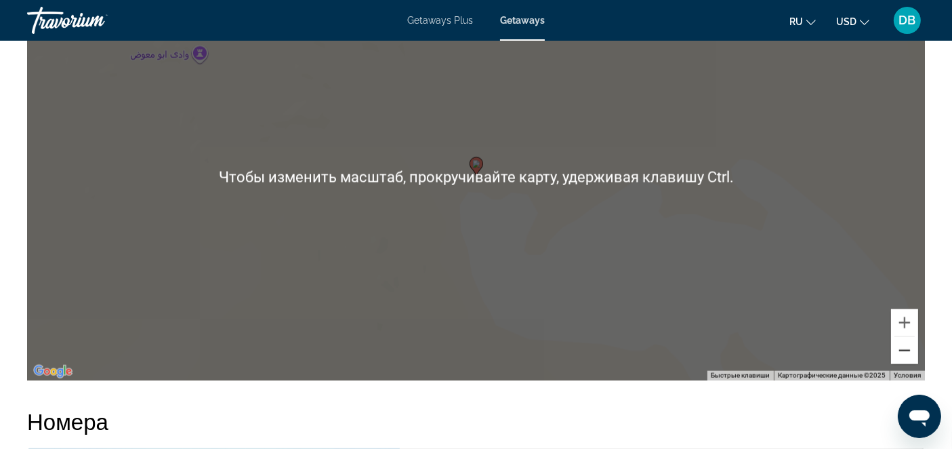
click at [909, 348] on button "Уменьшить" at bounding box center [904, 350] width 27 height 27
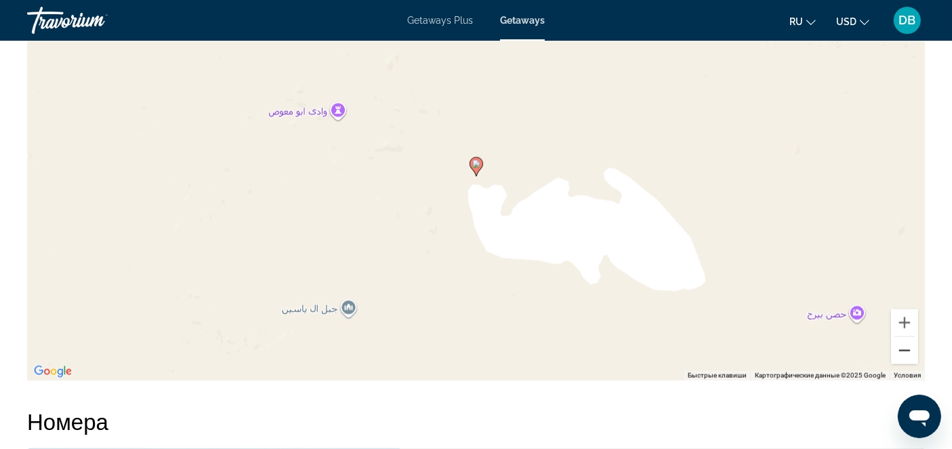
click at [909, 347] on button "Уменьшить" at bounding box center [904, 350] width 27 height 27
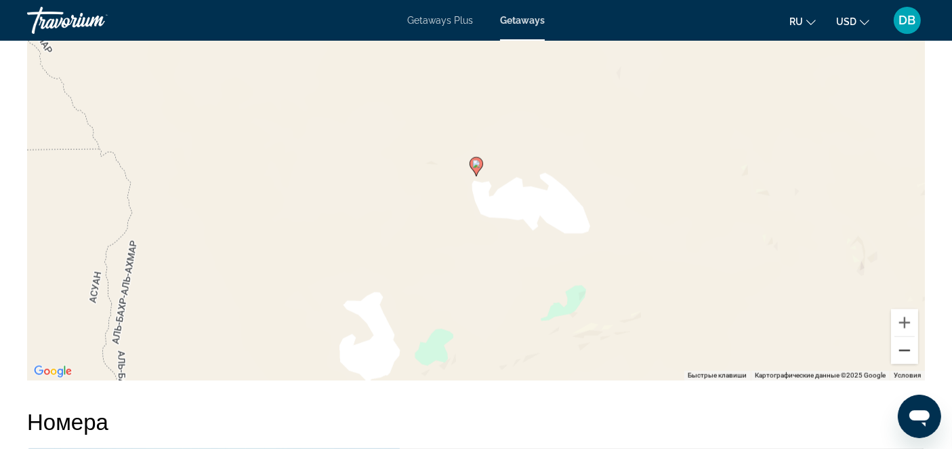
click at [909, 347] on button "Уменьшить" at bounding box center [904, 350] width 27 height 27
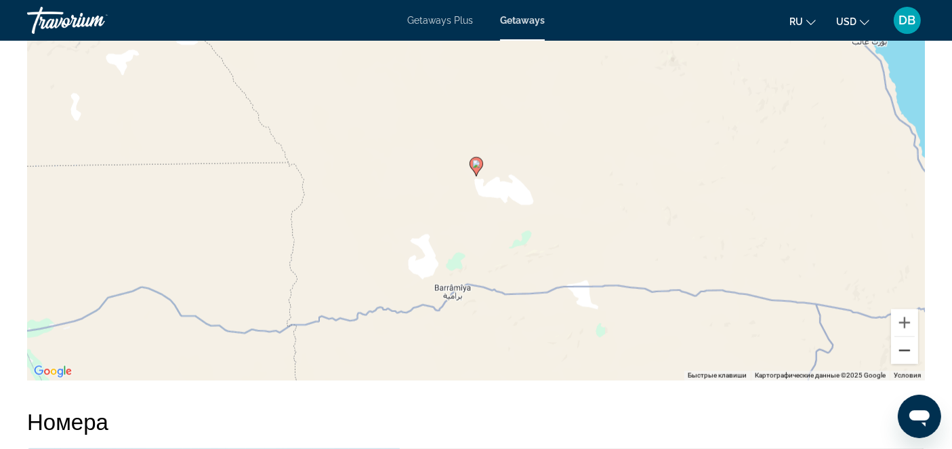
click at [909, 347] on button "Уменьшить" at bounding box center [904, 350] width 27 height 27
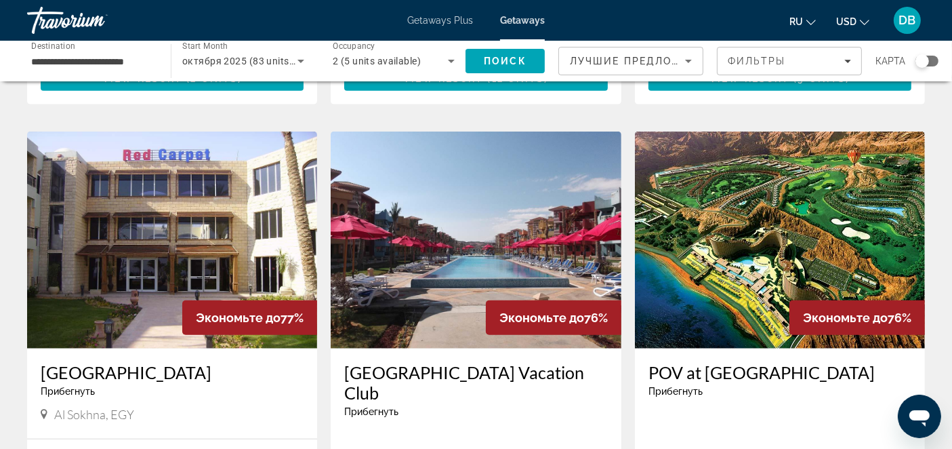
scroll to position [1431, 0]
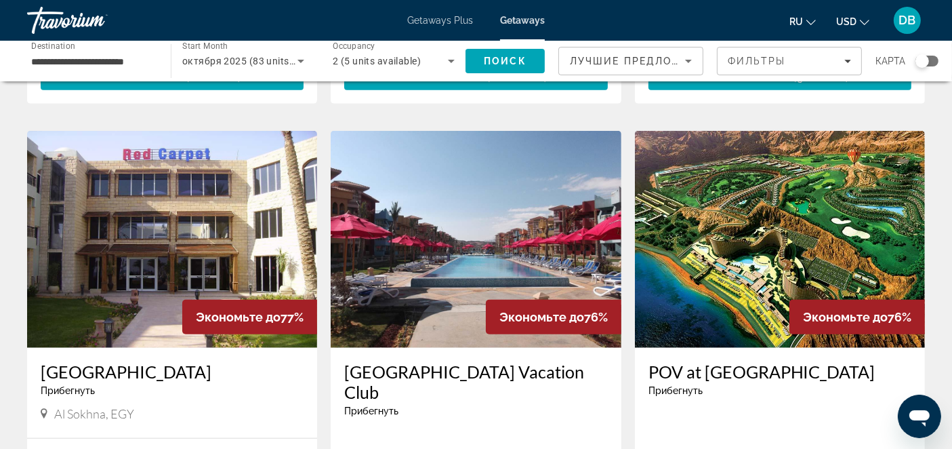
click at [520, 187] on img "Main content" at bounding box center [476, 239] width 290 height 217
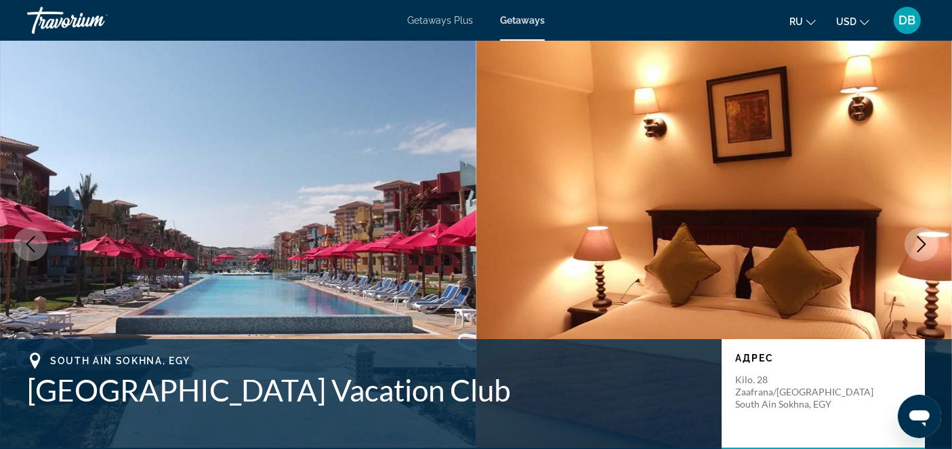
click at [913, 240] on button "Next image" at bounding box center [922, 244] width 34 height 34
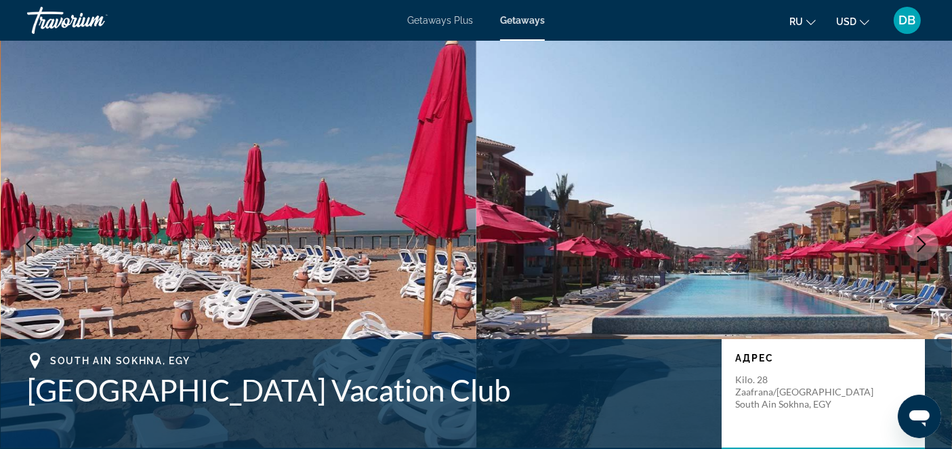
click at [915, 242] on icon "Next image" at bounding box center [921, 244] width 16 height 16
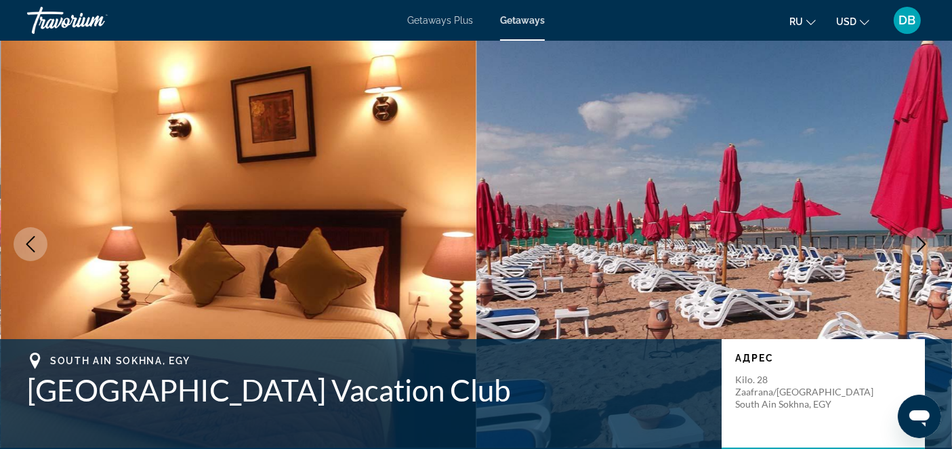
click at [915, 242] on icon "Next image" at bounding box center [921, 244] width 16 height 16
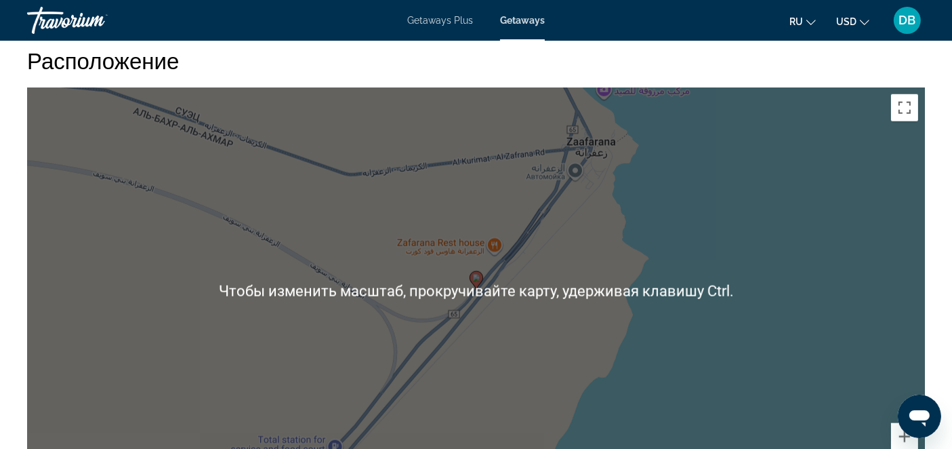
scroll to position [1581, 0]
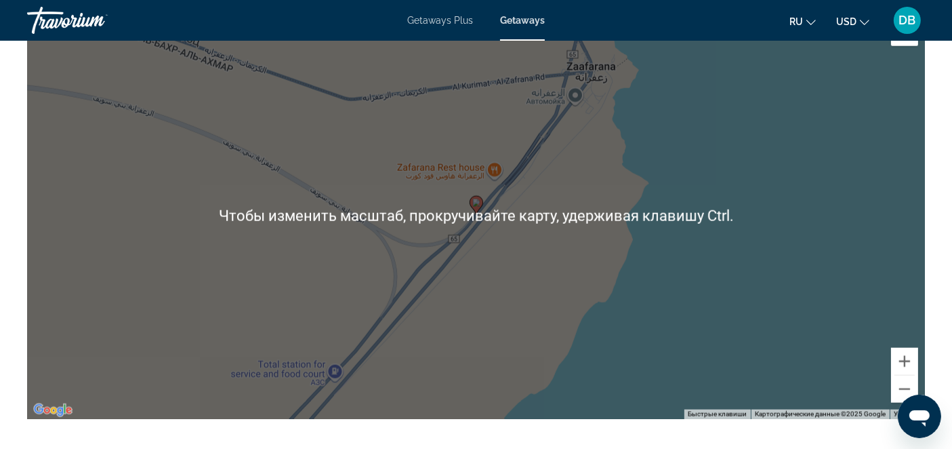
click at [640, 282] on div "Чтобы активировать перетаскивание с помощью клавиатуры, нажмите Alt + Ввод. Пос…" at bounding box center [476, 215] width 898 height 407
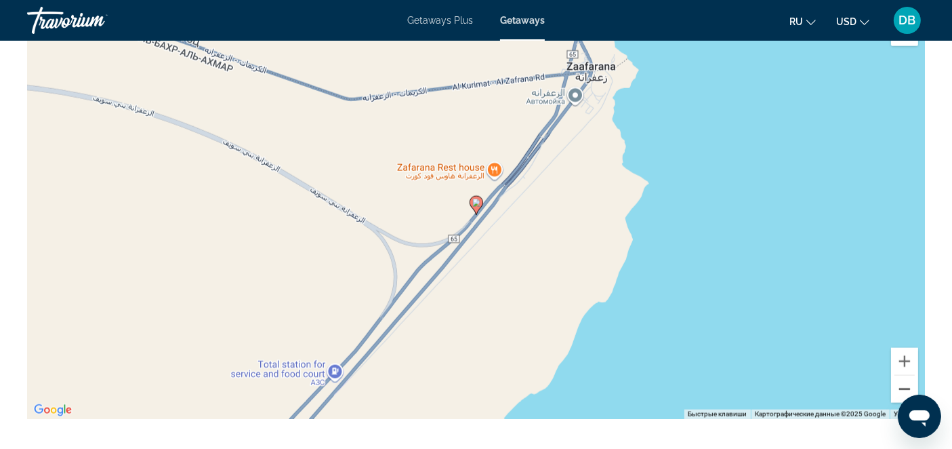
click at [909, 375] on button "Уменьшить" at bounding box center [904, 388] width 27 height 27
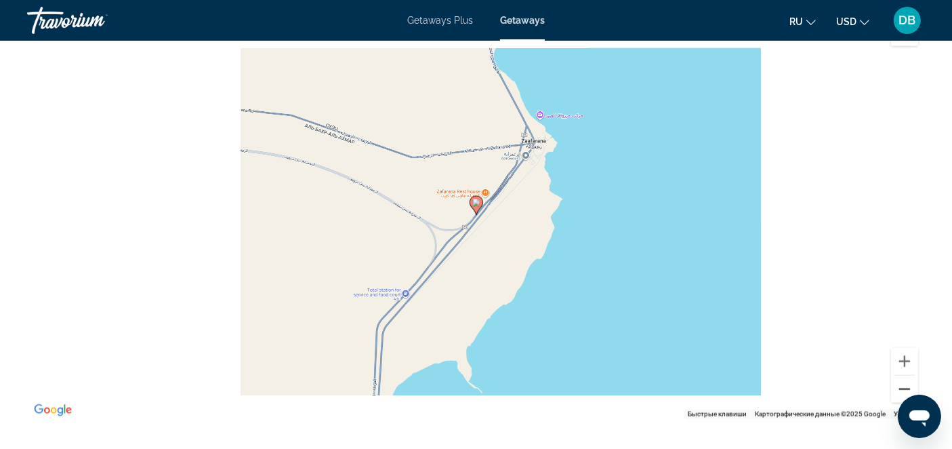
click at [909, 375] on button "Уменьшить" at bounding box center [904, 388] width 27 height 27
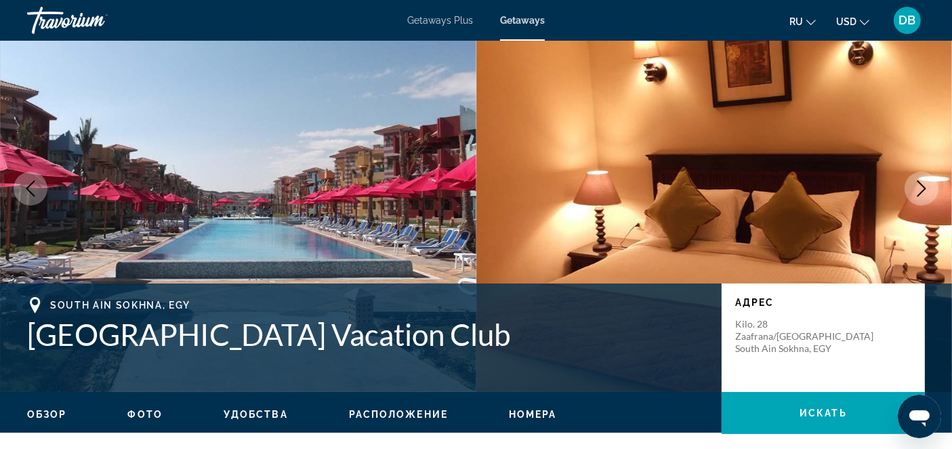
scroll to position [0, 0]
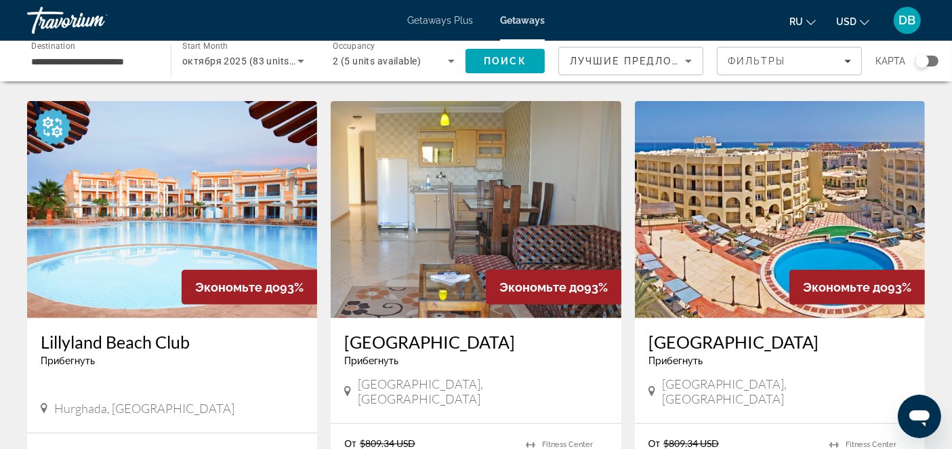
scroll to position [527, 0]
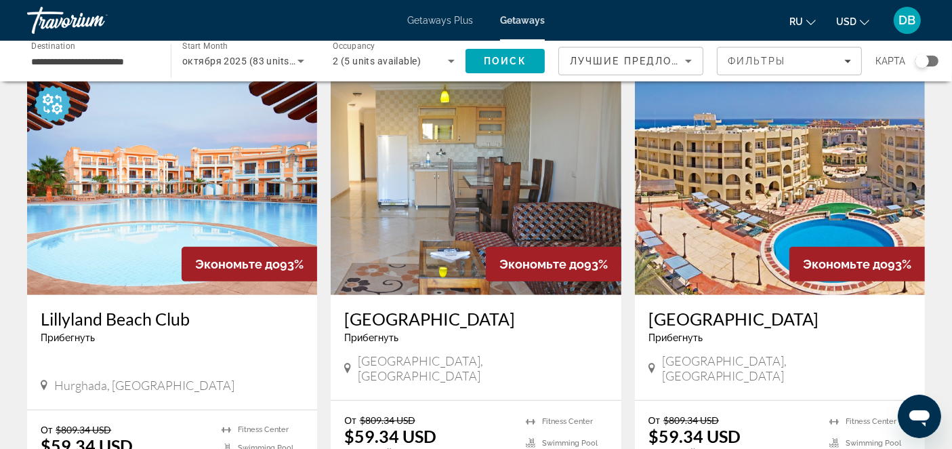
click at [192, 167] on img "Main content" at bounding box center [172, 186] width 290 height 217
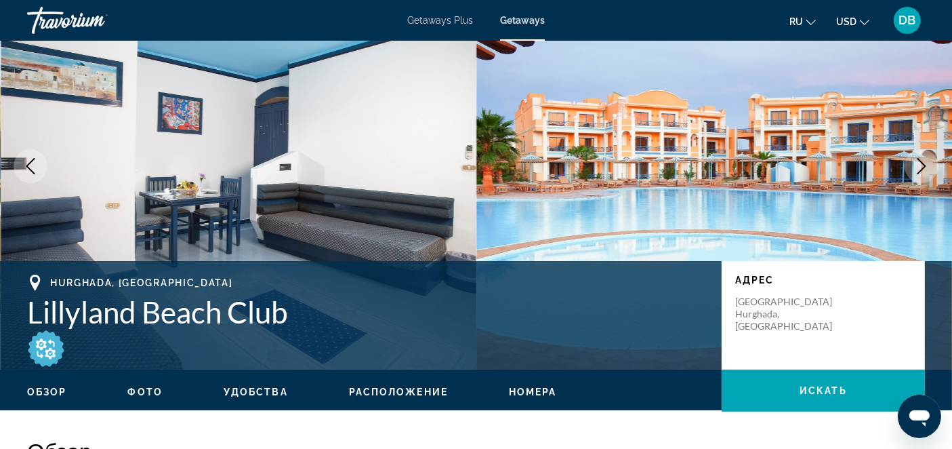
scroll to position [75, 0]
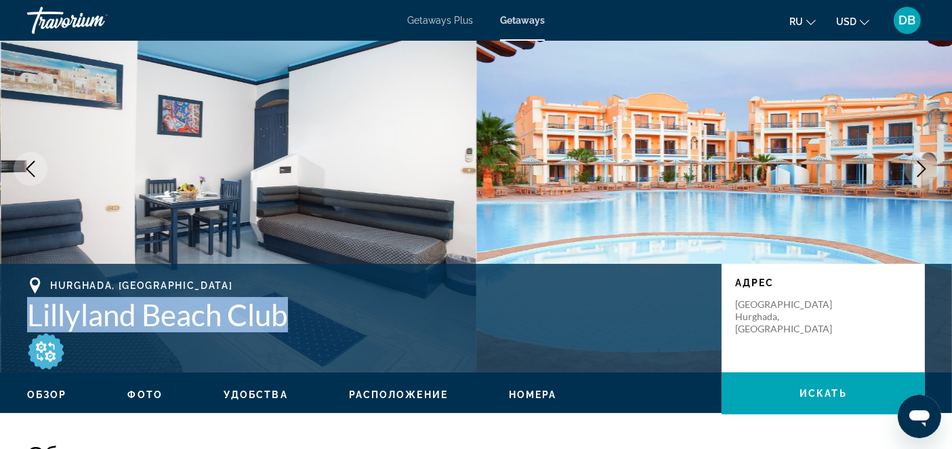
drag, startPoint x: 28, startPoint y: 311, endPoint x: 290, endPoint y: 319, distance: 262.4
click at [290, 319] on h1 "Lillyland Beach Club" at bounding box center [367, 314] width 681 height 35
copy h1 "Lillyland Beach Club"
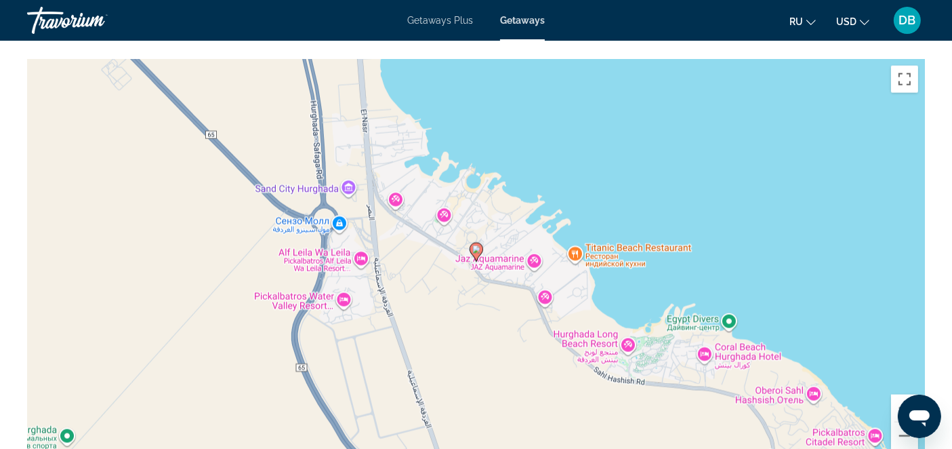
scroll to position [1957, 0]
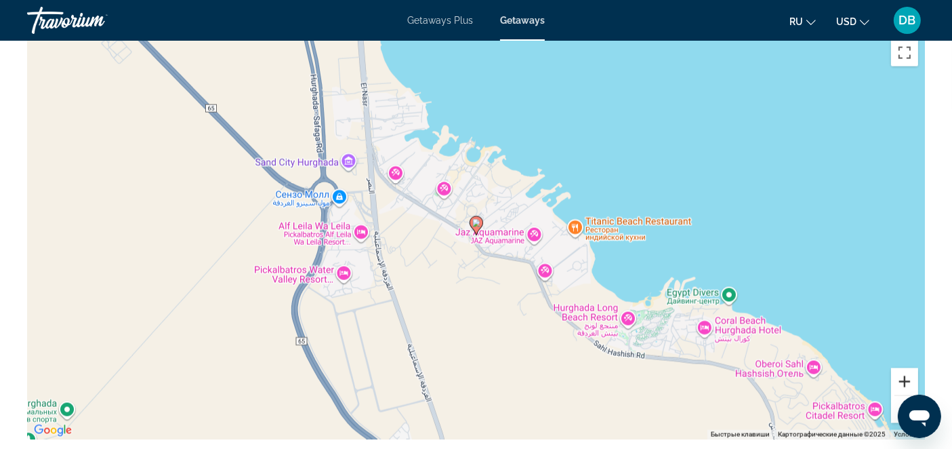
click at [897, 368] on button "Увеличить" at bounding box center [904, 381] width 27 height 27
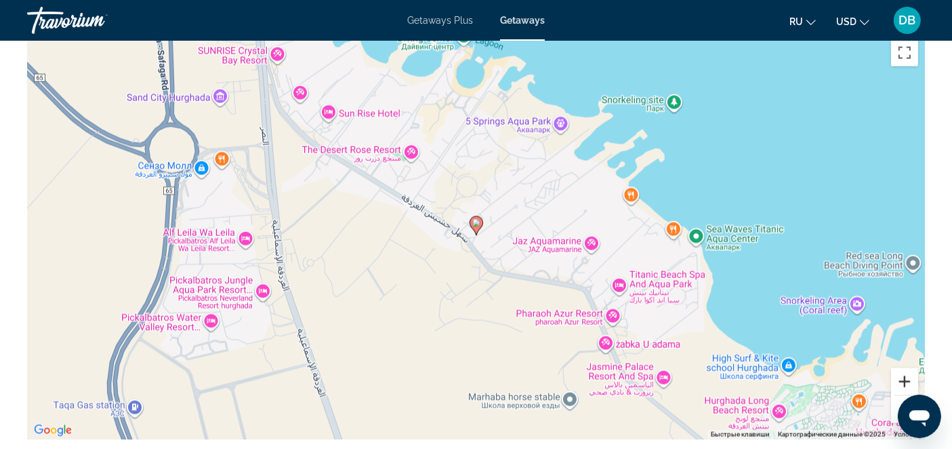
click at [899, 368] on button "Увеличить" at bounding box center [904, 381] width 27 height 27
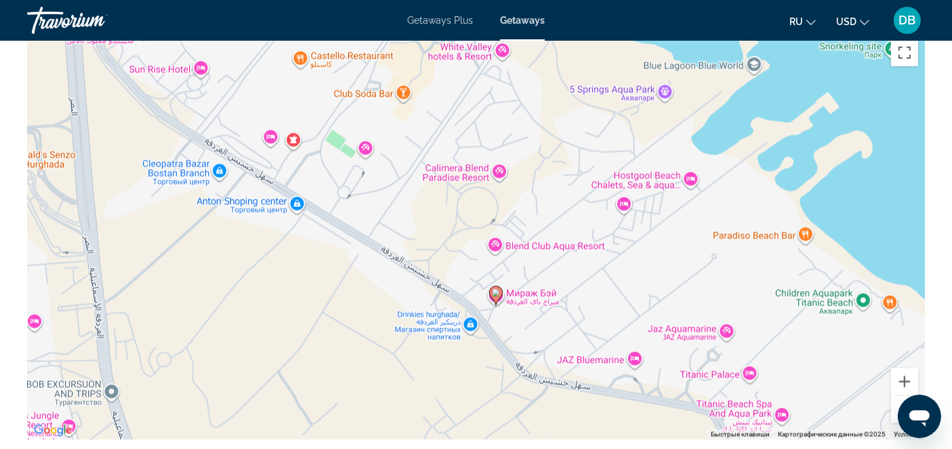
drag, startPoint x: 400, startPoint y: 270, endPoint x: 420, endPoint y: 340, distance: 73.2
click at [420, 340] on div "Чтобы активировать перетаскивание с помощью клавиатуры, нажмите Alt + Ввод. Пос…" at bounding box center [476, 236] width 898 height 407
click at [495, 289] on image "Main content" at bounding box center [496, 293] width 8 height 8
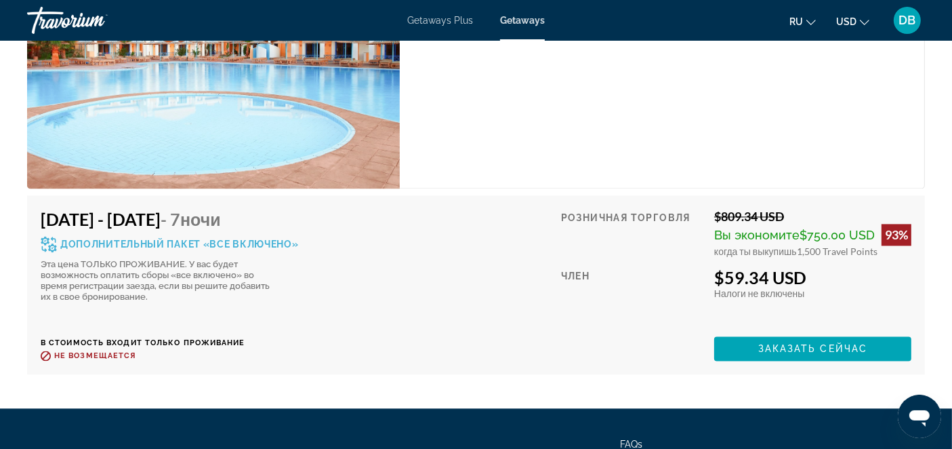
scroll to position [2560, 0]
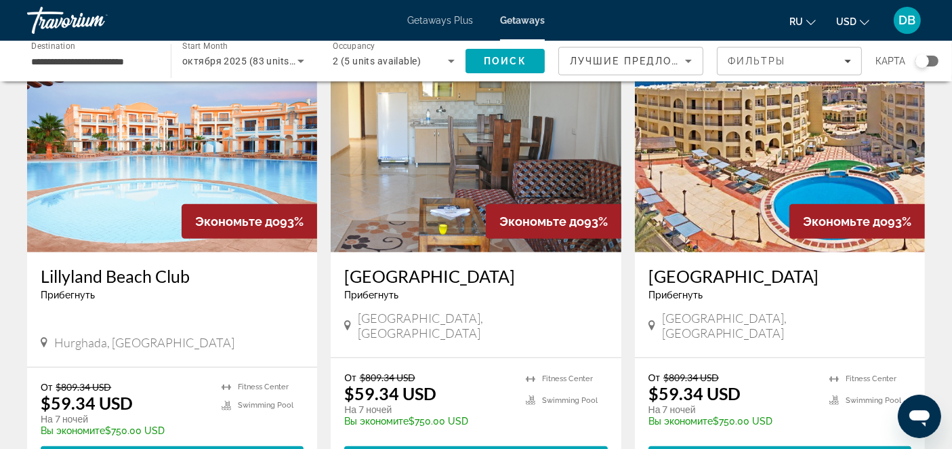
scroll to position [513, 0]
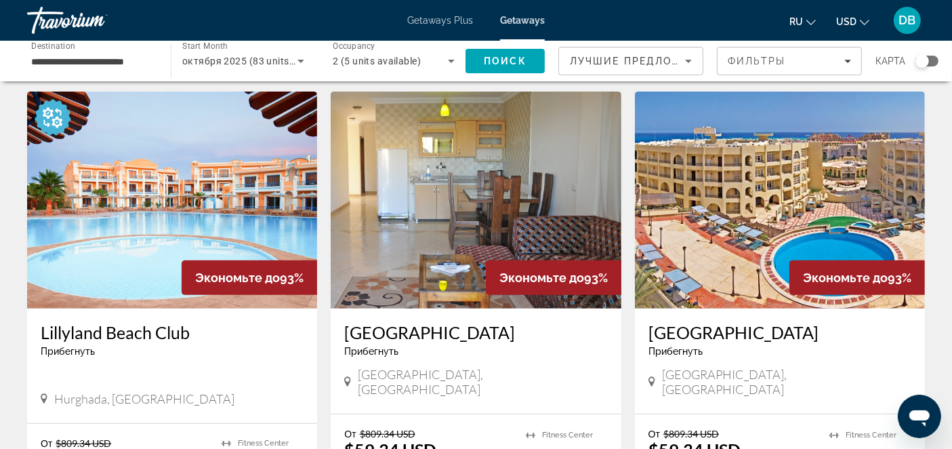
click at [823, 191] on img "Main content" at bounding box center [780, 199] width 290 height 217
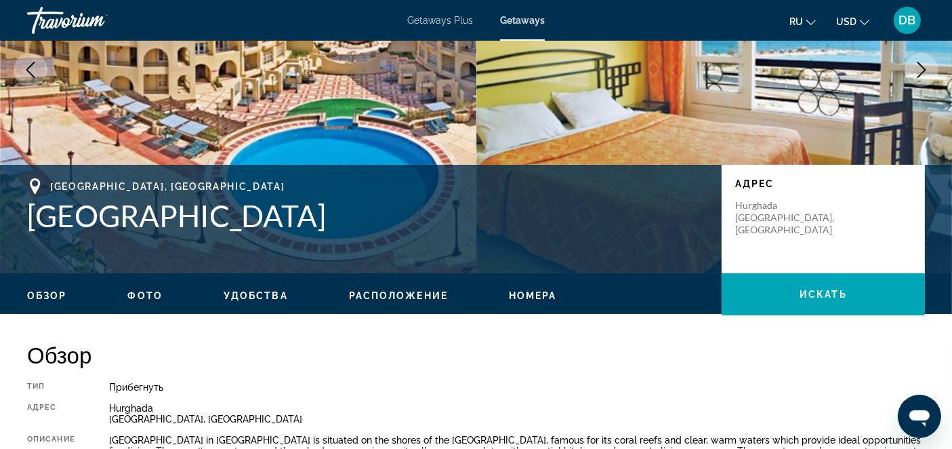
scroll to position [150, 0]
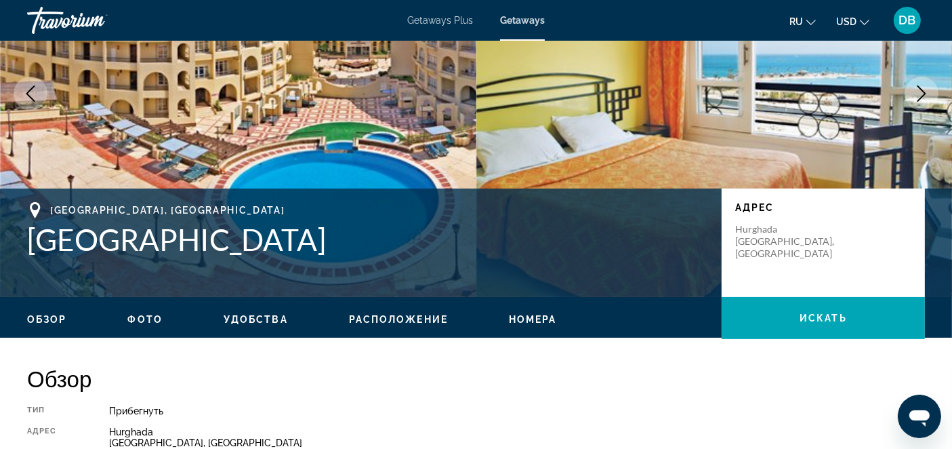
drag, startPoint x: 24, startPoint y: 234, endPoint x: 339, endPoint y: 256, distance: 315.2
click at [339, 256] on div "Red Sea, Egypt Mirette Touristic Village Адрес Hurghada Red Sea, Egypt" at bounding box center [476, 242] width 952 height 81
copy h1 "Mirette Touristic Village"
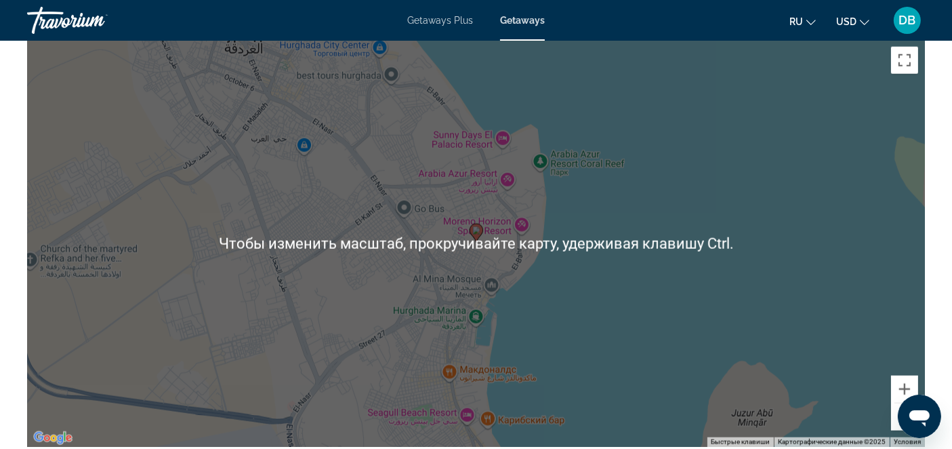
scroll to position [1807, 0]
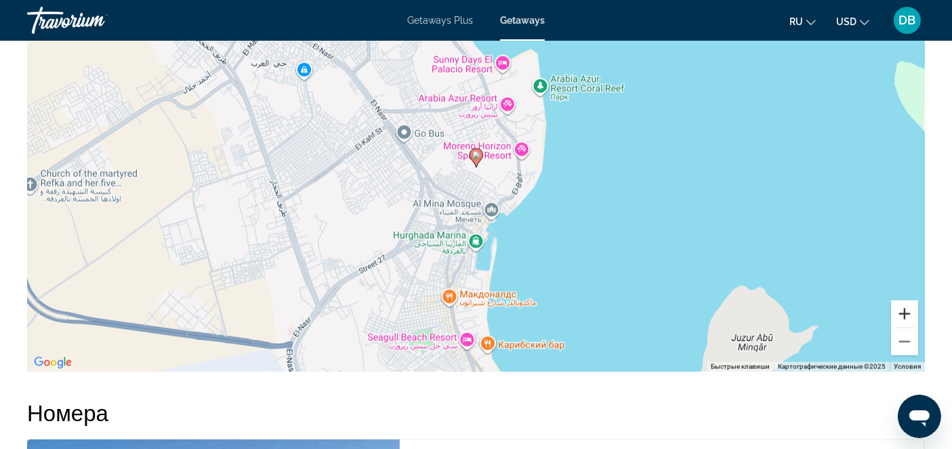
click at [903, 312] on button "Увеличить" at bounding box center [904, 313] width 27 height 27
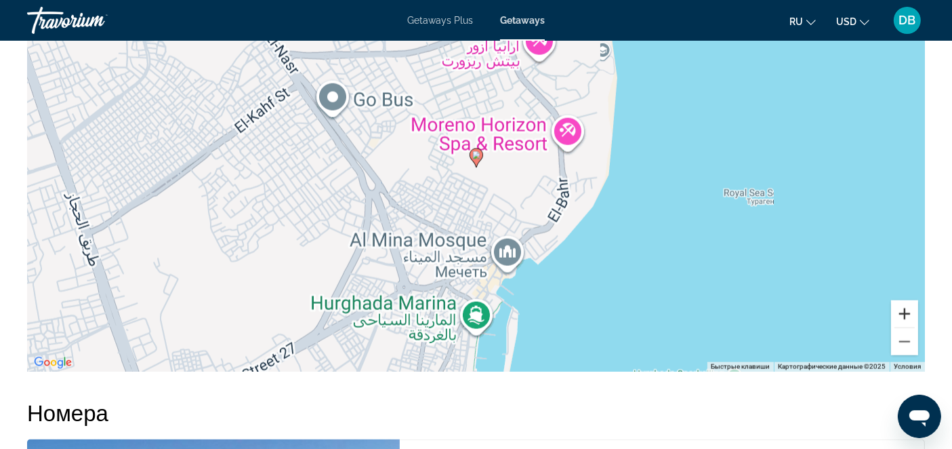
click at [903, 312] on button "Увеличить" at bounding box center [904, 313] width 27 height 27
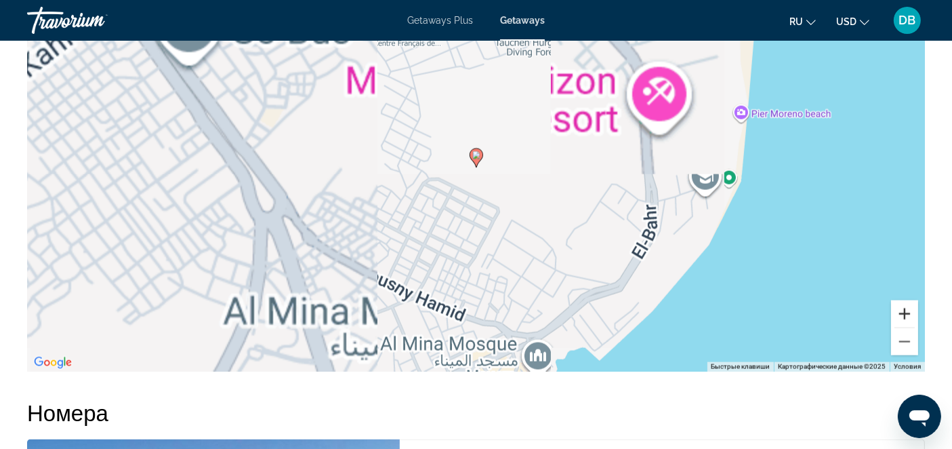
click at [904, 312] on button "Увеличить" at bounding box center [904, 313] width 27 height 27
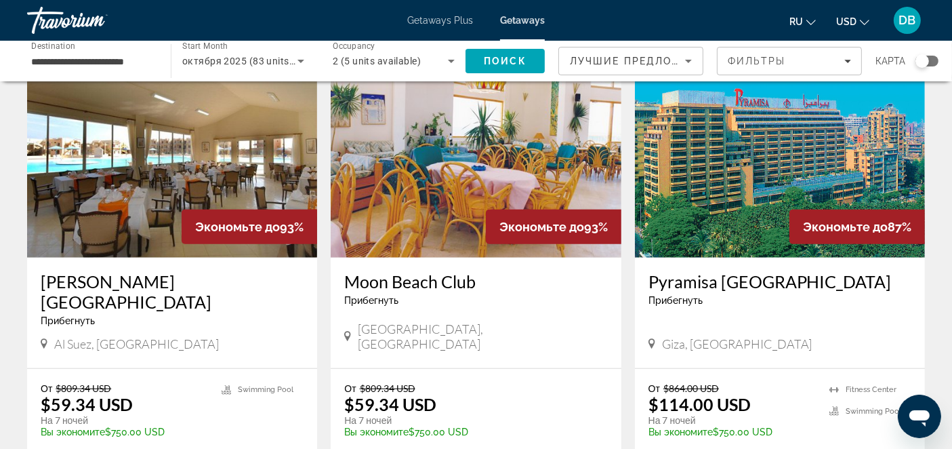
scroll to position [1054, 0]
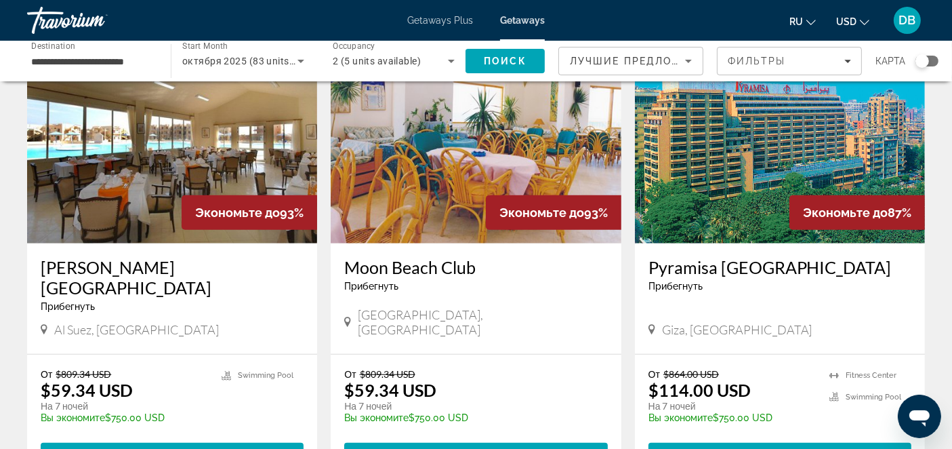
click at [136, 158] on img "Main content" at bounding box center [172, 134] width 290 height 217
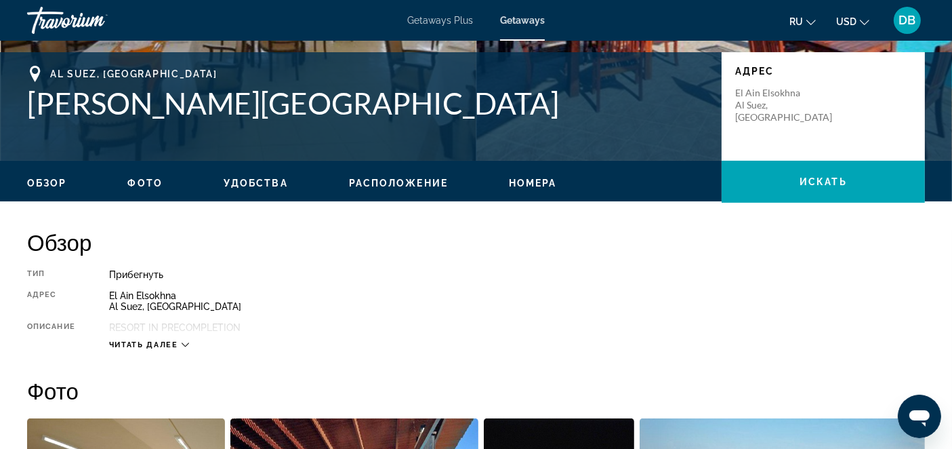
scroll to position [376, 0]
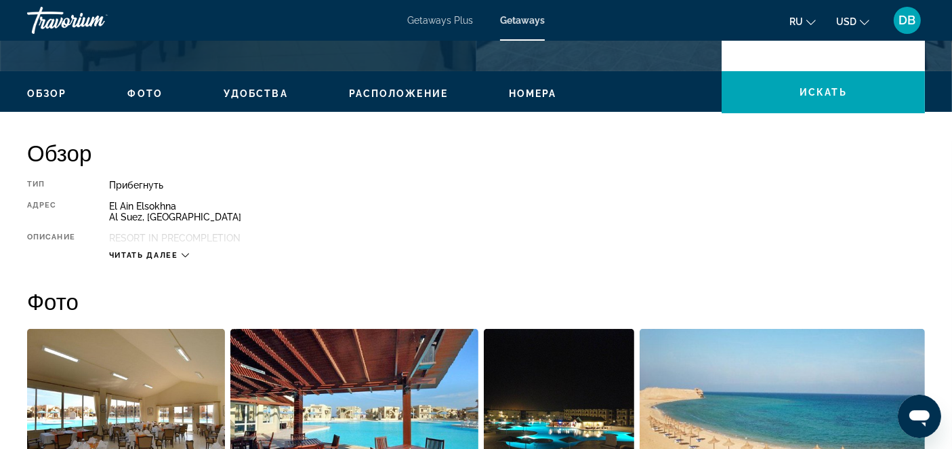
click at [165, 253] on span "Читать далее" at bounding box center [143, 255] width 69 height 9
drag, startPoint x: 110, startPoint y: 237, endPoint x: 242, endPoint y: 240, distance: 132.2
click at [242, 240] on div "RESORT IN PRECOMPLETION" at bounding box center [517, 237] width 816 height 11
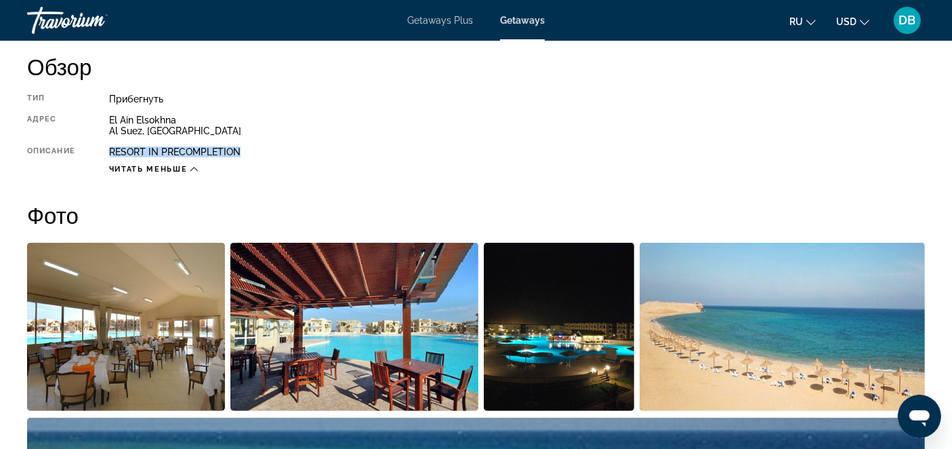
scroll to position [150, 0]
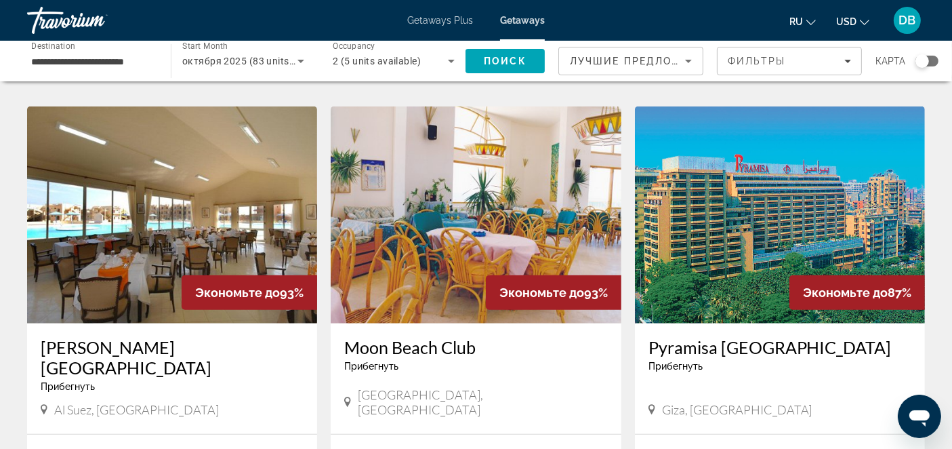
scroll to position [979, 0]
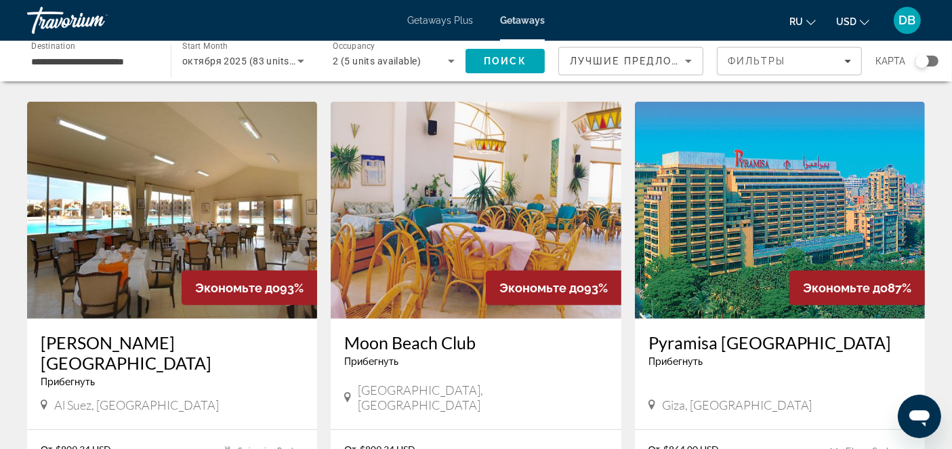
click at [474, 220] on img "Main content" at bounding box center [476, 210] width 290 height 217
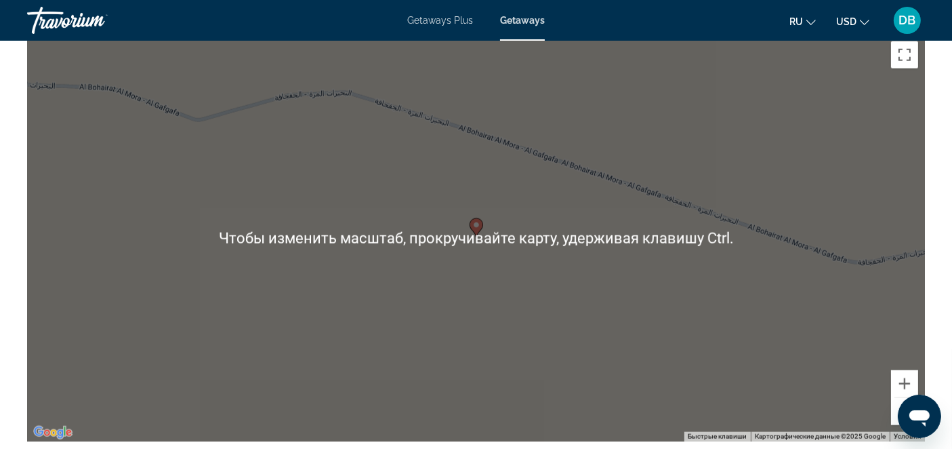
scroll to position [1581, 0]
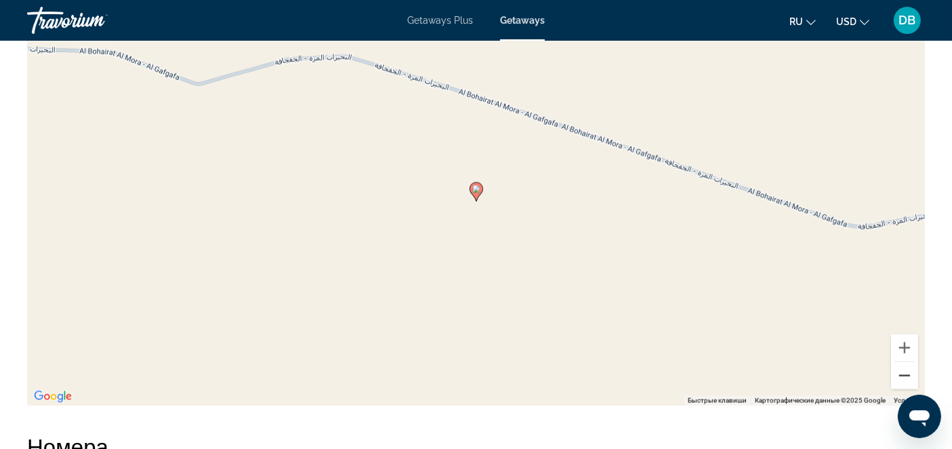
click at [903, 371] on button "Уменьшить" at bounding box center [904, 375] width 27 height 27
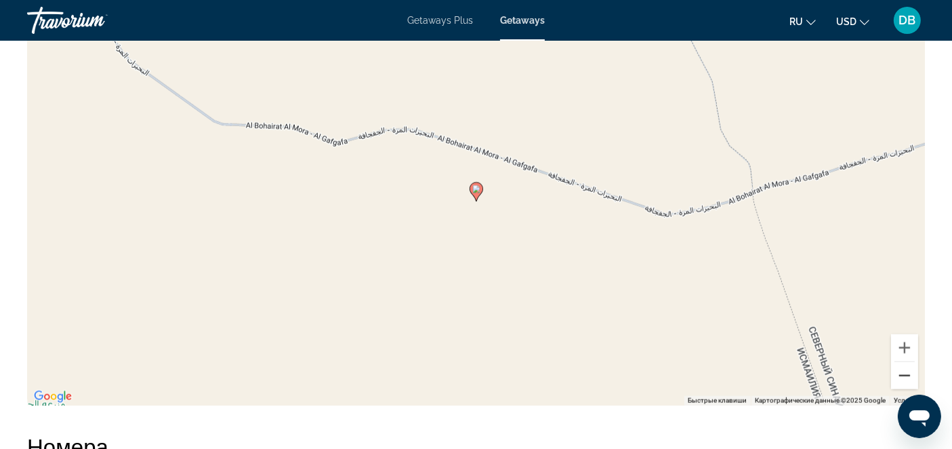
click at [903, 370] on button "Уменьшить" at bounding box center [904, 375] width 27 height 27
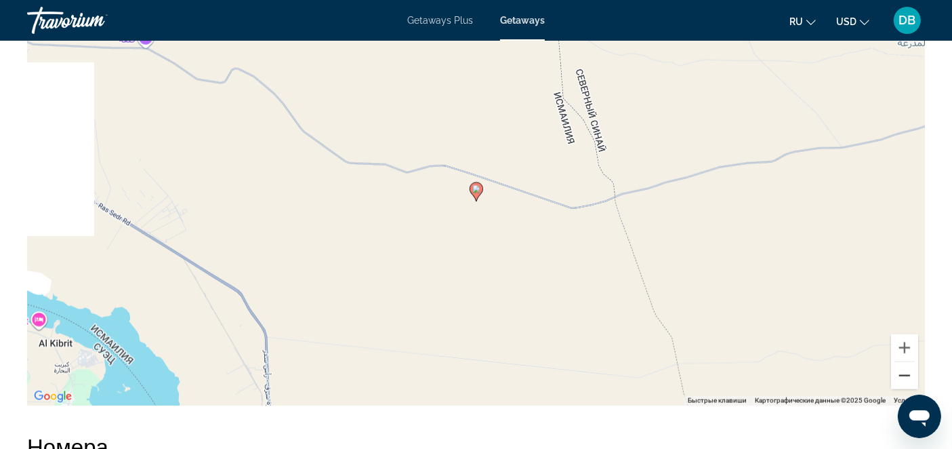
click at [903, 369] on button "Уменьшить" at bounding box center [904, 375] width 27 height 27
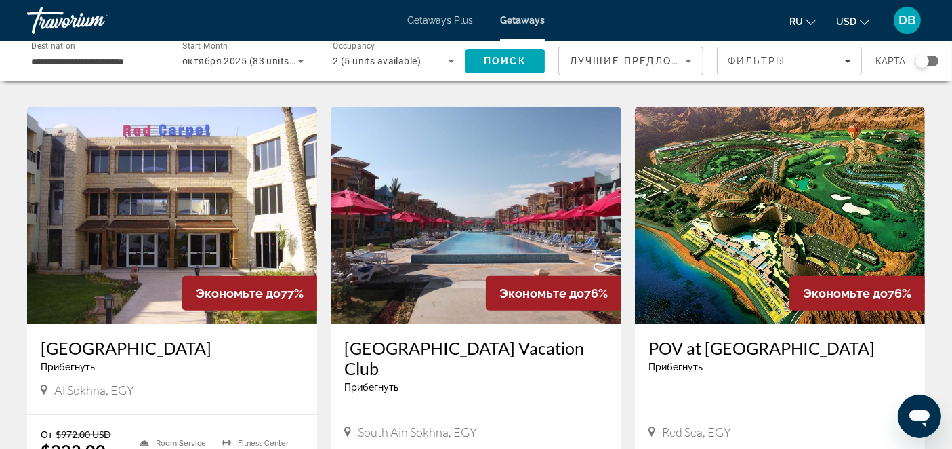
scroll to position [1431, 0]
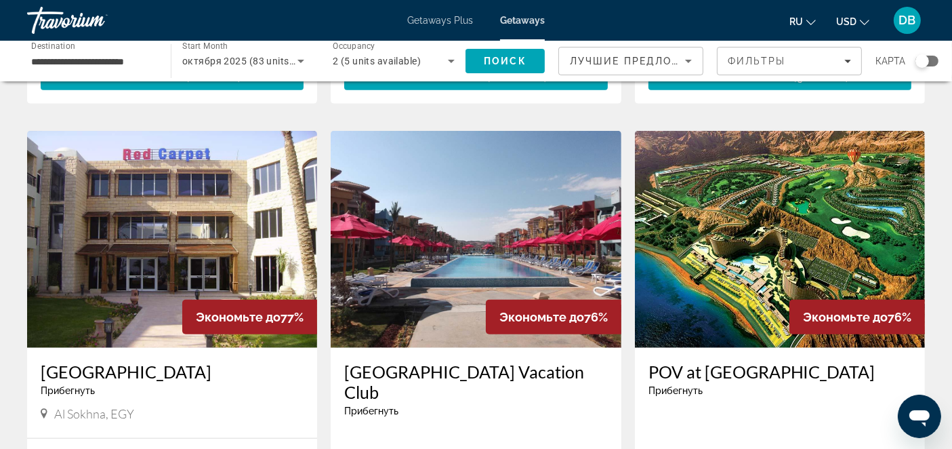
click at [203, 191] on img "Main content" at bounding box center [172, 239] width 290 height 217
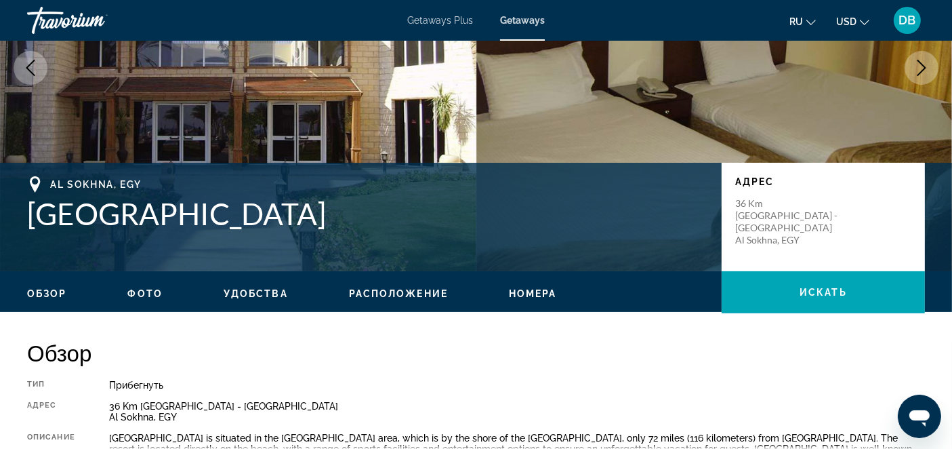
scroll to position [175, 0]
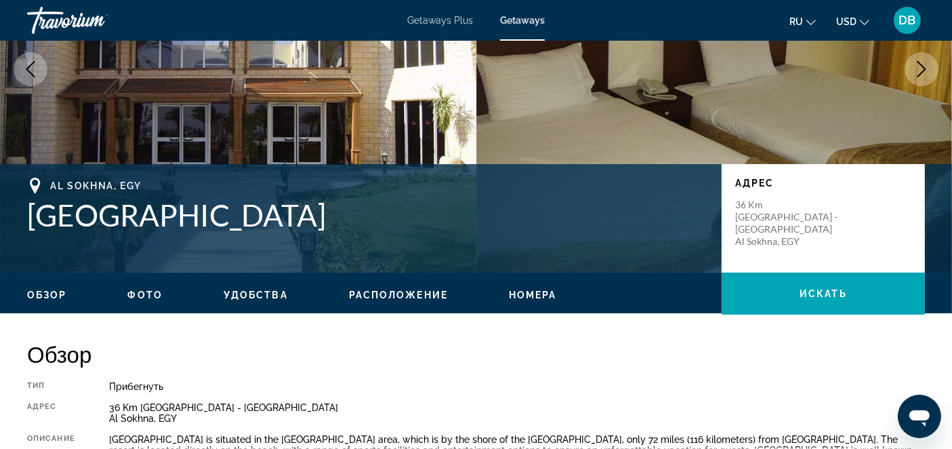
click at [35, 64] on icon "Previous image" at bounding box center [30, 69] width 16 height 16
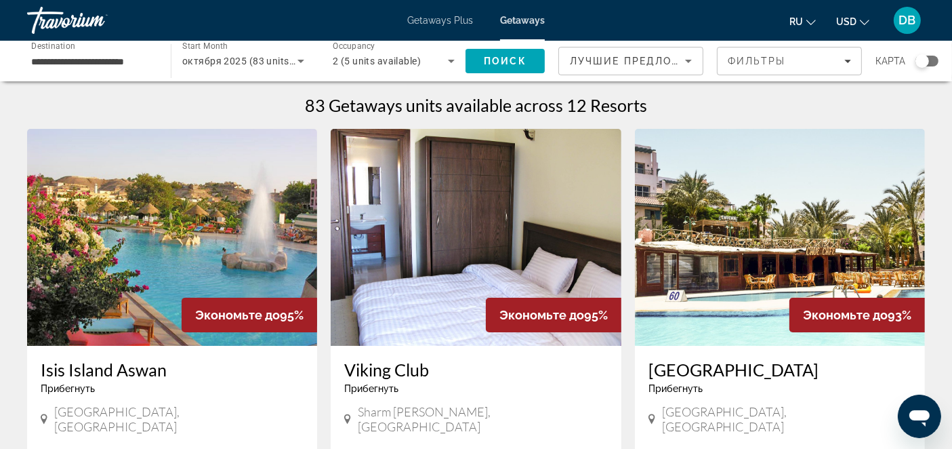
click at [510, 244] on img "Main content" at bounding box center [476, 237] width 290 height 217
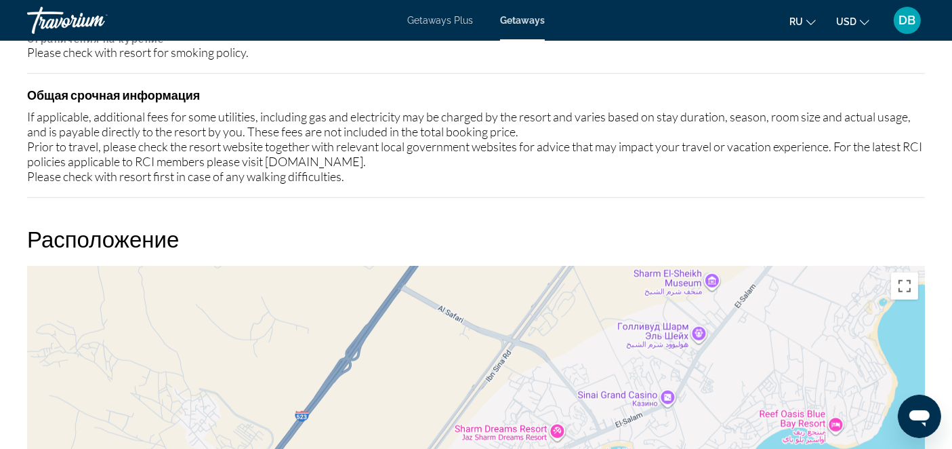
scroll to position [1581, 0]
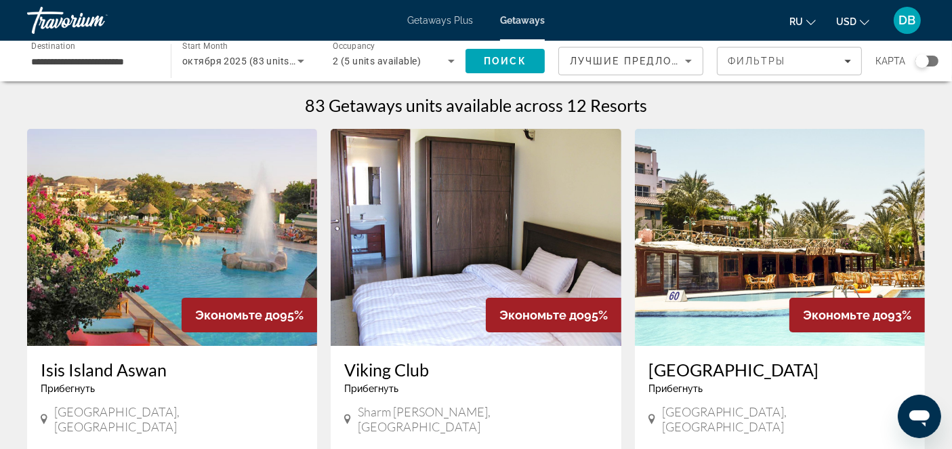
click at [163, 235] on img "Main content" at bounding box center [172, 237] width 290 height 217
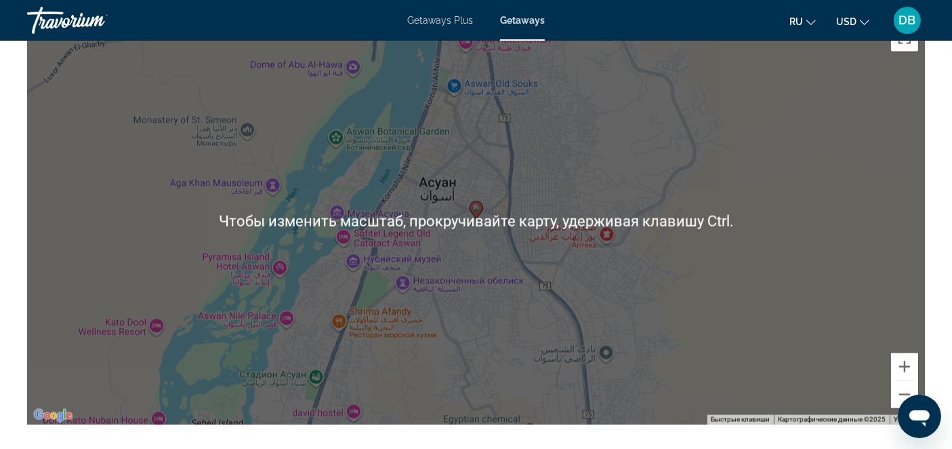
scroll to position [2033, 0]
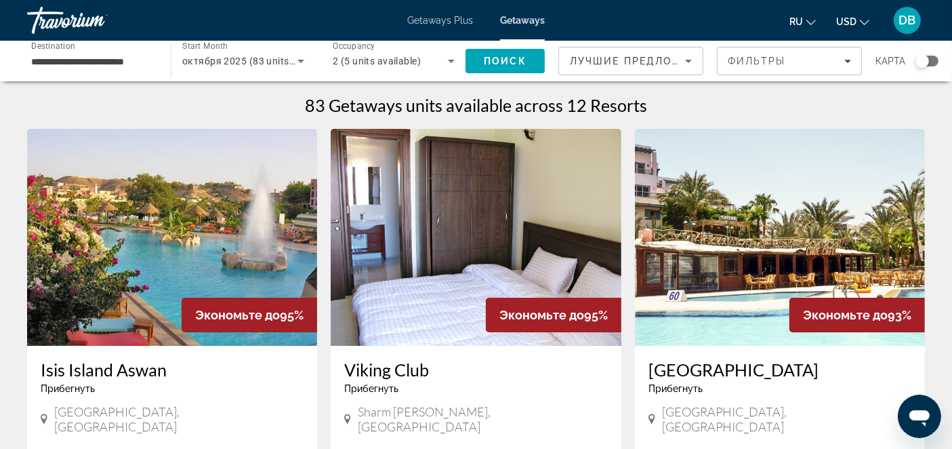
click at [768, 184] on img "Main content" at bounding box center [780, 237] width 290 height 217
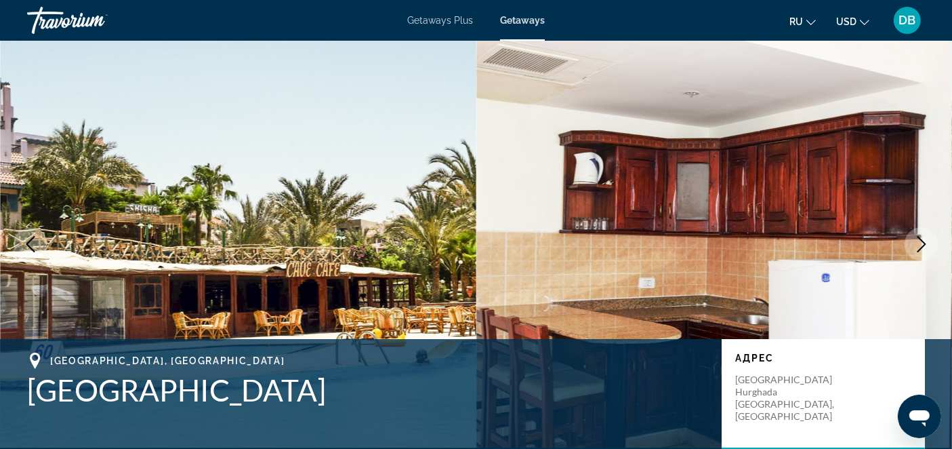
click at [918, 243] on icon "Next image" at bounding box center [921, 244] width 16 height 16
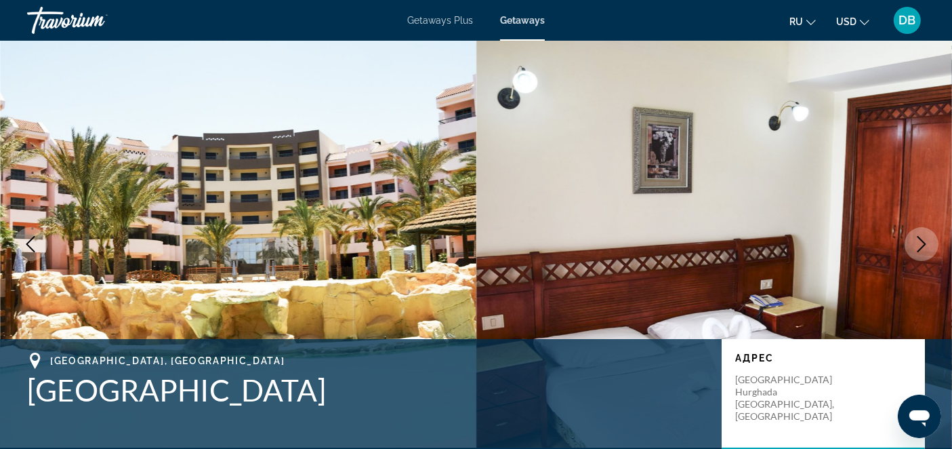
click at [918, 243] on icon "Next image" at bounding box center [921, 244] width 16 height 16
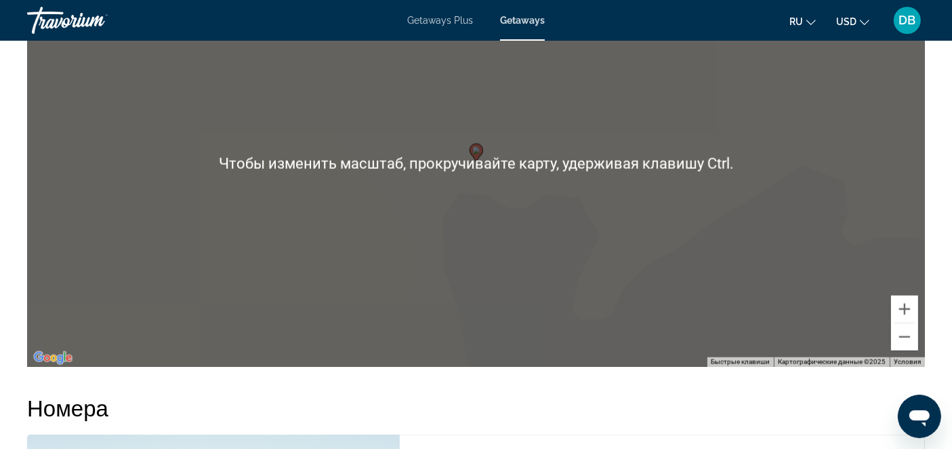
scroll to position [1731, 0]
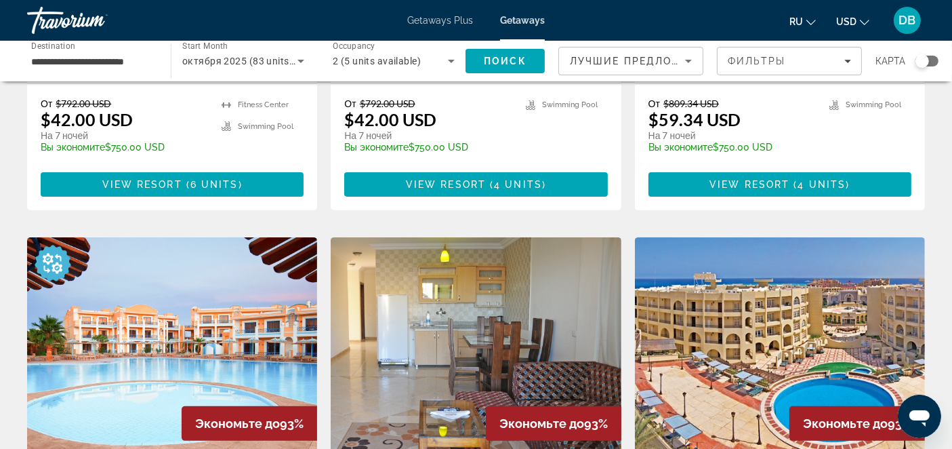
scroll to position [451, 0]
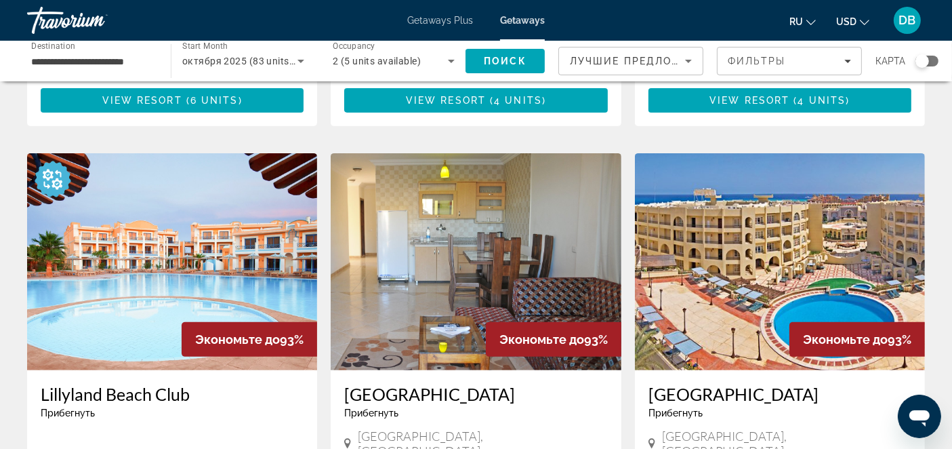
click at [482, 234] on img "Main content" at bounding box center [476, 261] width 290 height 217
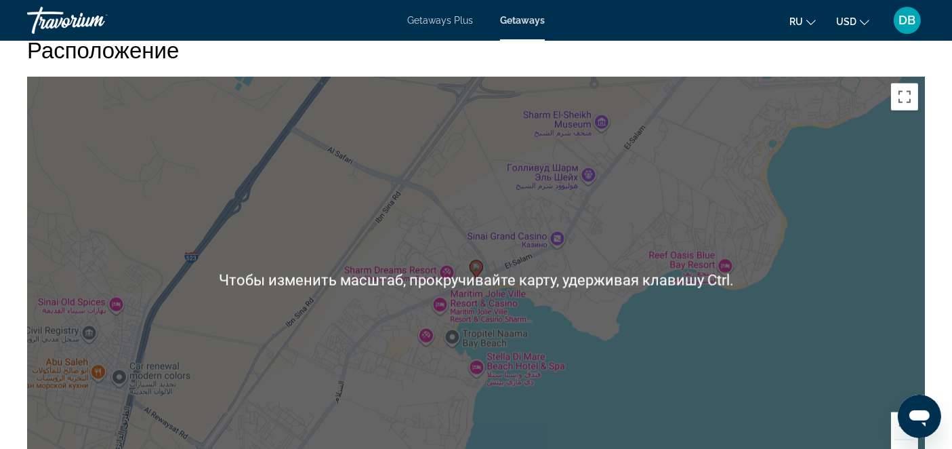
scroll to position [1731, 0]
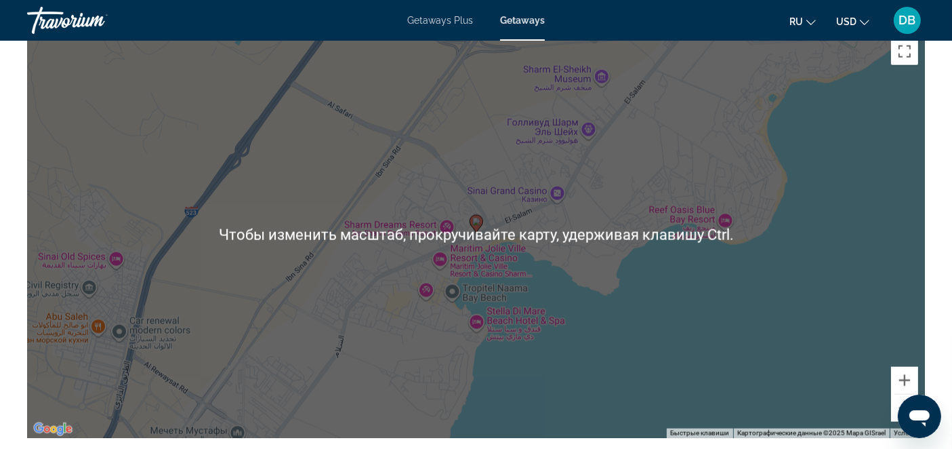
click at [717, 297] on div "Чтобы активировать перетаскивание с помощью клавиатуры, нажмите Alt + Ввод. Пос…" at bounding box center [476, 234] width 898 height 407
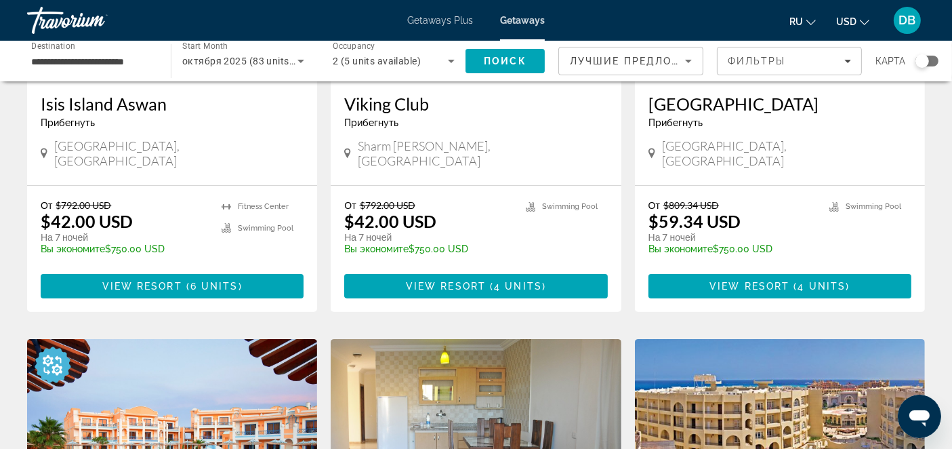
scroll to position [451, 0]
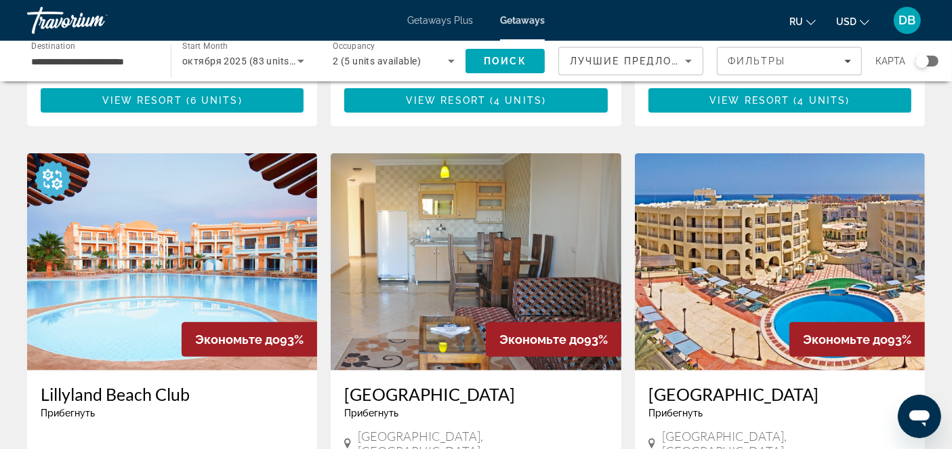
click at [752, 254] on img "Main content" at bounding box center [780, 261] width 290 height 217
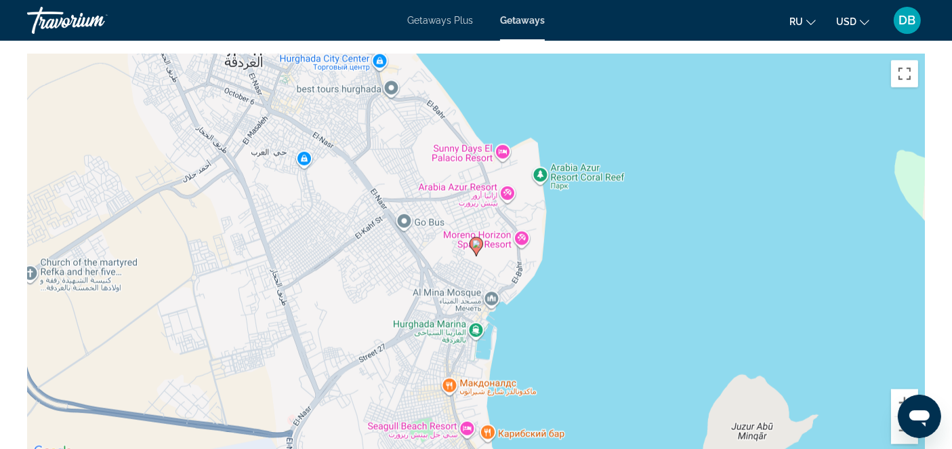
scroll to position [1731, 0]
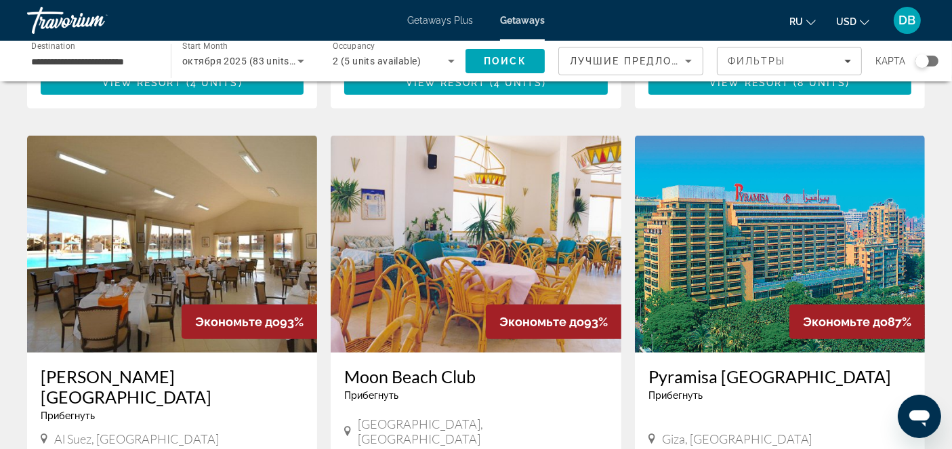
scroll to position [979, 0]
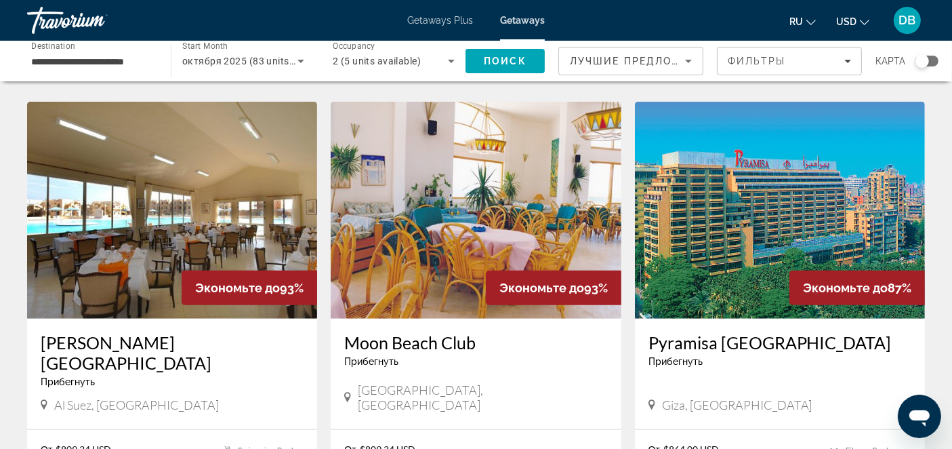
click at [210, 209] on img "Main content" at bounding box center [172, 210] width 290 height 217
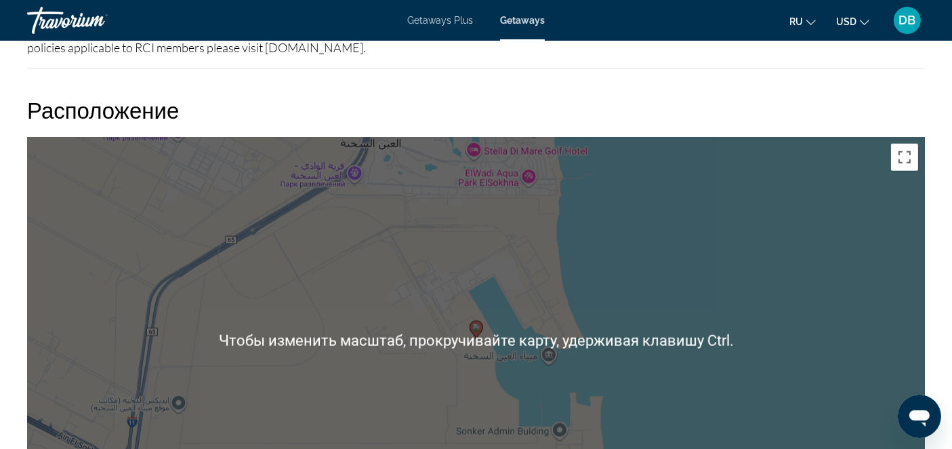
scroll to position [1656, 0]
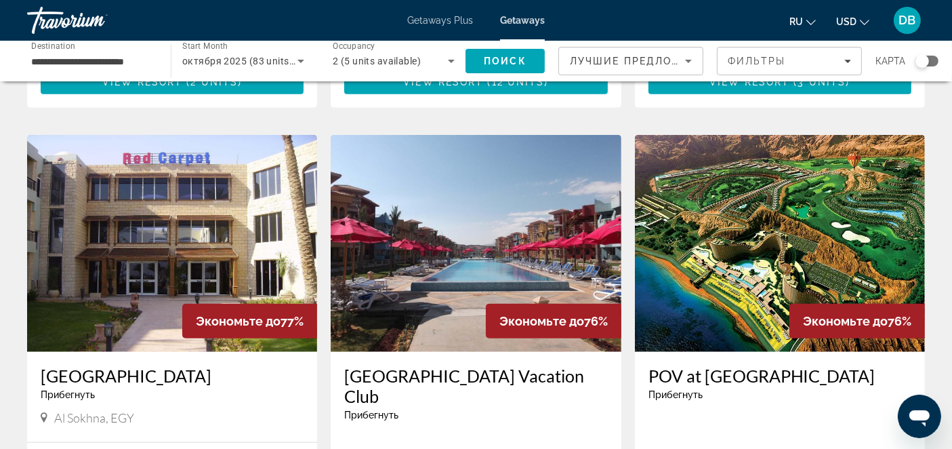
scroll to position [1431, 0]
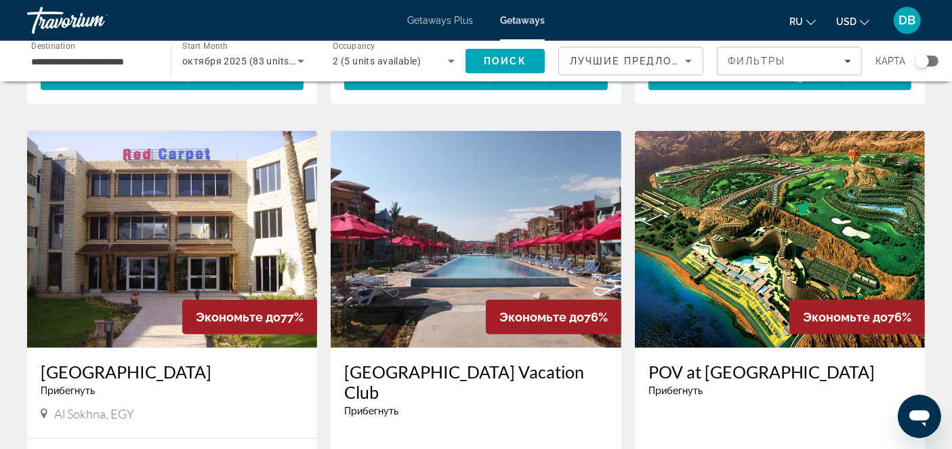
click at [499, 211] on img "Main content" at bounding box center [476, 239] width 290 height 217
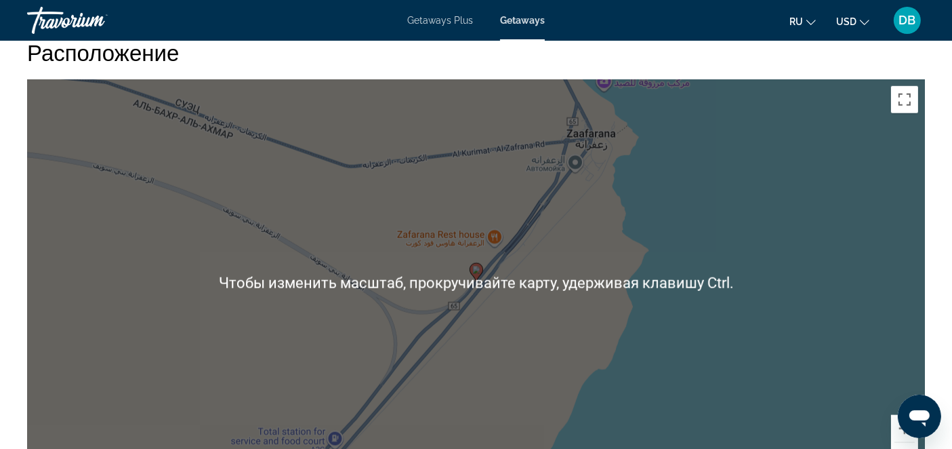
scroll to position [1506, 0]
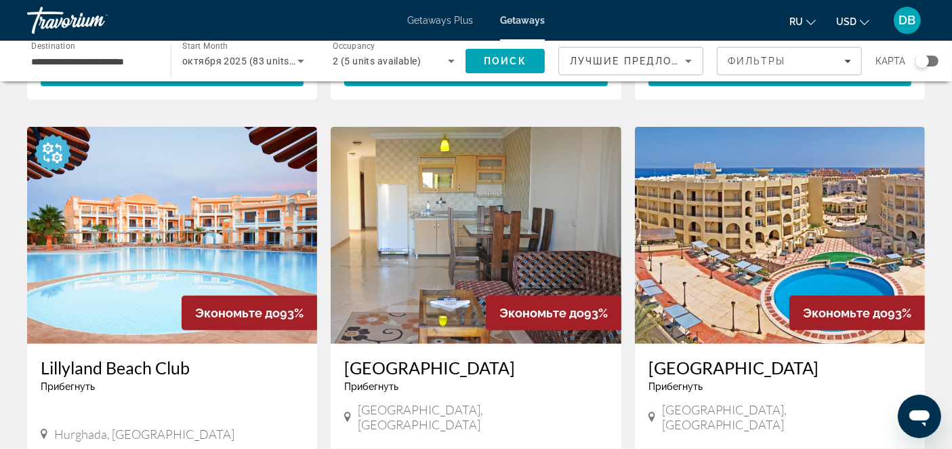
scroll to position [451, 0]
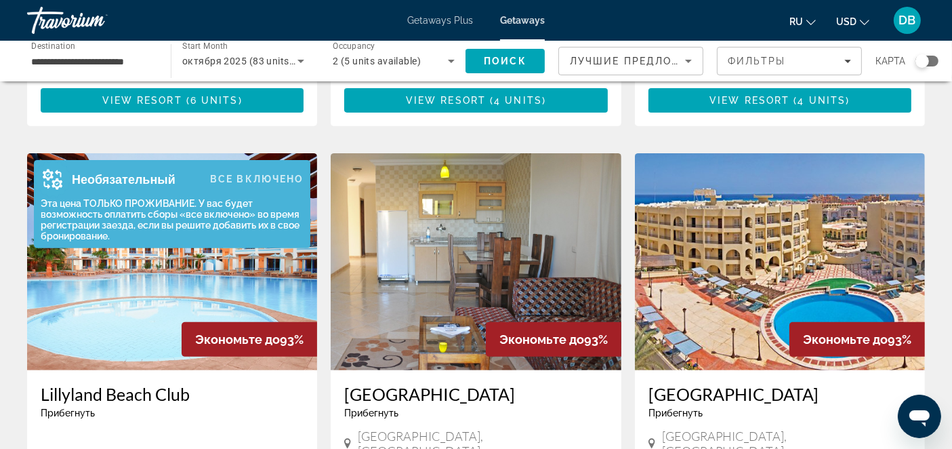
click at [196, 205] on div "Эта цена ТОЛЬКО ПРОЖИВАНИЕ. У вас будет возможность оплатить сборы «все включен…" at bounding box center [169, 219] width 270 height 43
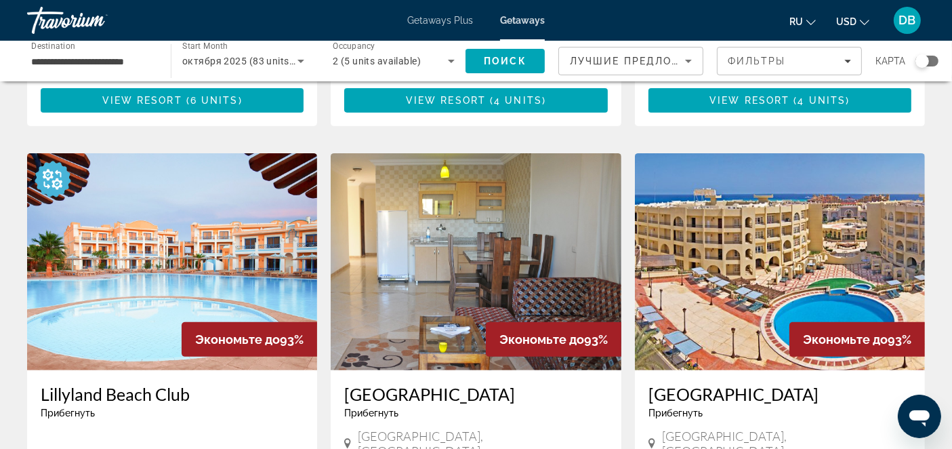
click at [155, 286] on img "Main content" at bounding box center [172, 261] width 290 height 217
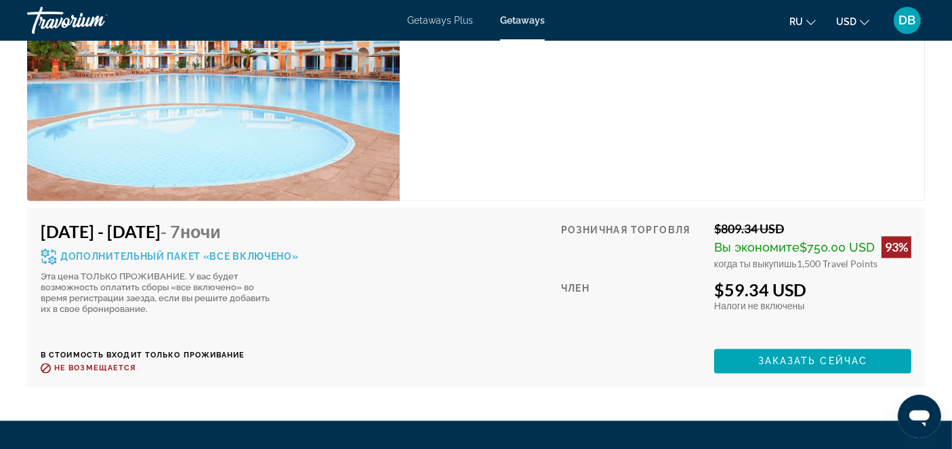
scroll to position [2560, 0]
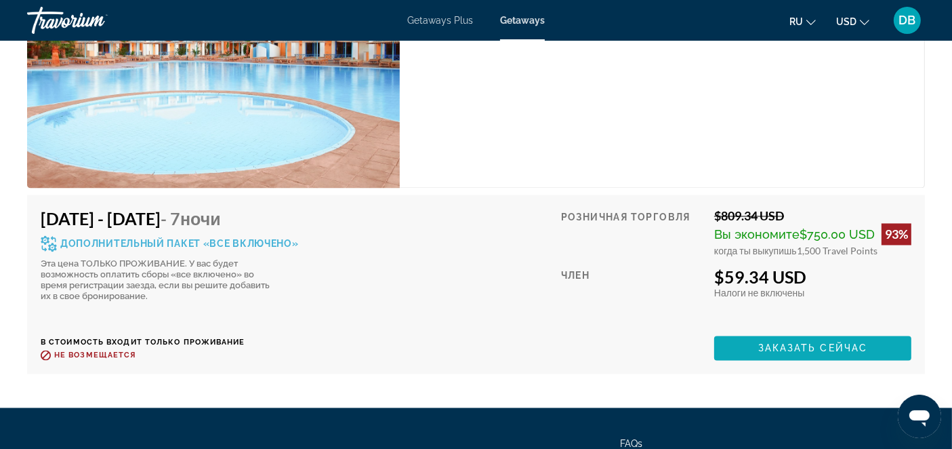
click at [797, 343] on span "Заказать сейчас" at bounding box center [813, 348] width 110 height 11
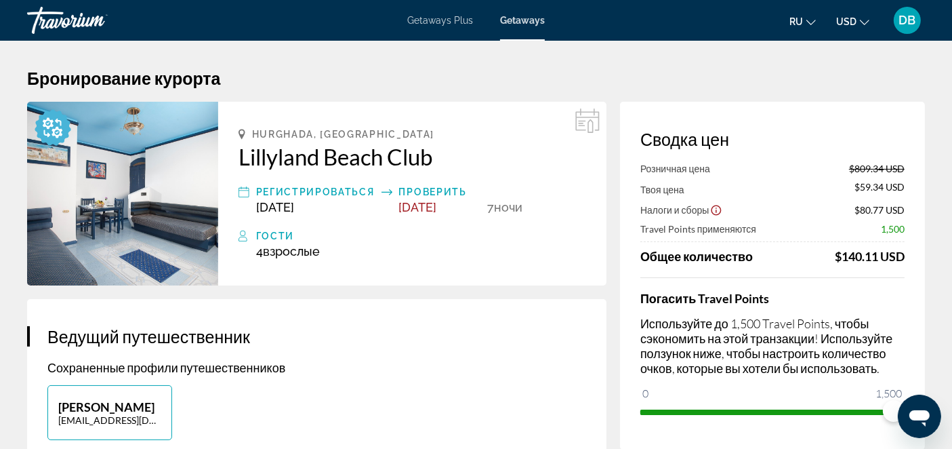
click at [718, 209] on icon "Show Taxes and Fees disclaimer" at bounding box center [716, 210] width 12 height 12
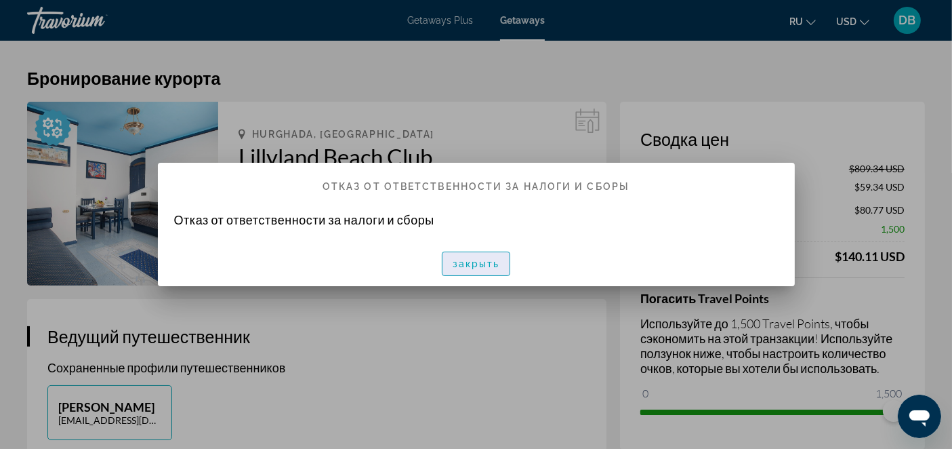
click at [464, 259] on span "закрыть" at bounding box center [476, 263] width 47 height 11
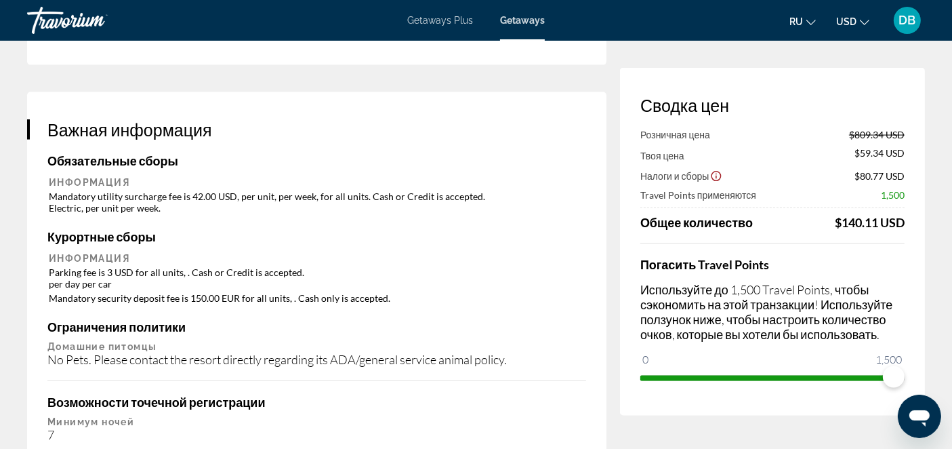
scroll to position [1925, 0]
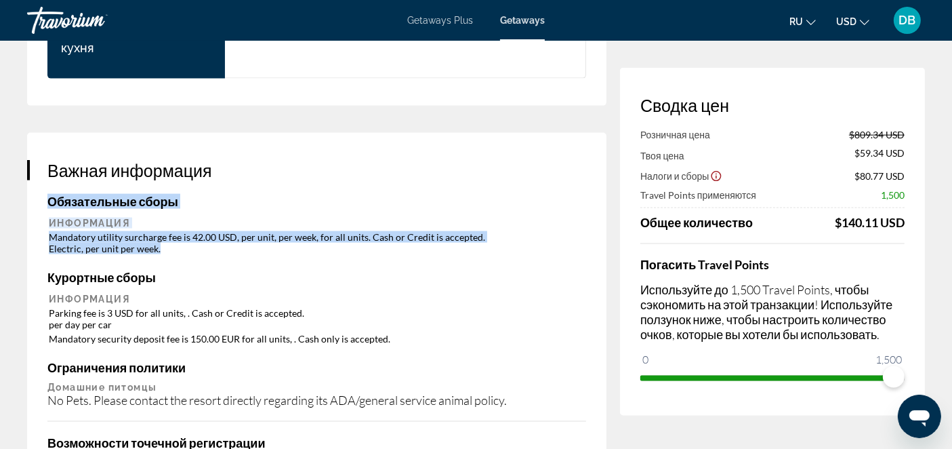
drag, startPoint x: 41, startPoint y: 226, endPoint x: 169, endPoint y: 244, distance: 129.3
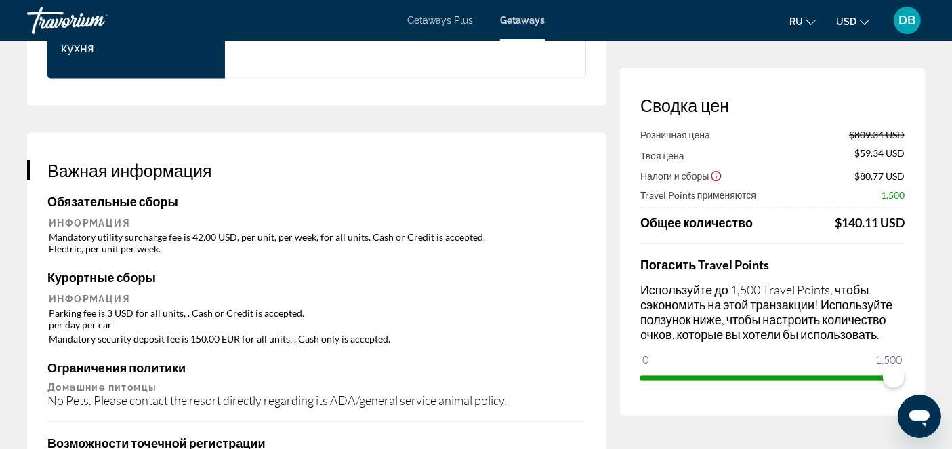
click at [551, 270] on h4 "Курортные сборы" at bounding box center [316, 277] width 539 height 15
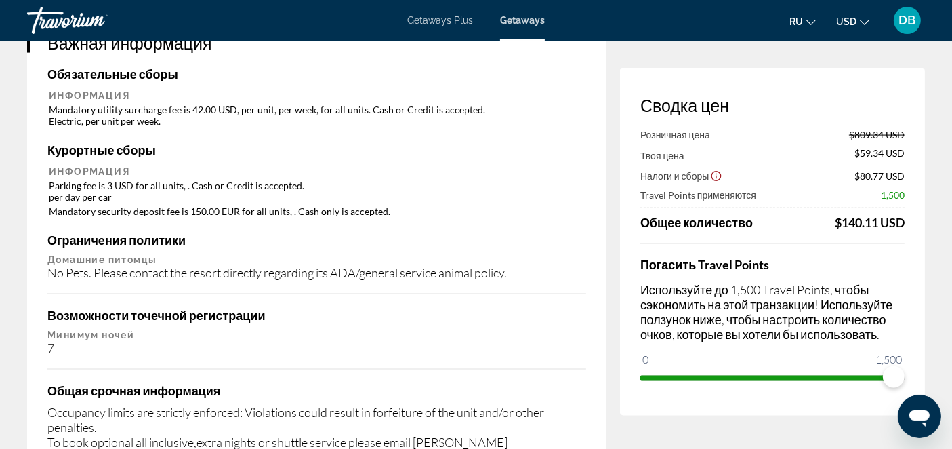
scroll to position [2075, 0]
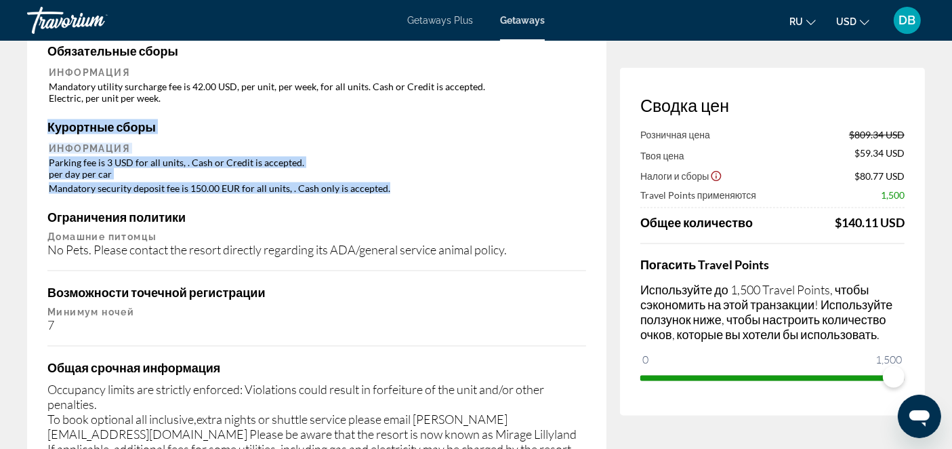
drag, startPoint x: 45, startPoint y: 148, endPoint x: 394, endPoint y: 174, distance: 349.9
click at [394, 174] on div "Важная информация Обязательные сборы Информация Mandatory utility surcharge fee…" at bounding box center [316, 307] width 579 height 650
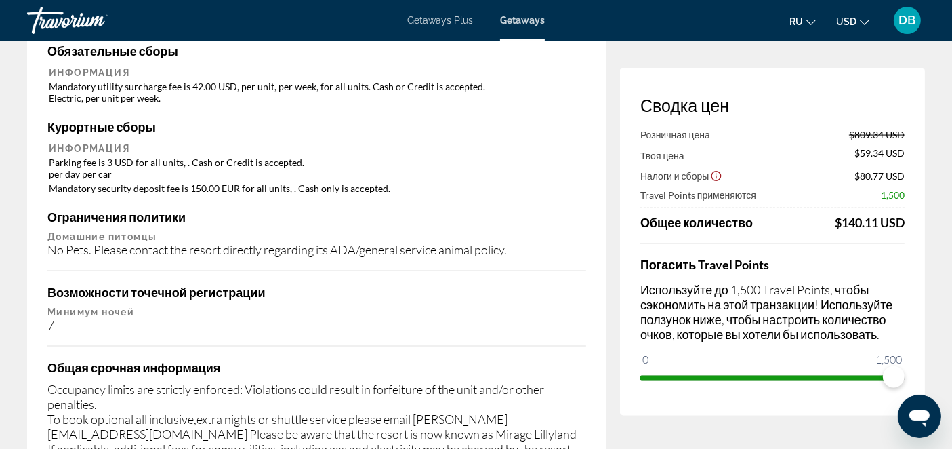
click at [365, 220] on div "Ограничения политики Домашние питомцы No Pets. Please contact the resort direct…" at bounding box center [316, 232] width 539 height 47
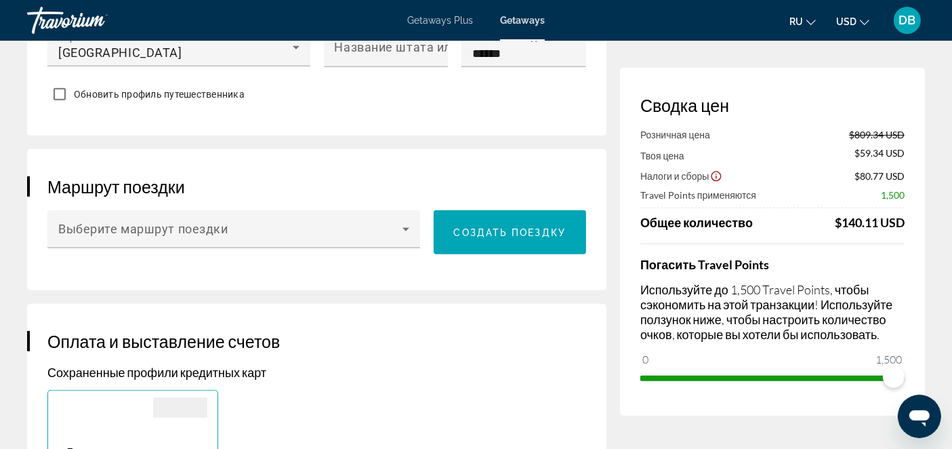
scroll to position [720, 0]
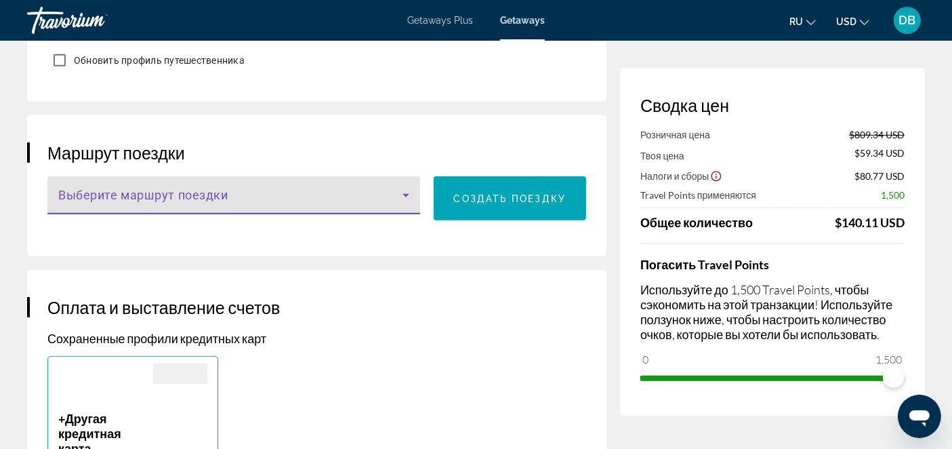
click at [399, 191] on icon "Main content" at bounding box center [406, 195] width 16 height 16
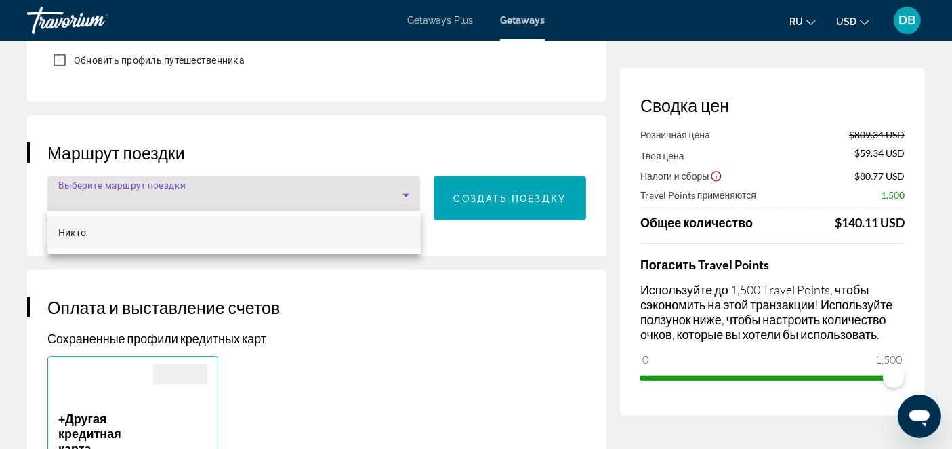
click at [399, 191] on div at bounding box center [476, 224] width 952 height 449
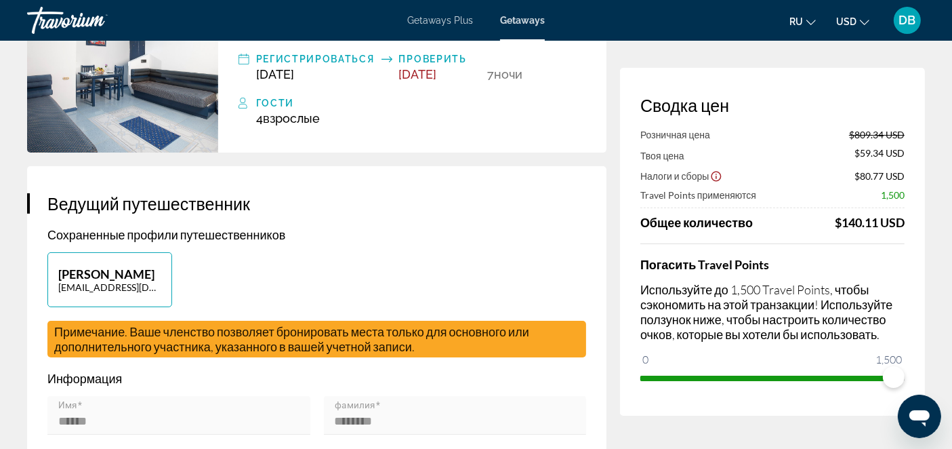
scroll to position [0, 0]
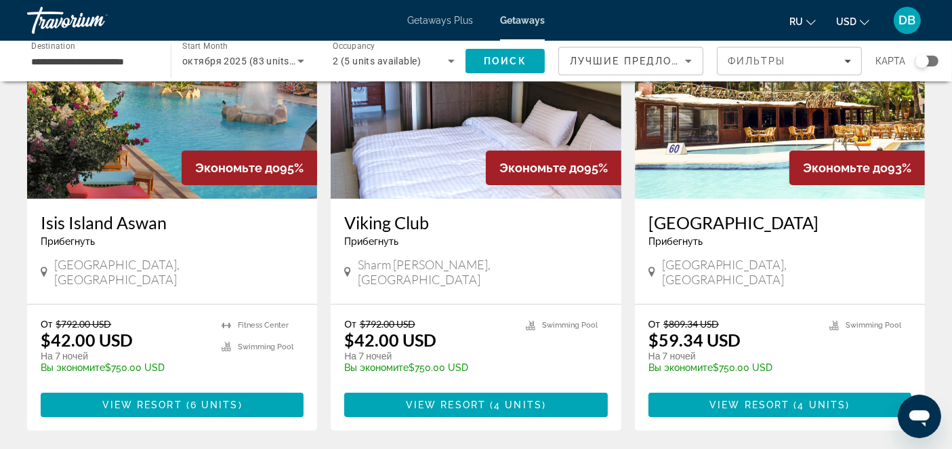
scroll to position [150, 0]
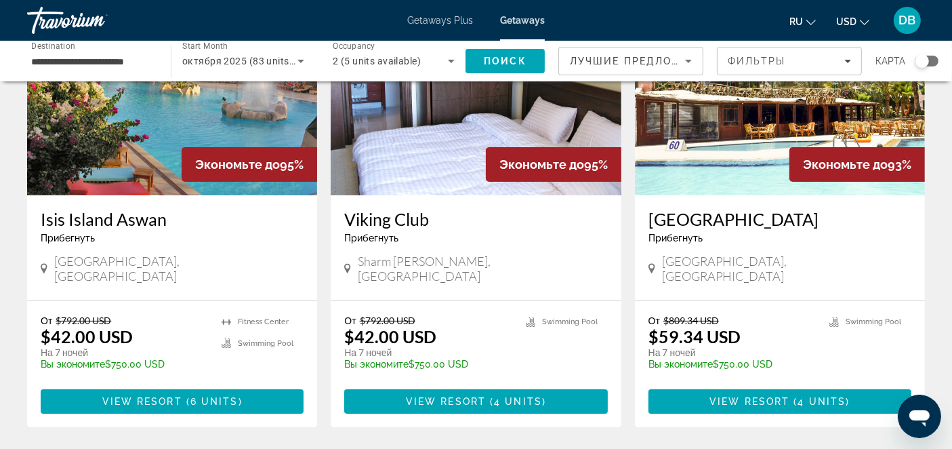
click at [428, 134] on img "Main content" at bounding box center [476, 86] width 290 height 217
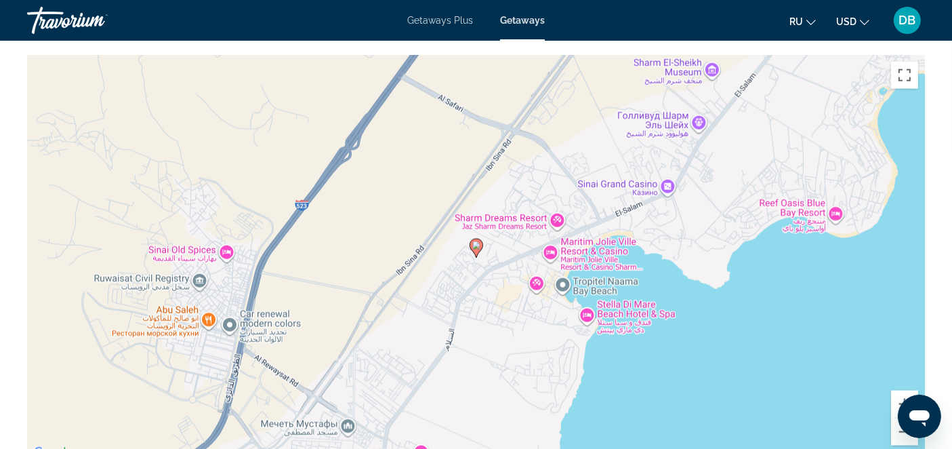
scroll to position [1581, 0]
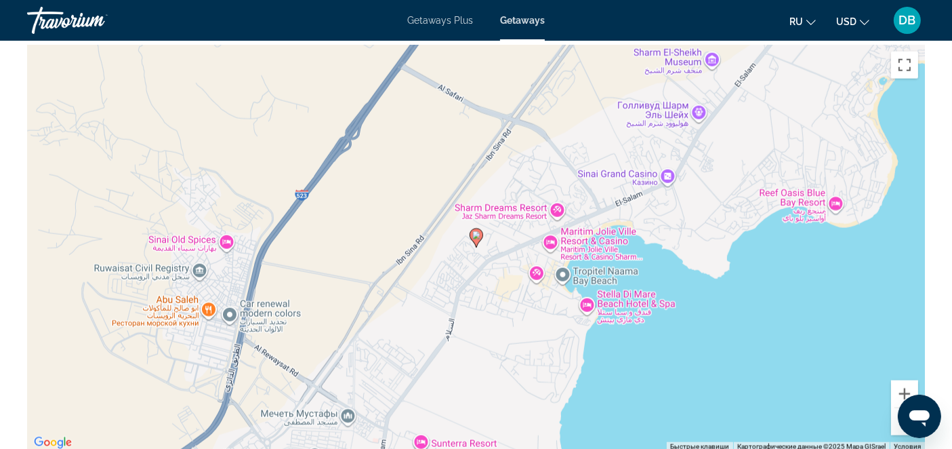
click at [476, 234] on image "Main content" at bounding box center [476, 235] width 8 height 8
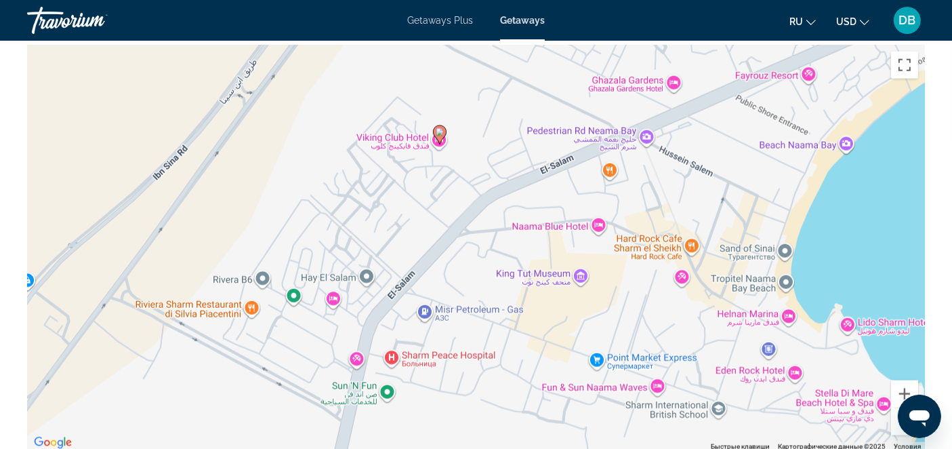
drag, startPoint x: 567, startPoint y: 355, endPoint x: 533, endPoint y: 217, distance: 142.5
click at [533, 217] on div "Чтобы активировать перетаскивание с помощью клавиатуры, нажмите Alt + Ввод. Пос…" at bounding box center [476, 248] width 898 height 407
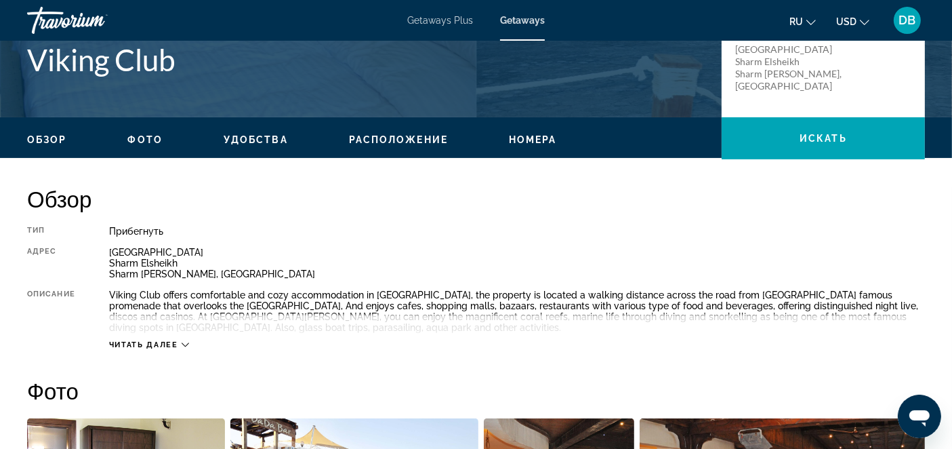
scroll to position [334, 0]
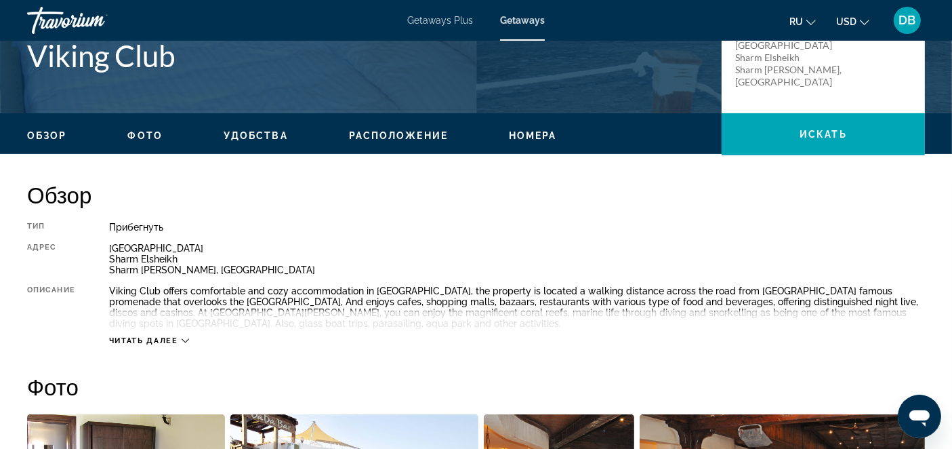
click at [400, 130] on span "Расположение" at bounding box center [398, 135] width 99 height 11
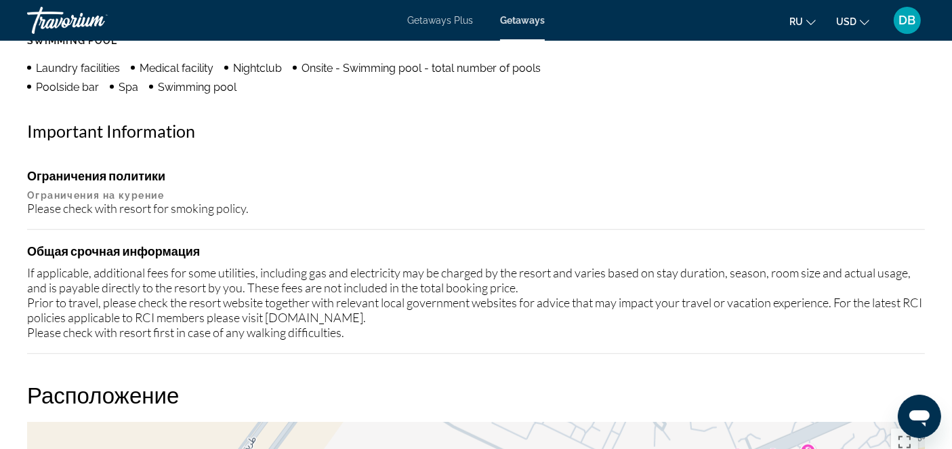
scroll to position [1431, 0]
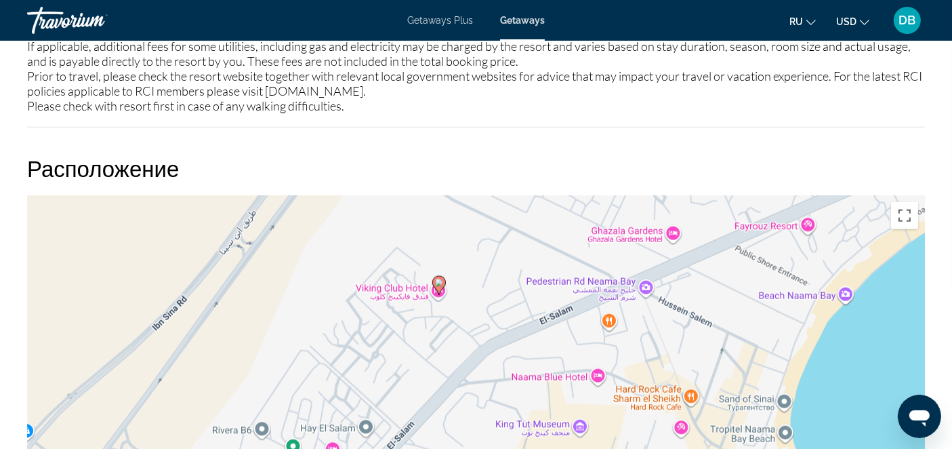
click at [437, 282] on image "Main content" at bounding box center [439, 283] width 8 height 8
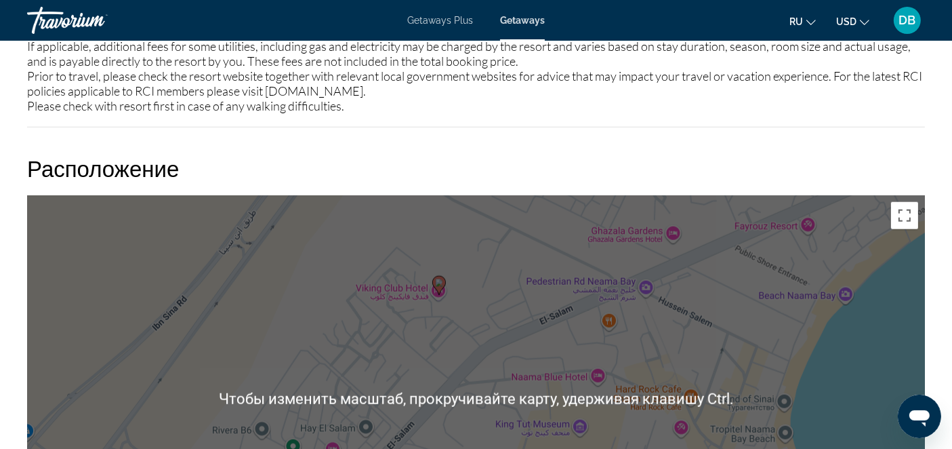
scroll to position [1506, 0]
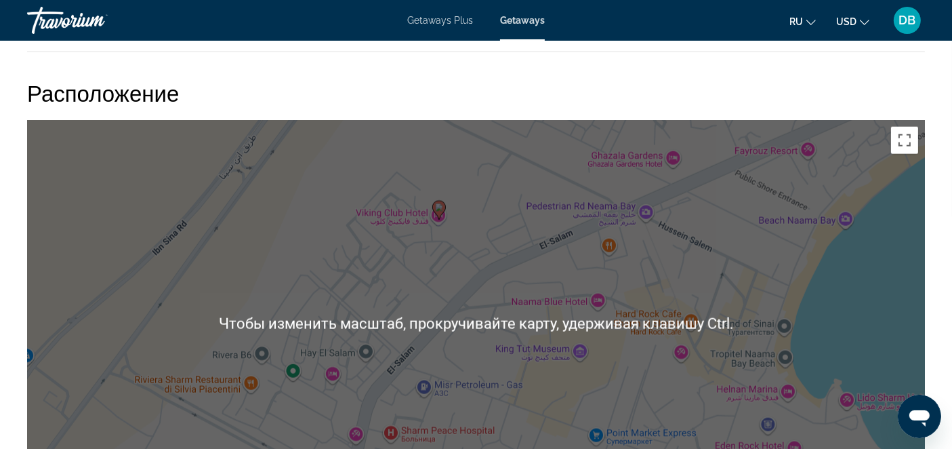
click at [760, 288] on div "Чтобы активировать перетаскивание с помощью клавиатуры, нажмите Alt + Ввод. Пос…" at bounding box center [476, 323] width 898 height 407
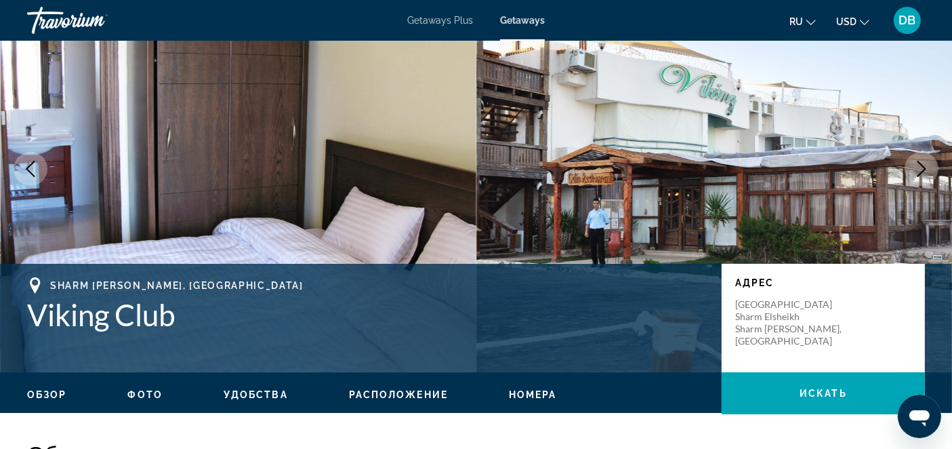
scroll to position [0, 0]
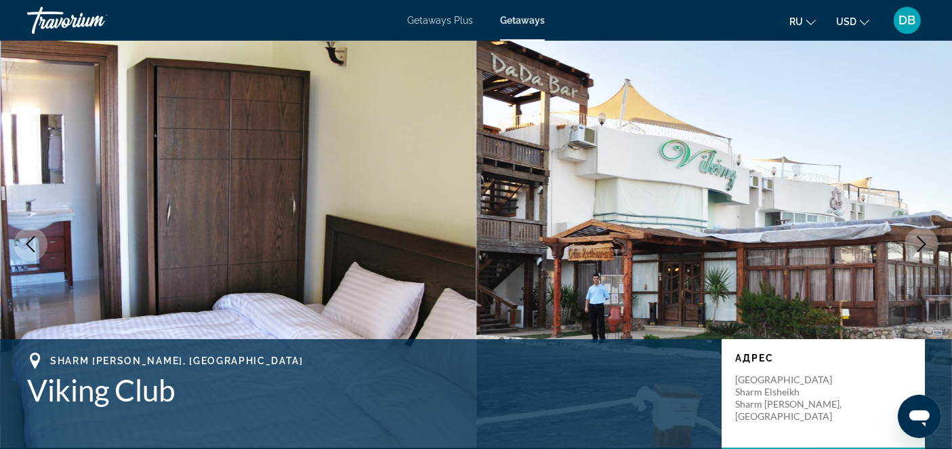
click at [46, 17] on div "Travorium" at bounding box center [95, 20] width 136 height 35
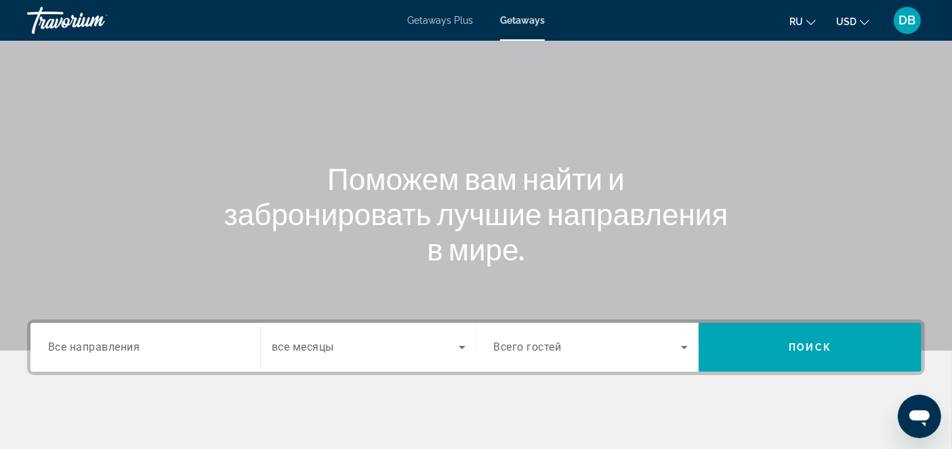
scroll to position [150, 0]
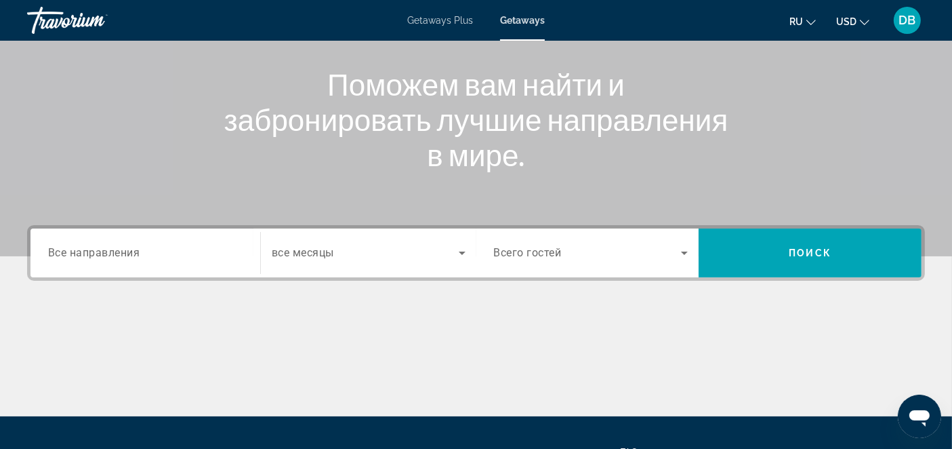
click at [137, 247] on span "Все направления" at bounding box center [94, 252] width 92 height 13
click at [137, 247] on input "Destination Все направления" at bounding box center [145, 253] width 194 height 16
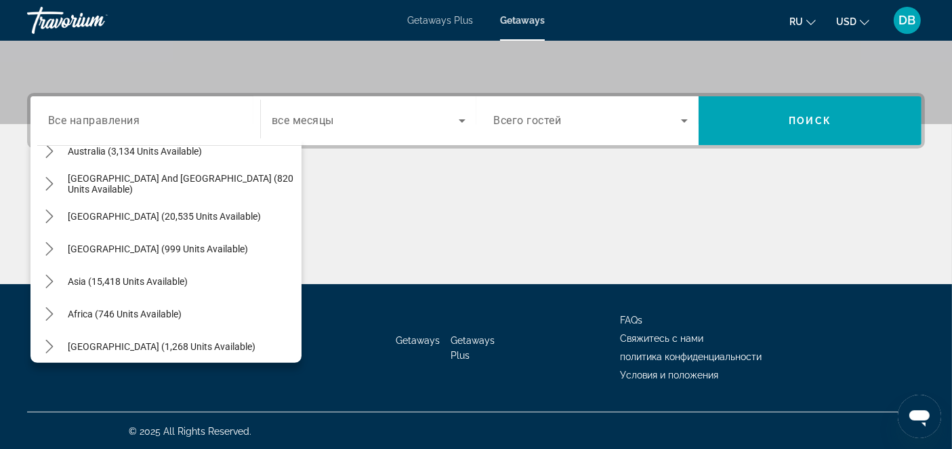
scroll to position [219, 0]
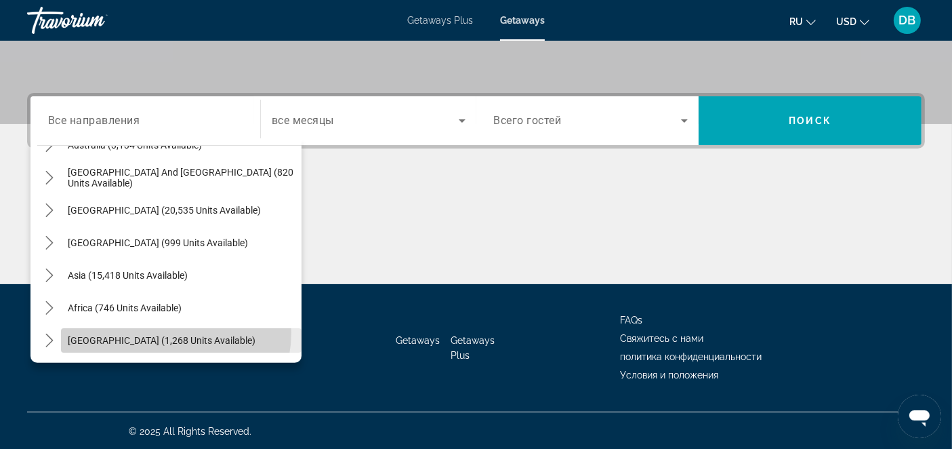
click at [167, 331] on span "Select destination: Middle East (1,268 units available)" at bounding box center [181, 340] width 241 height 33
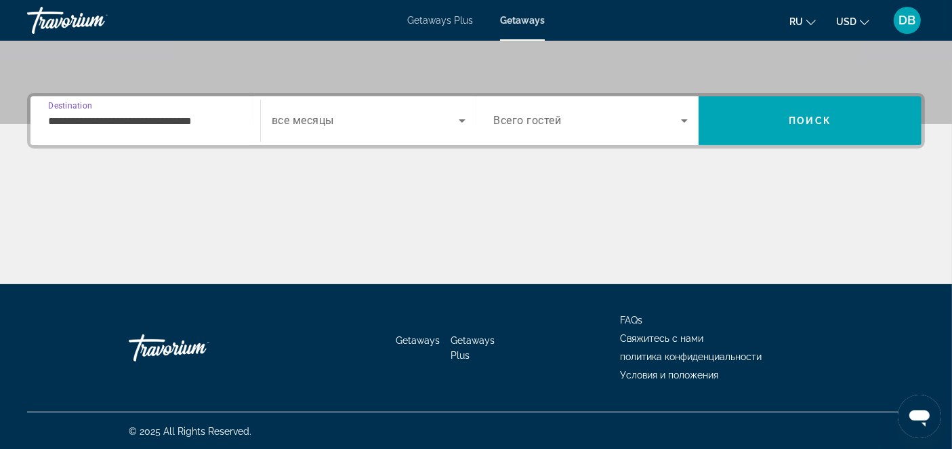
click at [218, 123] on input "**********" at bounding box center [145, 121] width 194 height 16
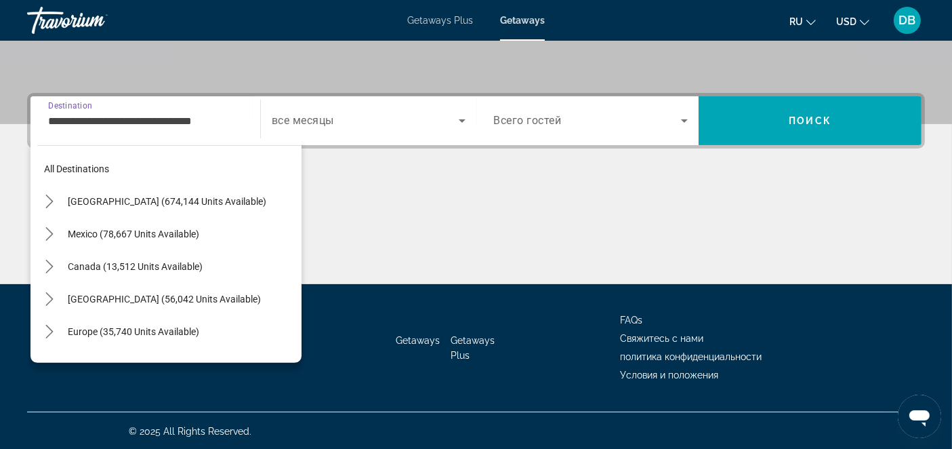
scroll to position [308, 0]
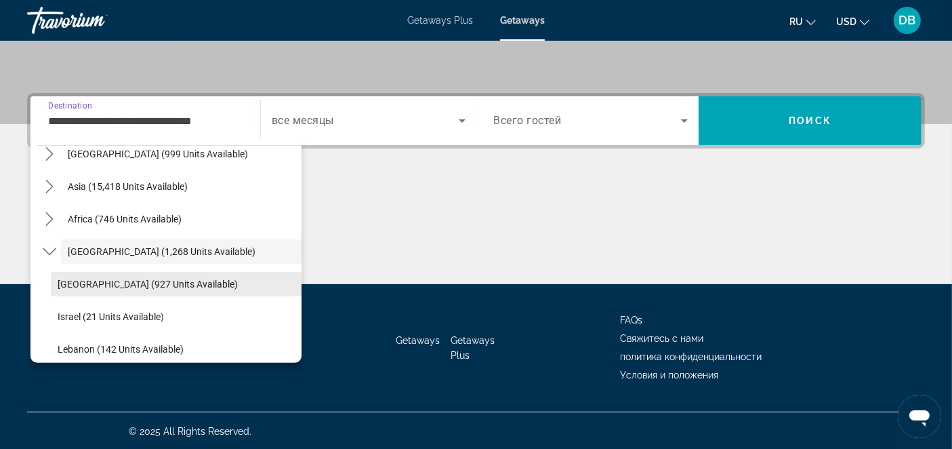
click at [85, 283] on span "Egypt (927 units available)" at bounding box center [148, 284] width 180 height 11
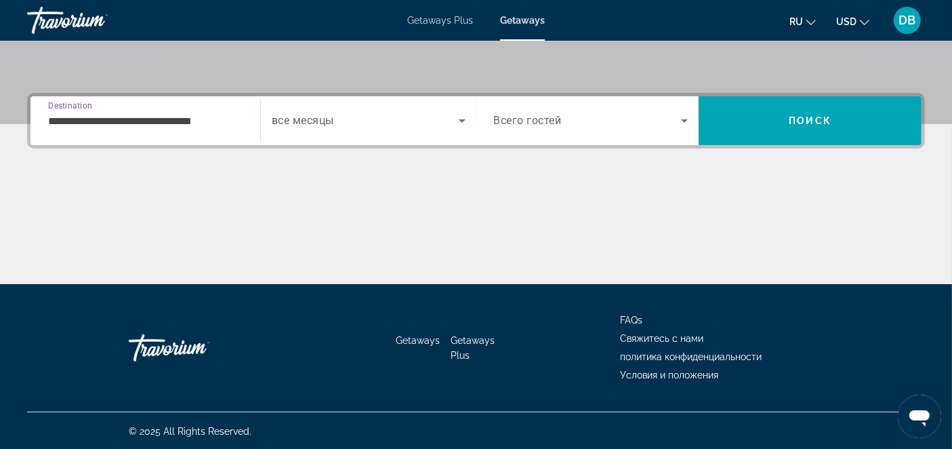
type input "**********"
click at [464, 122] on icon "Search widget" at bounding box center [462, 120] width 16 height 16
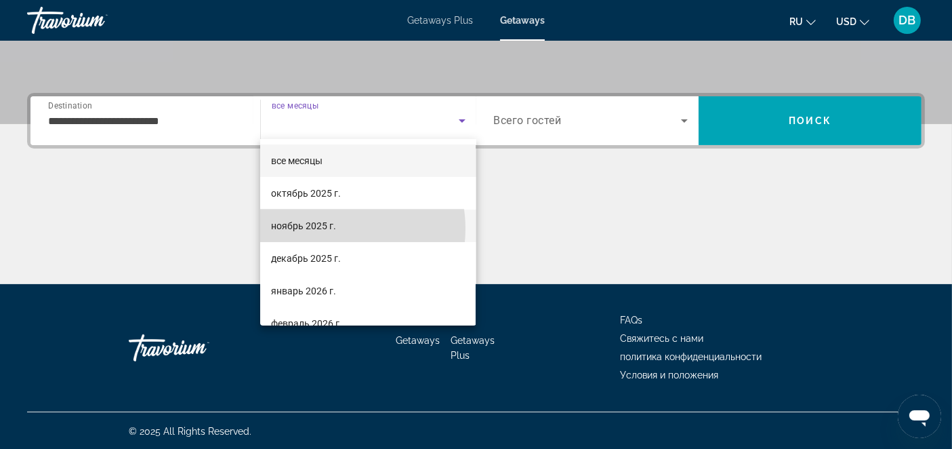
click at [331, 228] on span "ноябрь 2025 г." at bounding box center [303, 226] width 65 height 16
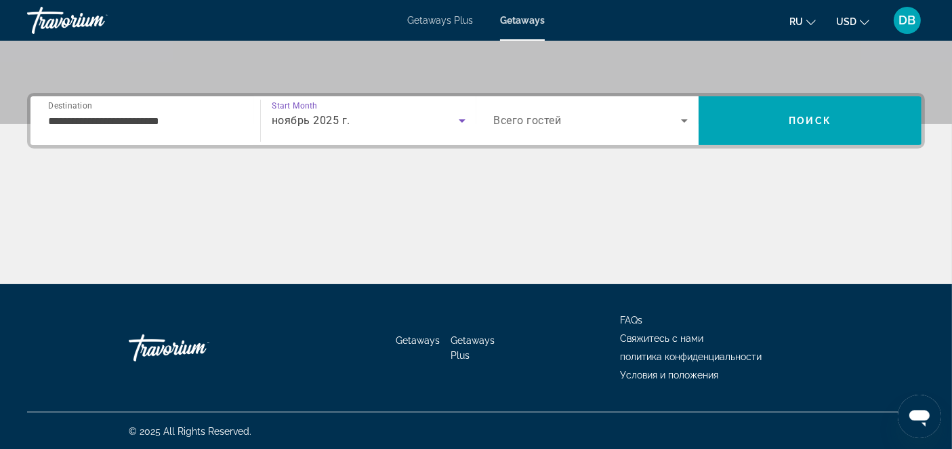
click at [683, 121] on icon "Search widget" at bounding box center [684, 120] width 16 height 16
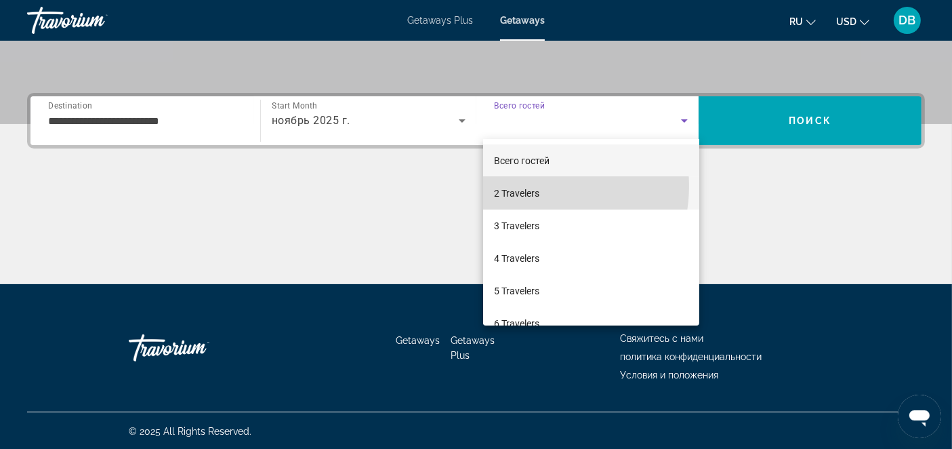
click at [527, 186] on span "2 Travelers" at bounding box center [516, 193] width 45 height 16
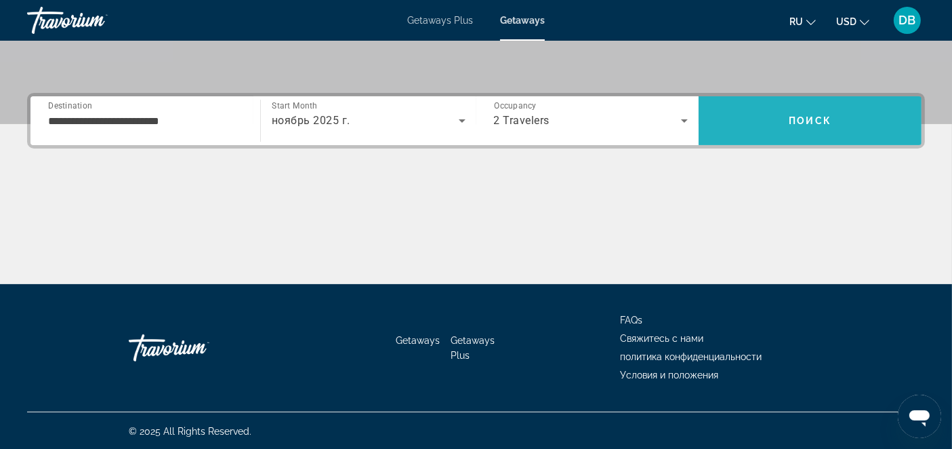
click at [775, 117] on span "Search" at bounding box center [810, 120] width 223 height 33
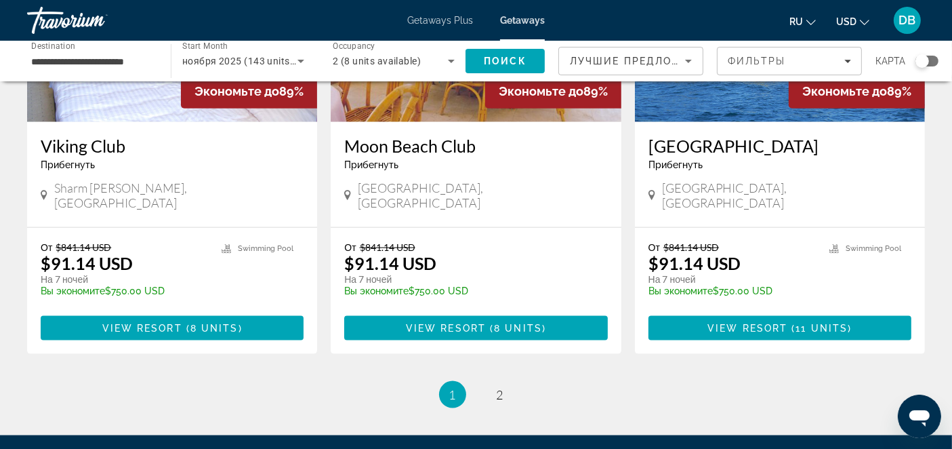
scroll to position [1703, 0]
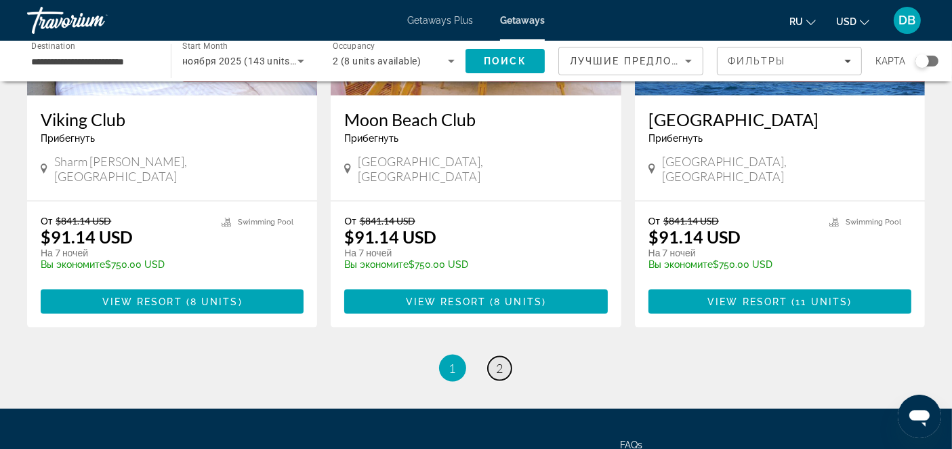
click at [501, 361] on span "2" at bounding box center [500, 368] width 7 height 15
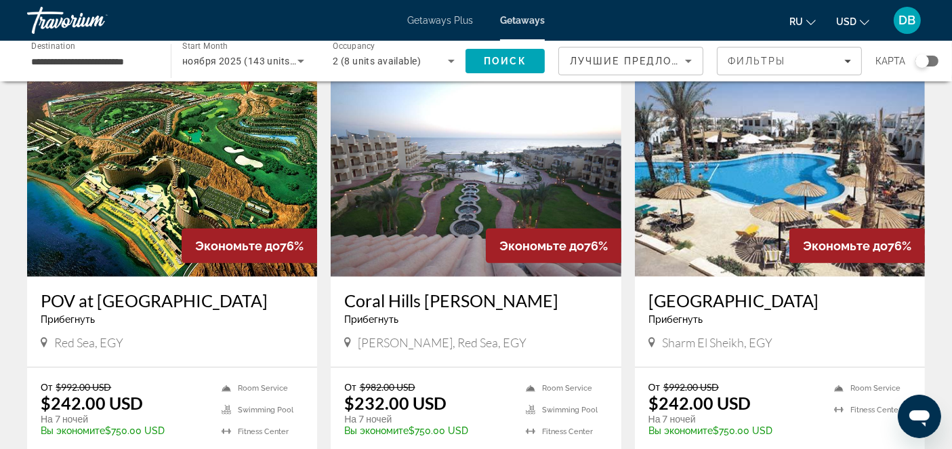
scroll to position [526, 0]
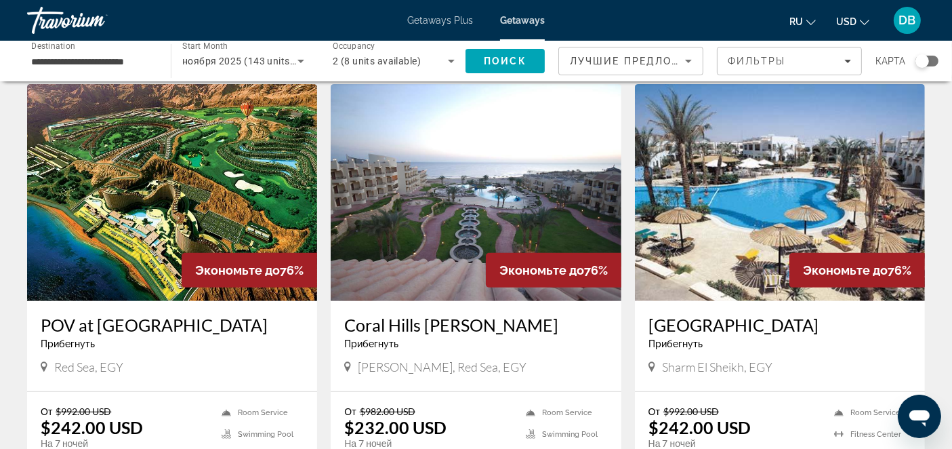
click at [775, 174] on img "Main content" at bounding box center [780, 192] width 290 height 217
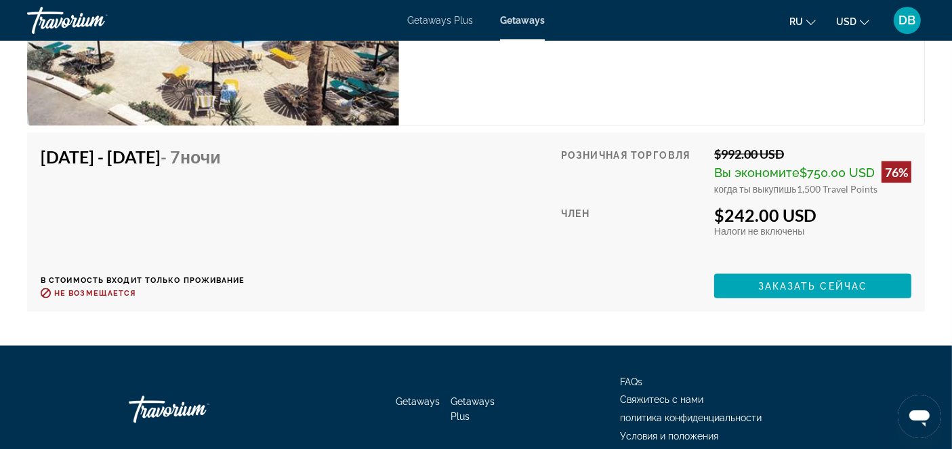
scroll to position [2183, 0]
